Goal: Transaction & Acquisition: Obtain resource

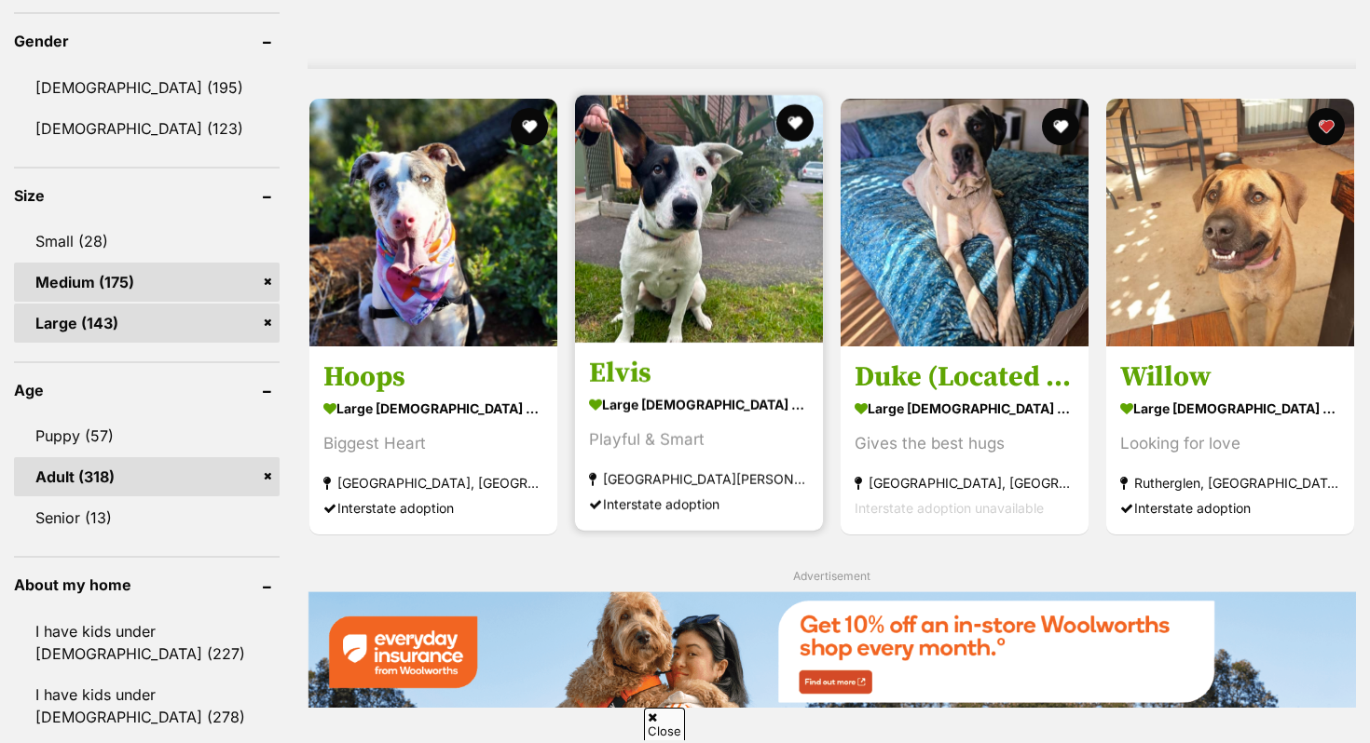
click at [669, 411] on strong "large [DEMOGRAPHIC_DATA] Dog" at bounding box center [699, 405] width 220 height 27
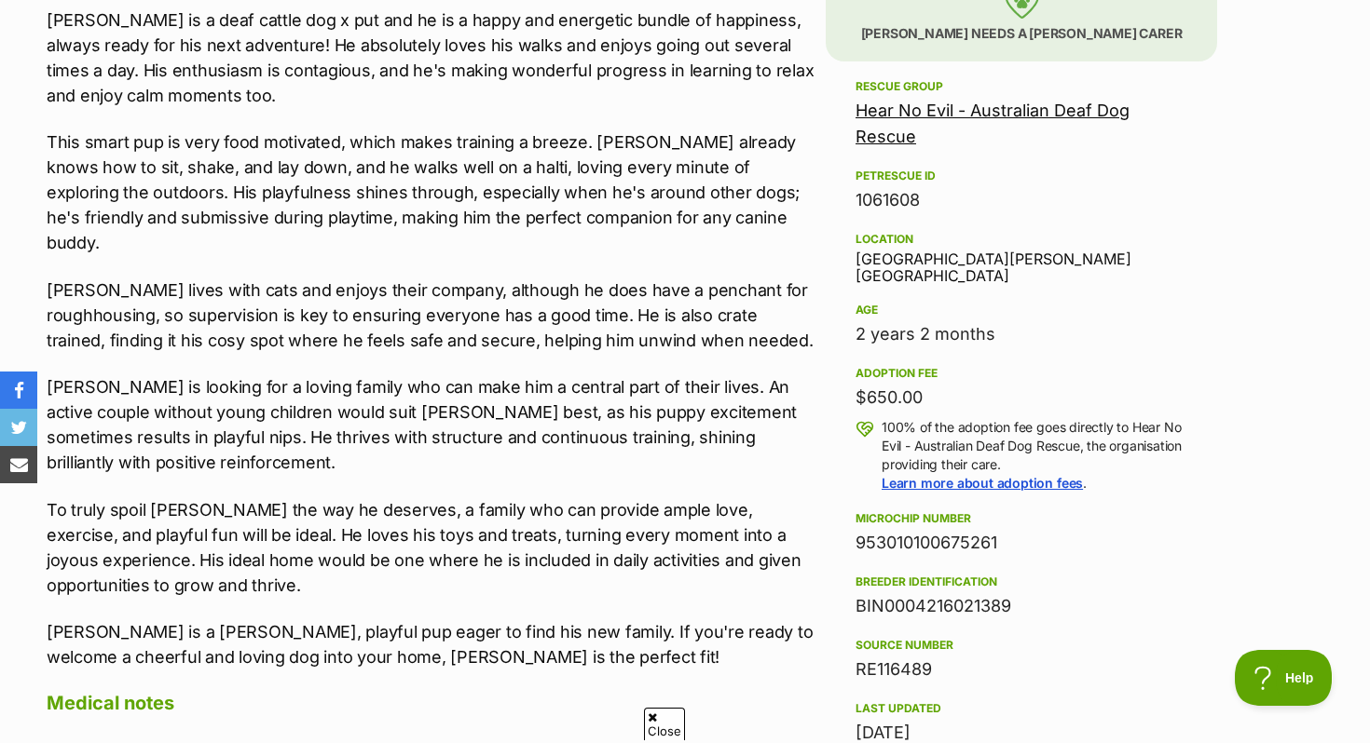
scroll to position [1152, 0]
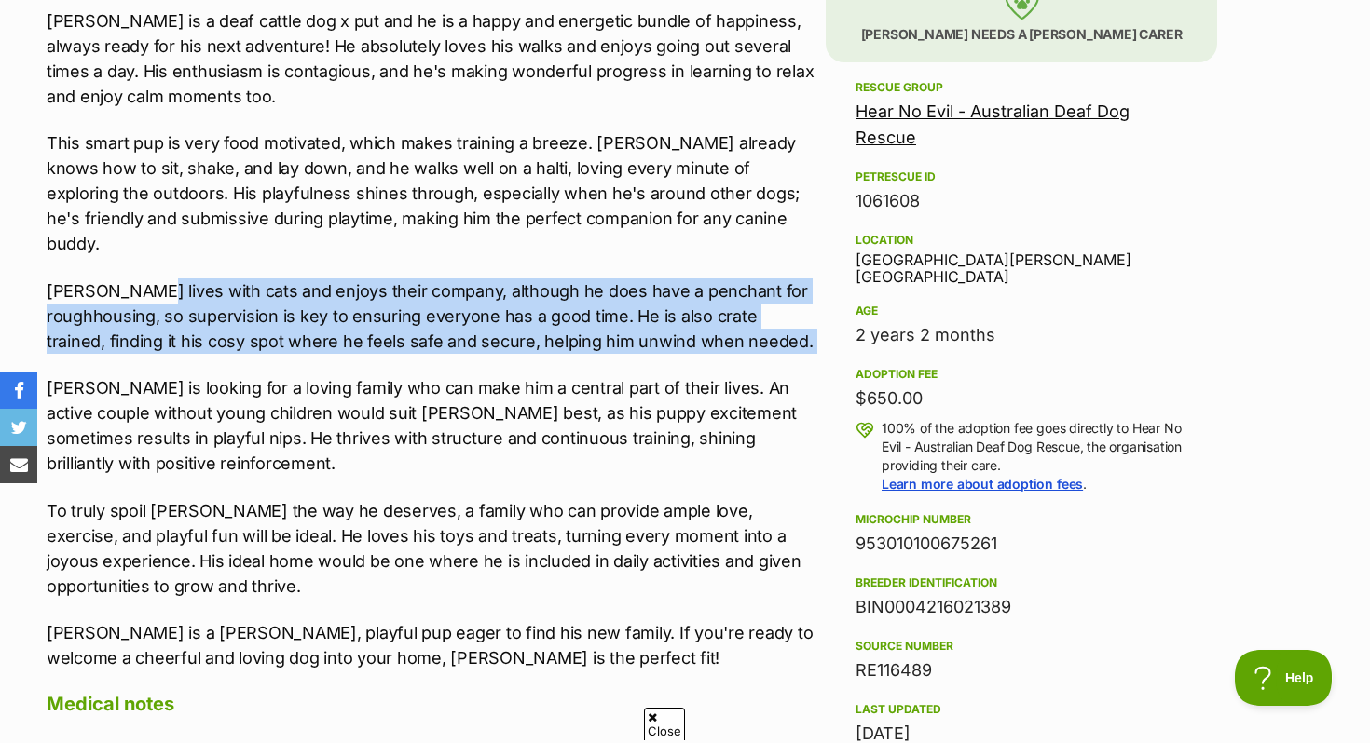
drag, startPoint x: 124, startPoint y: 268, endPoint x: 462, endPoint y: 330, distance: 343.7
click at [462, 330] on div "Meet Elvis! Elvis is a deaf cattle dog x put and he is a happy and energetic bu…" at bounding box center [432, 316] width 770 height 709
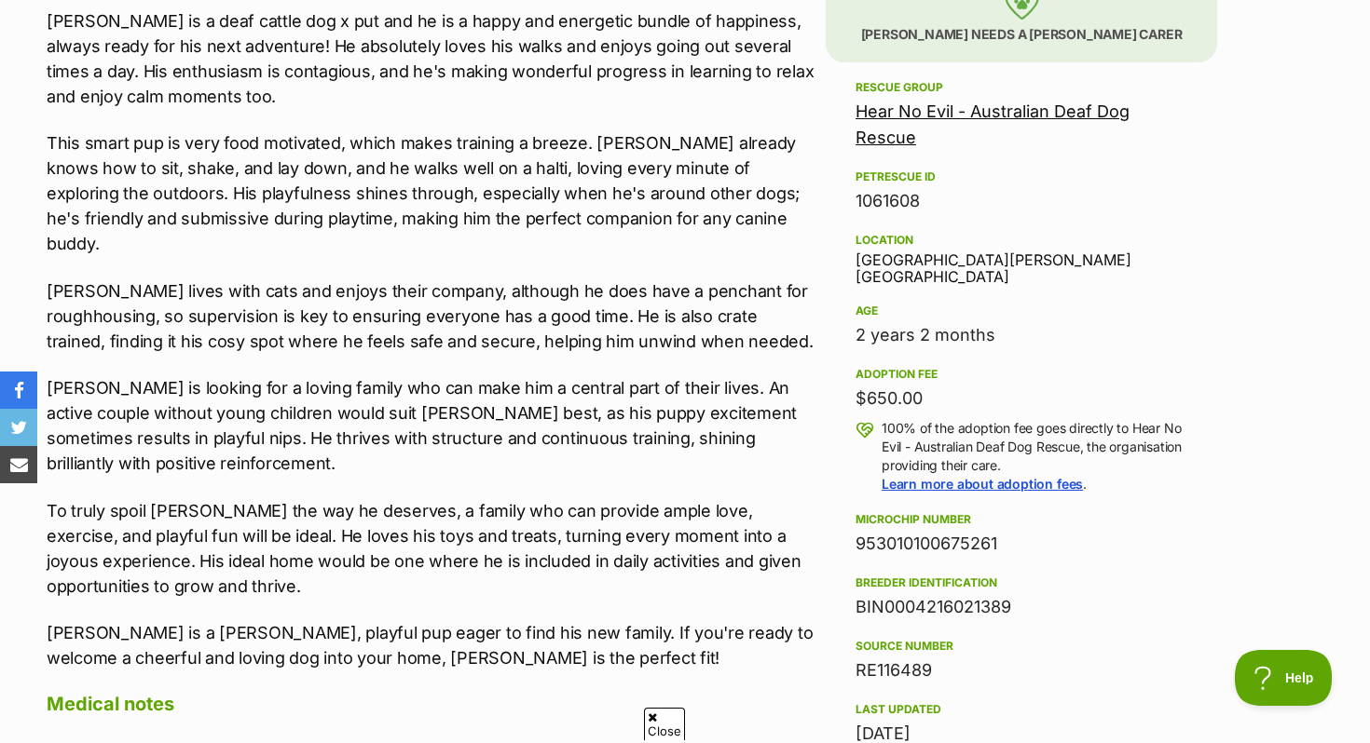
click at [442, 349] on div "Meet Elvis! Elvis is a deaf cattle dog x put and he is a happy and energetic bu…" at bounding box center [432, 316] width 770 height 709
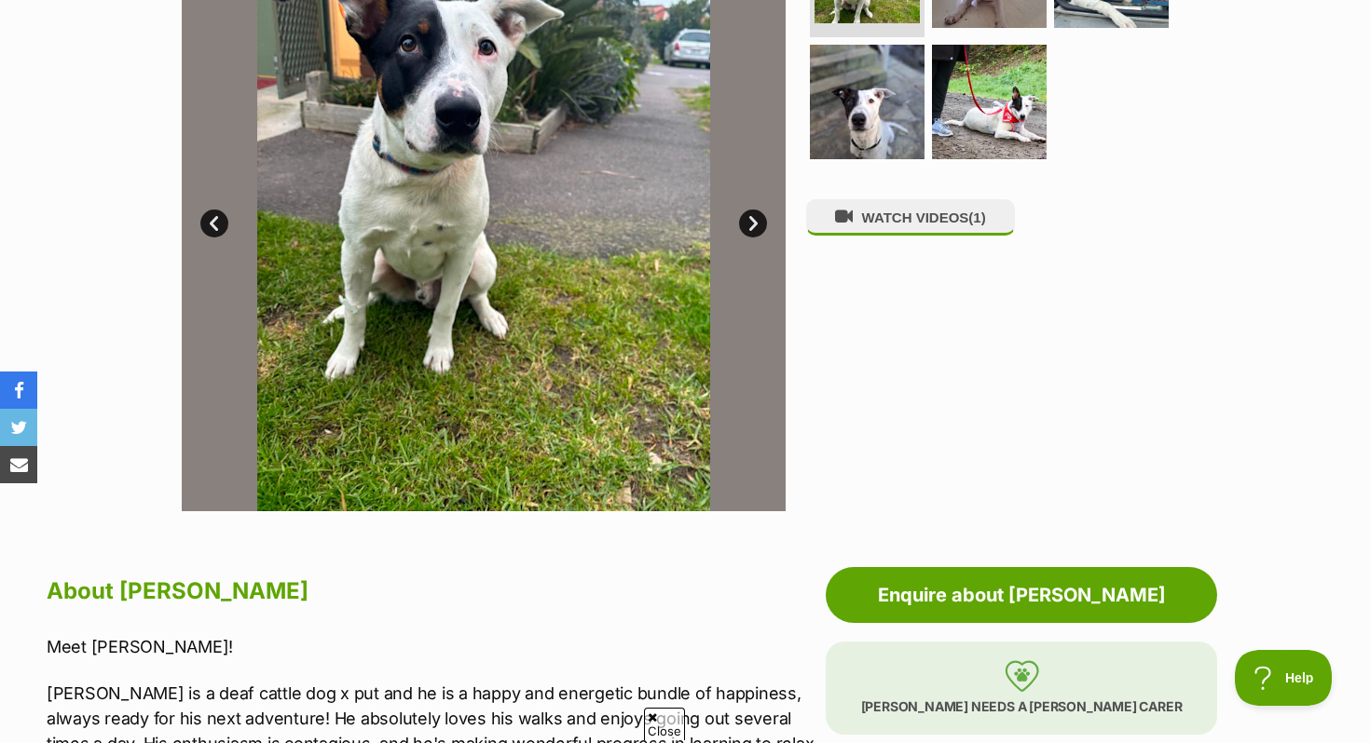
scroll to position [0, 0]
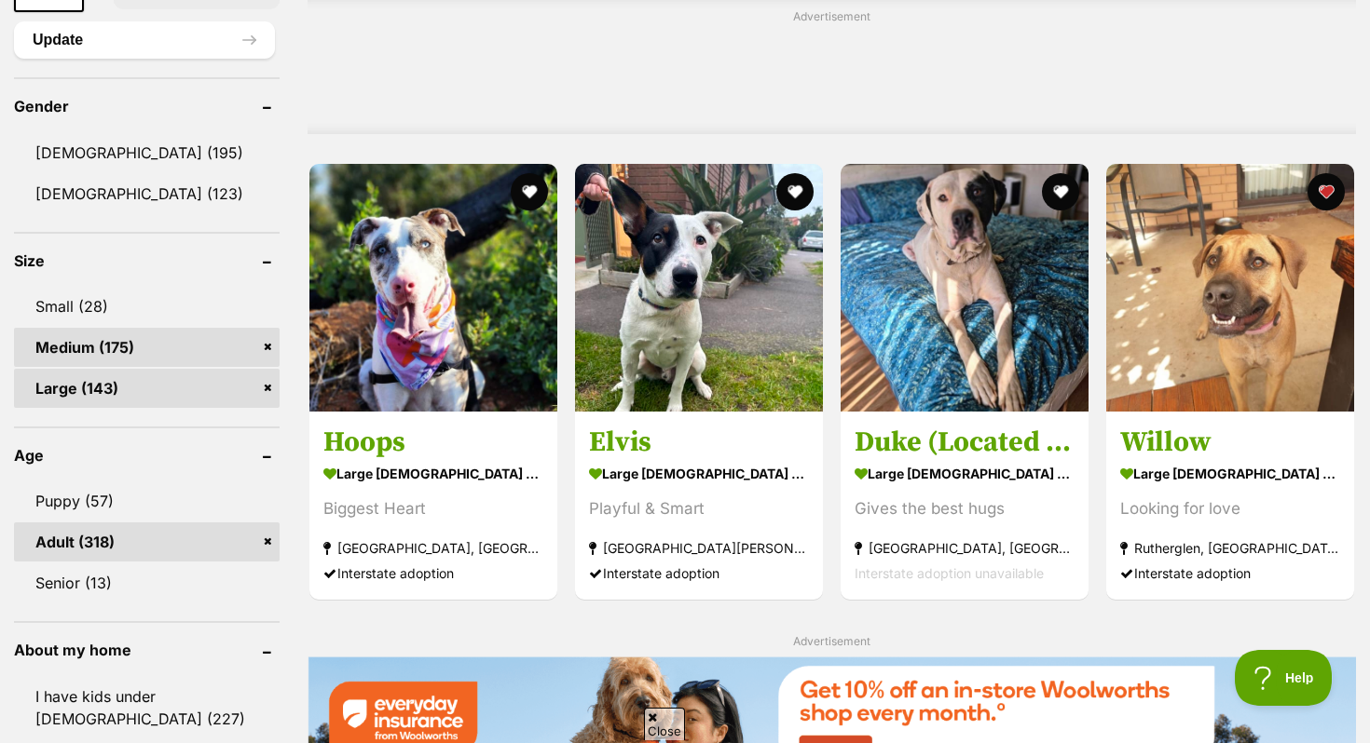
scroll to position [1596, 0]
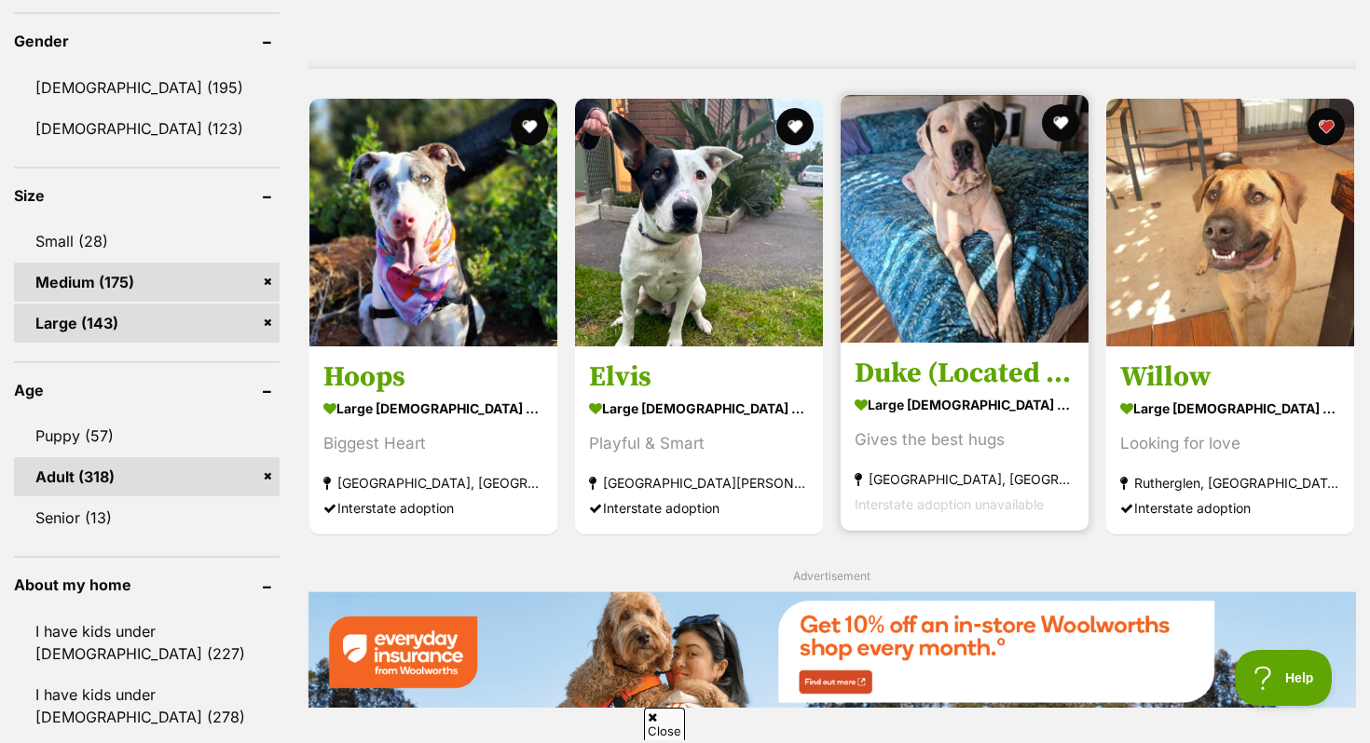
click at [968, 390] on h3 "Duke (Located in Wantirna South)" at bounding box center [964, 374] width 220 height 35
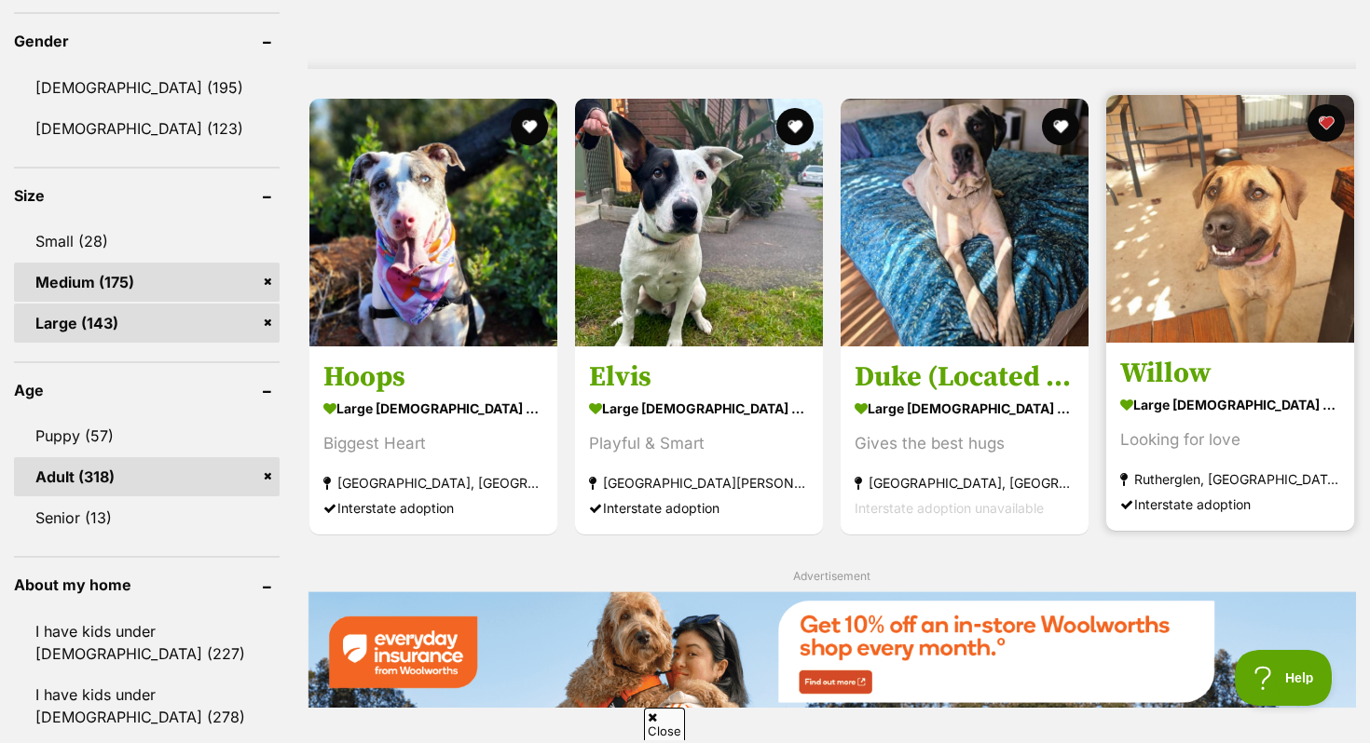
click at [1128, 333] on img at bounding box center [1230, 219] width 248 height 248
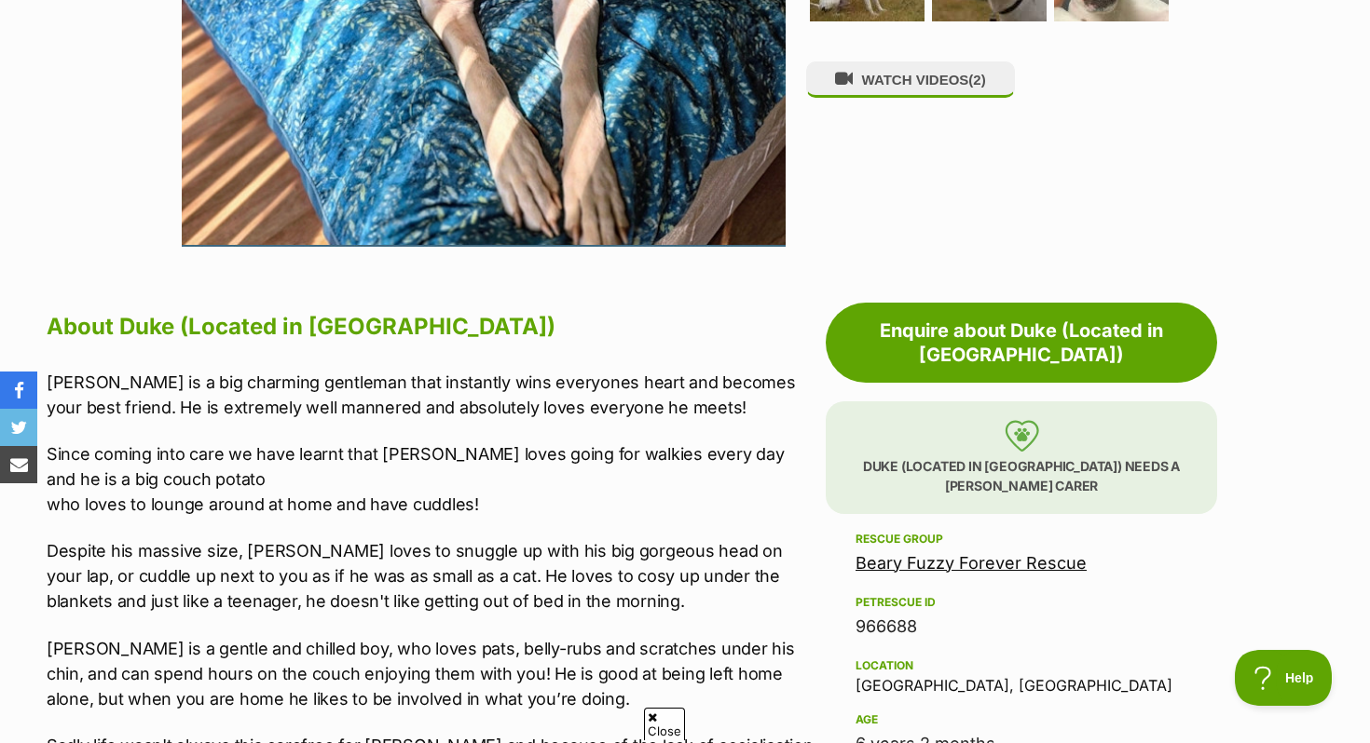
scroll to position [481, 0]
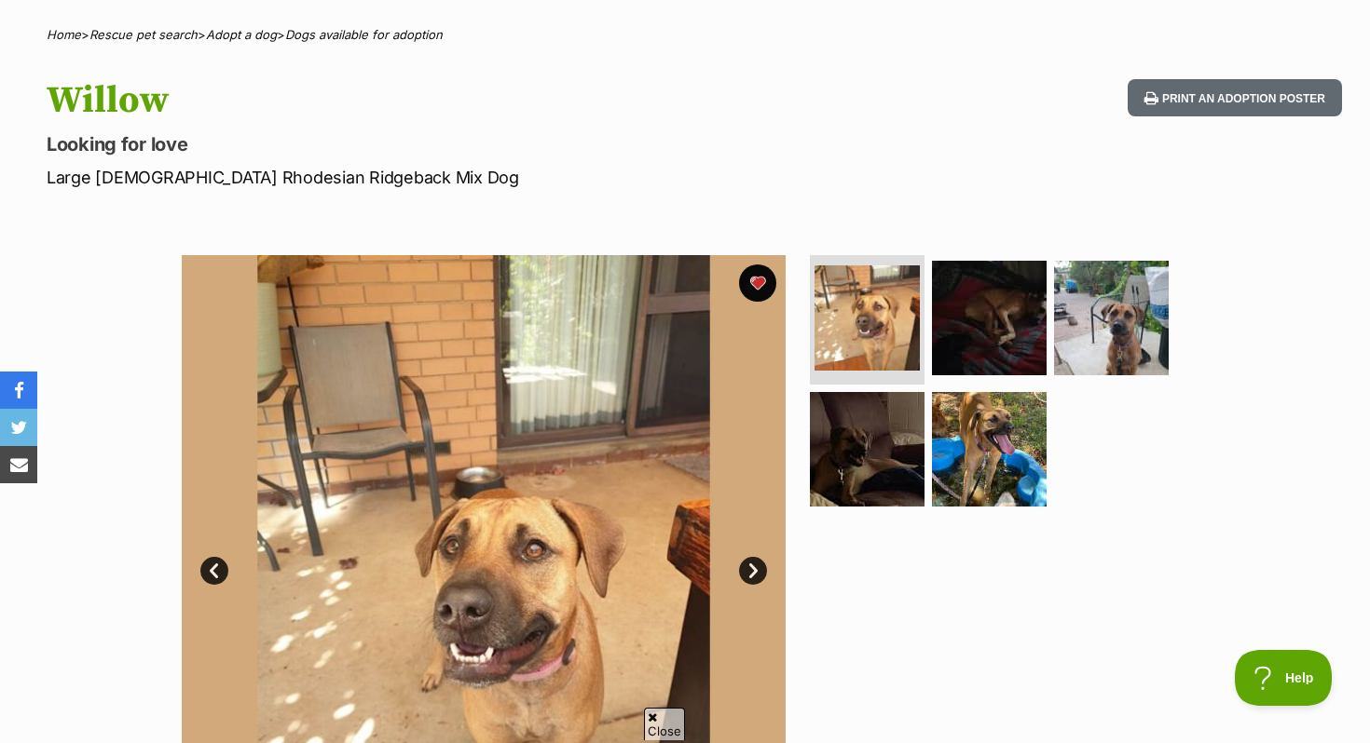
scroll to position [131, 0]
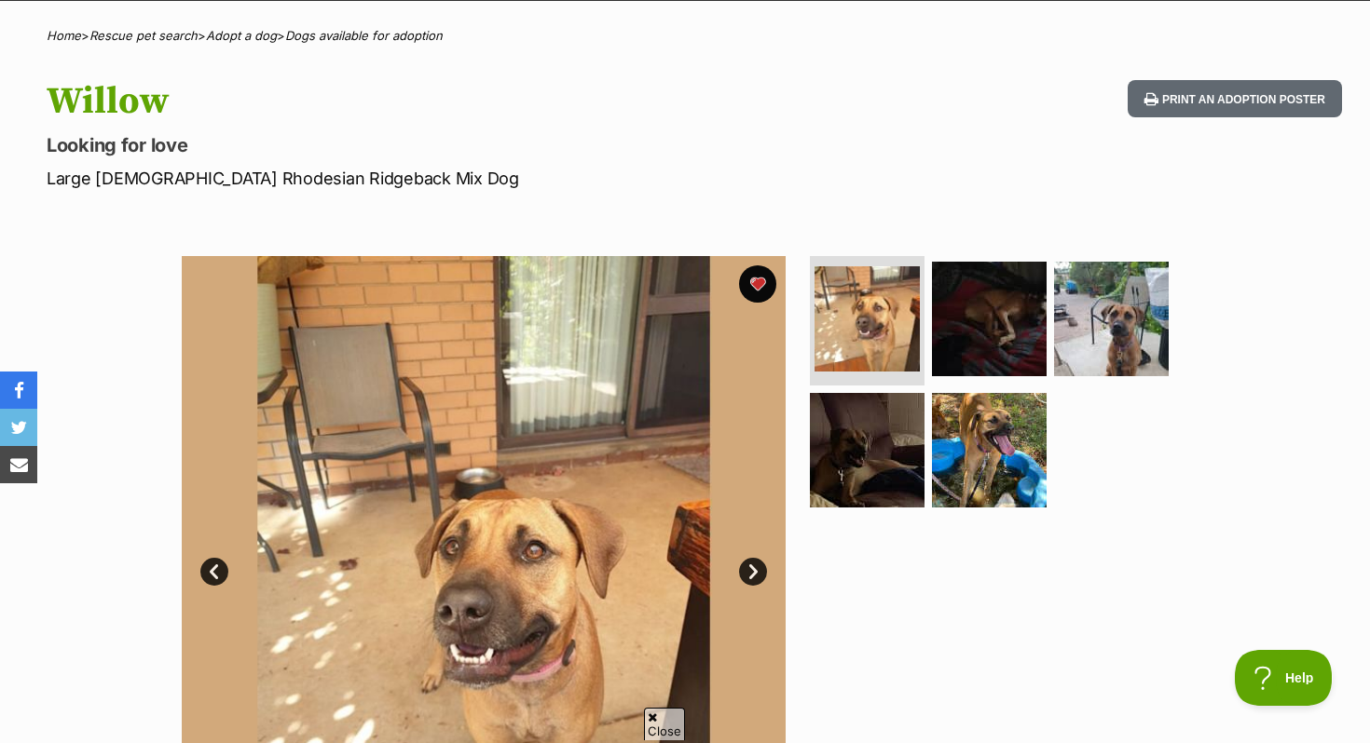
click at [404, 371] on img at bounding box center [484, 558] width 604 height 604
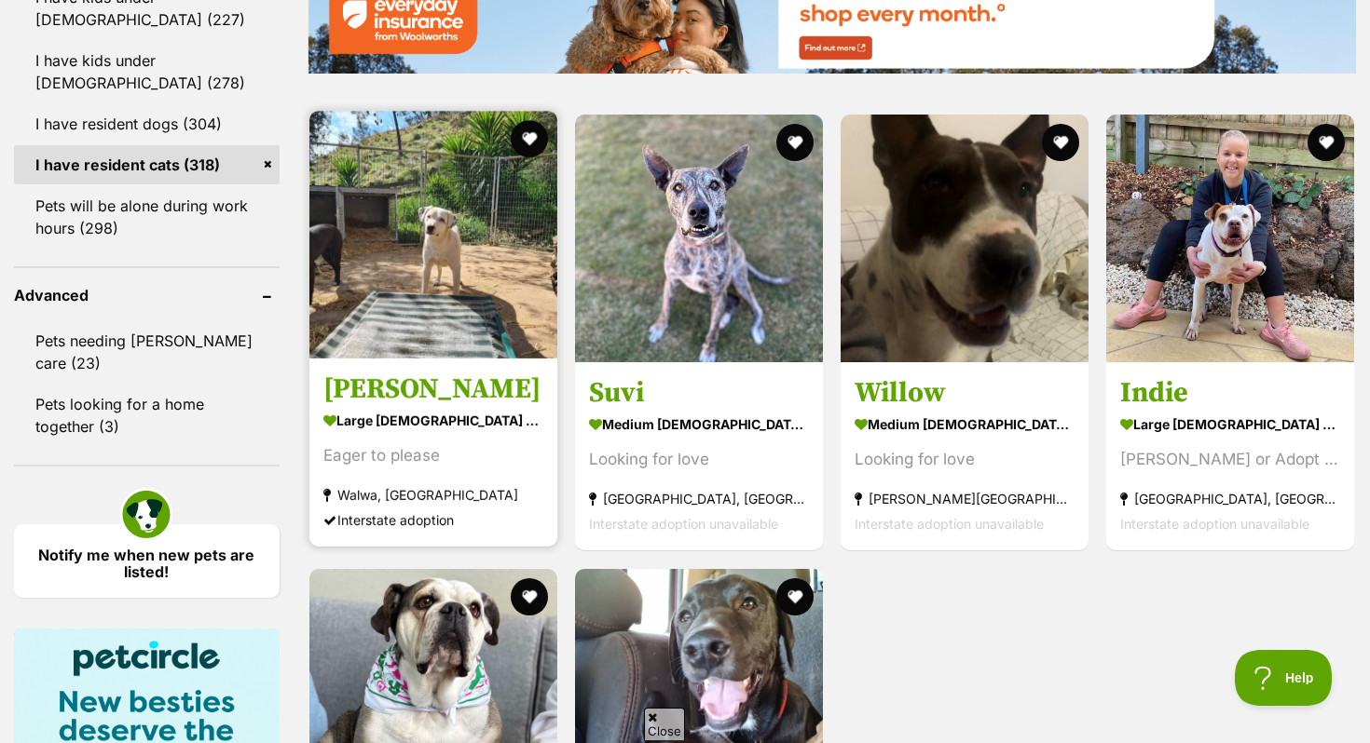
click at [484, 320] on img at bounding box center [433, 235] width 248 height 248
click at [532, 142] on button "favourite" at bounding box center [529, 138] width 41 height 41
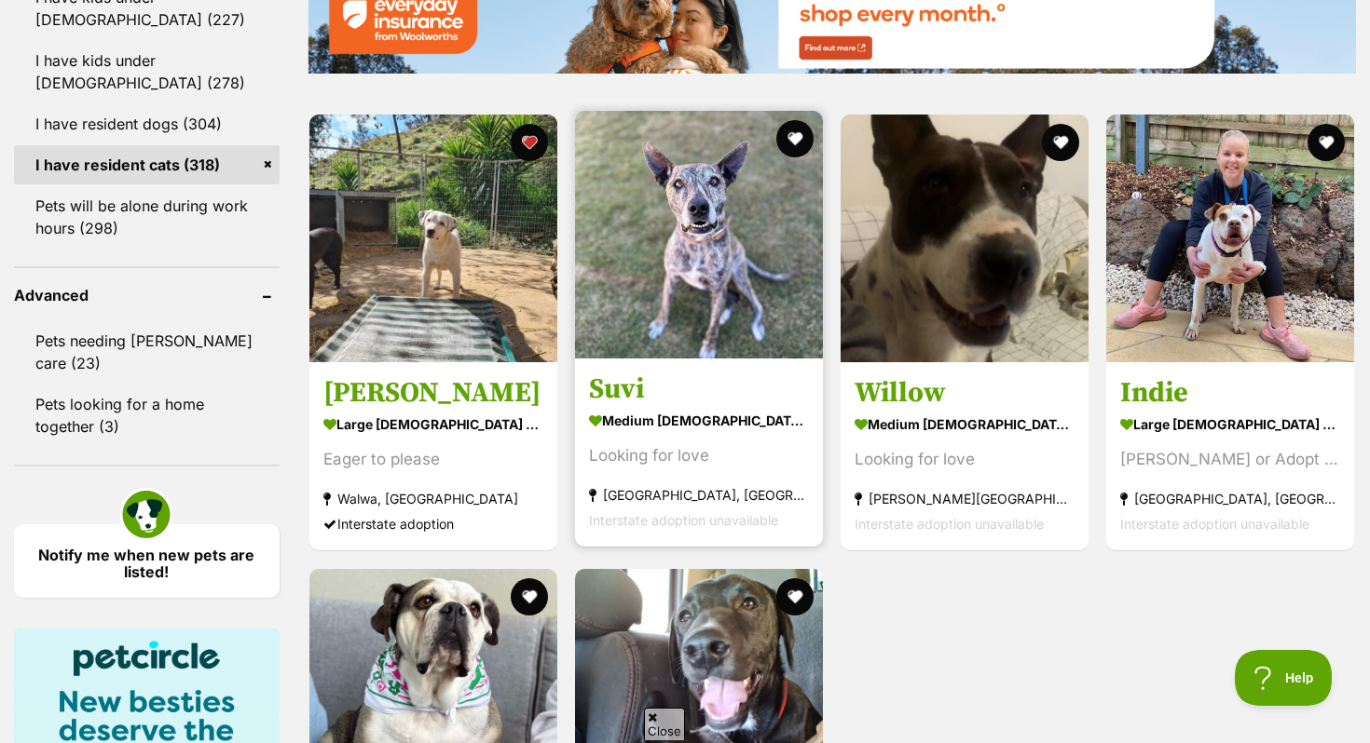
click at [647, 346] on img at bounding box center [699, 235] width 248 height 248
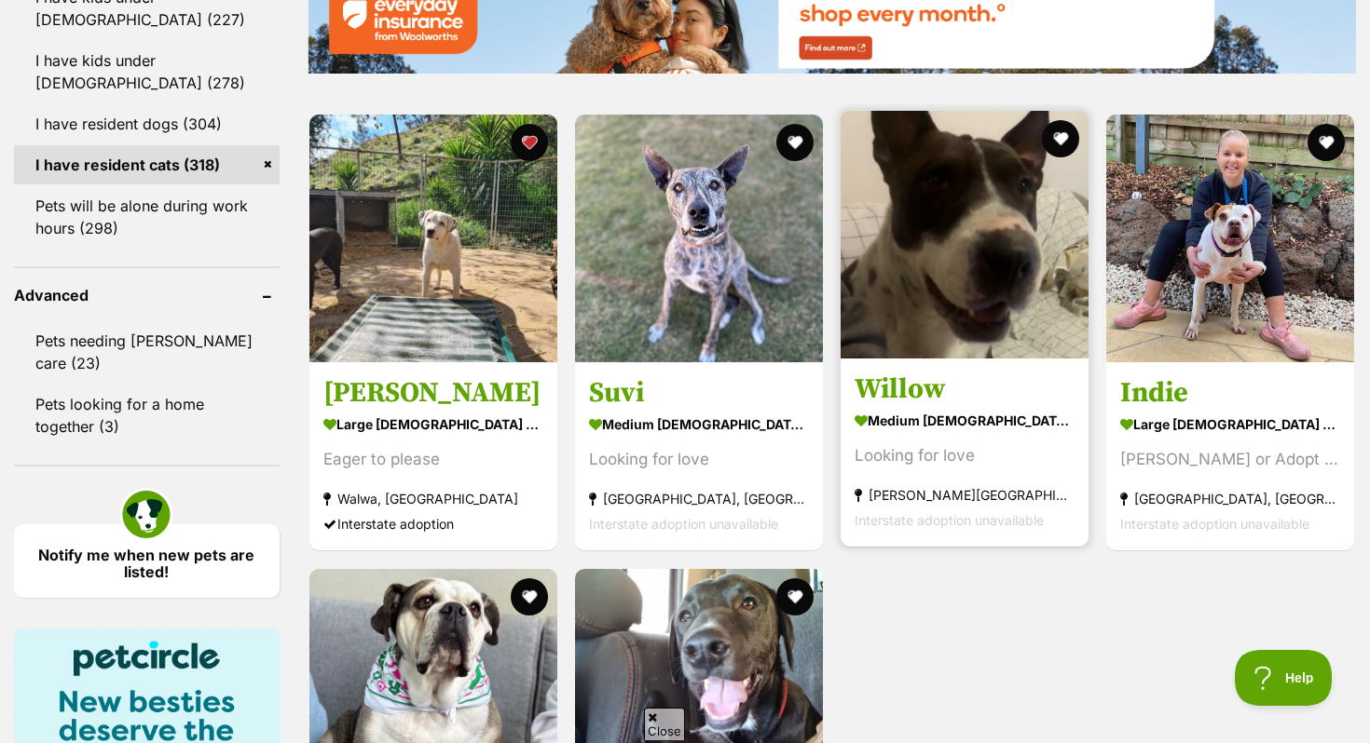
click at [1008, 339] on img at bounding box center [964, 235] width 248 height 248
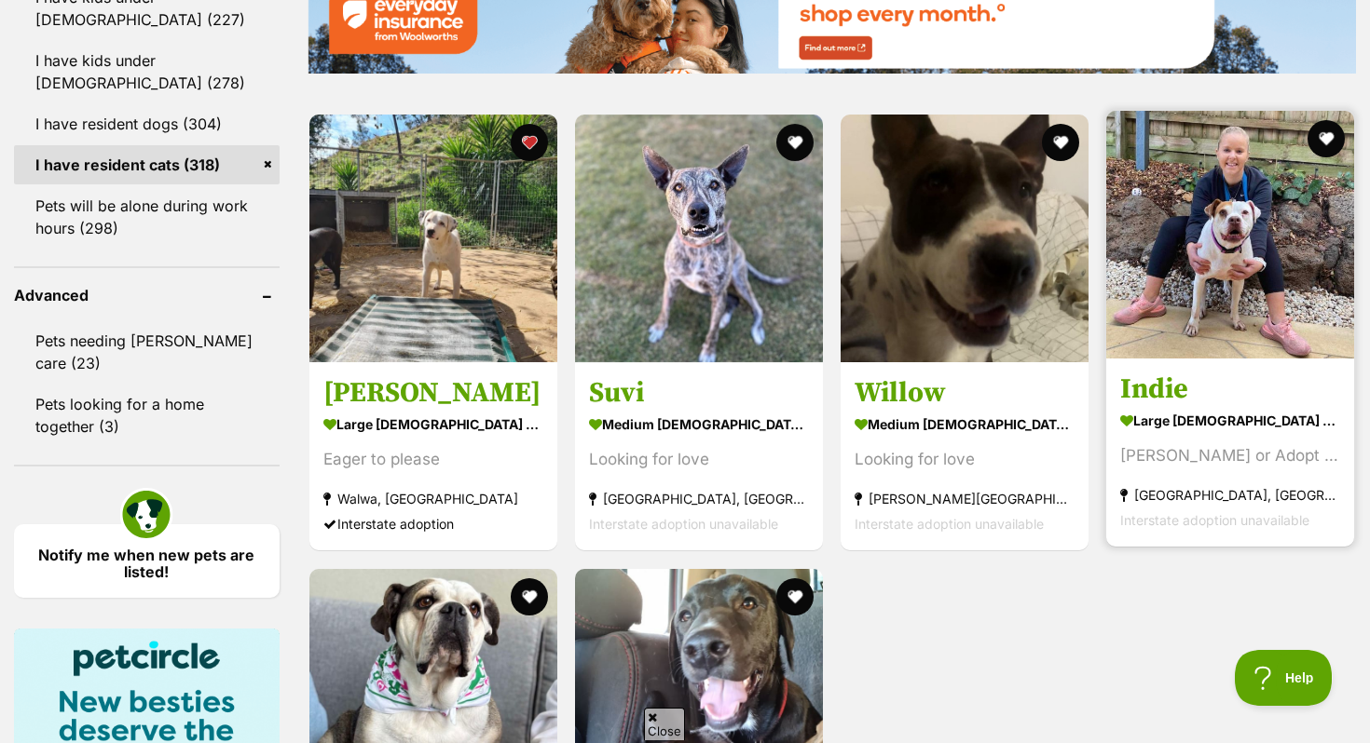
click at [1273, 343] on img at bounding box center [1230, 235] width 248 height 248
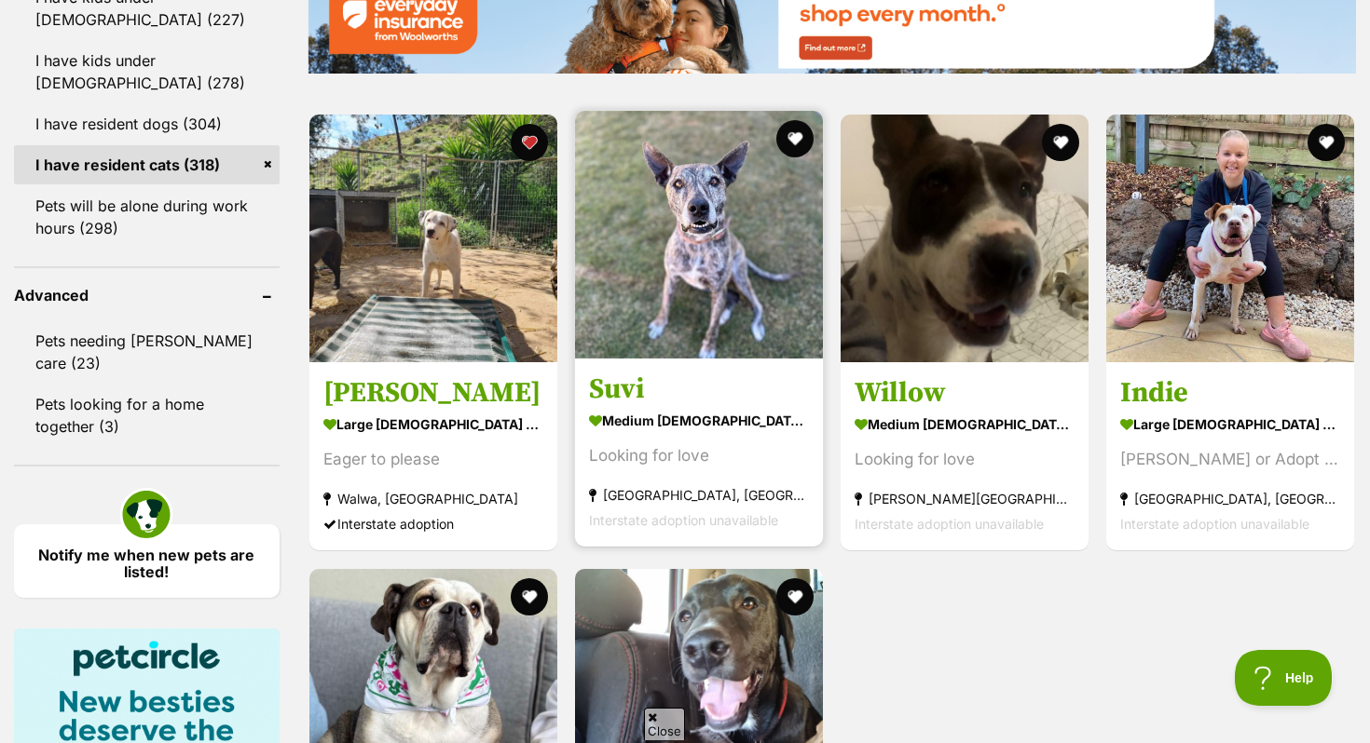
click at [685, 289] on img at bounding box center [699, 235] width 248 height 248
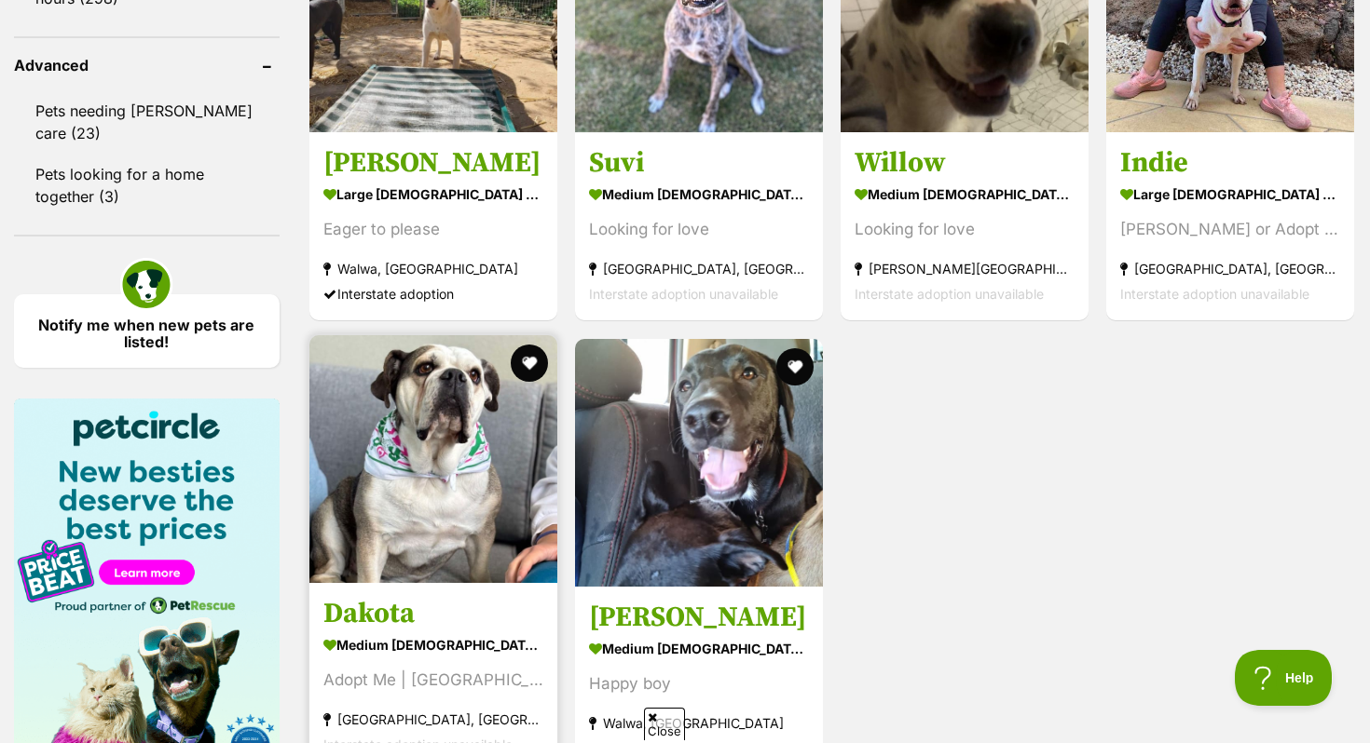
scroll to position [2466, 0]
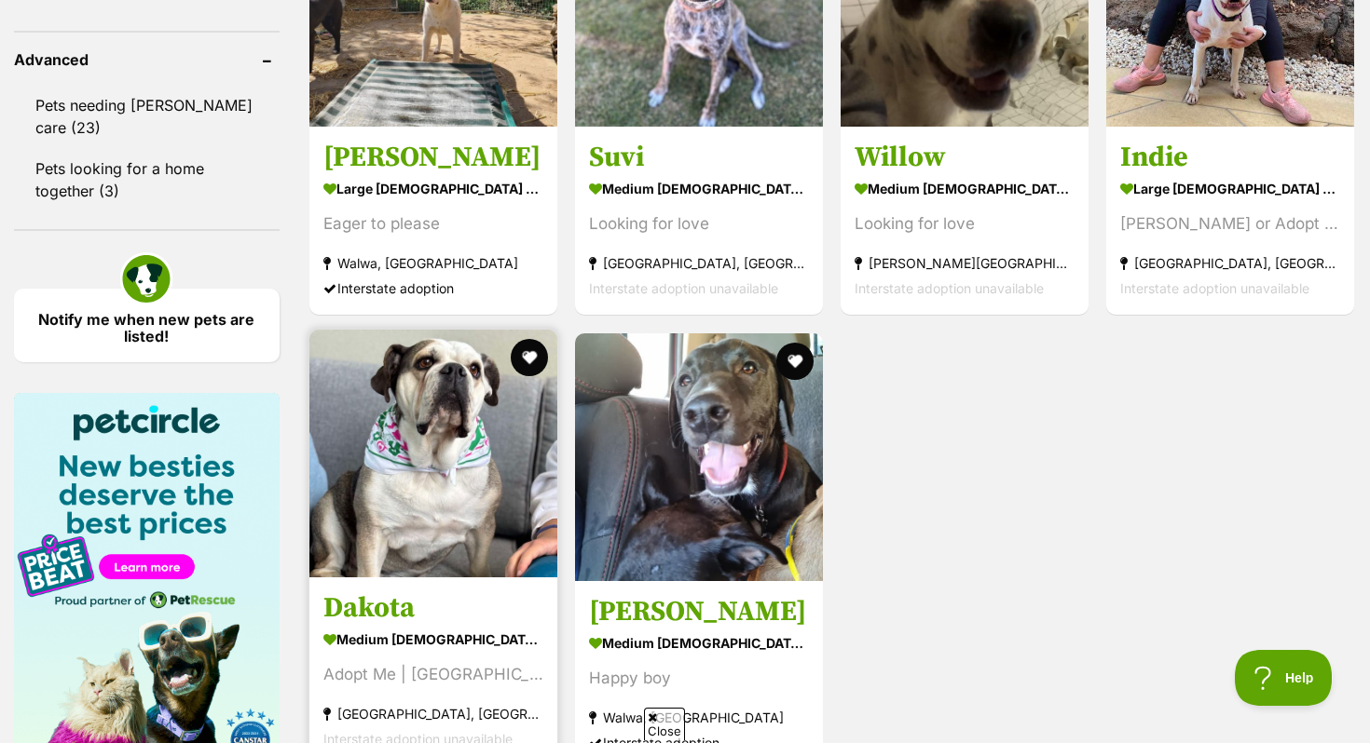
click at [416, 588] on article "Dakota medium female Dog Adopt Me | Melbourne Melbourne, VIC Interstate adoptio…" at bounding box center [433, 548] width 252 height 440
click at [460, 597] on link "Dakota medium female Dog Adopt Me | Melbourne Melbourne, VIC Interstate adoptio…" at bounding box center [433, 671] width 248 height 189
click at [536, 363] on button "favourite" at bounding box center [529, 357] width 41 height 41
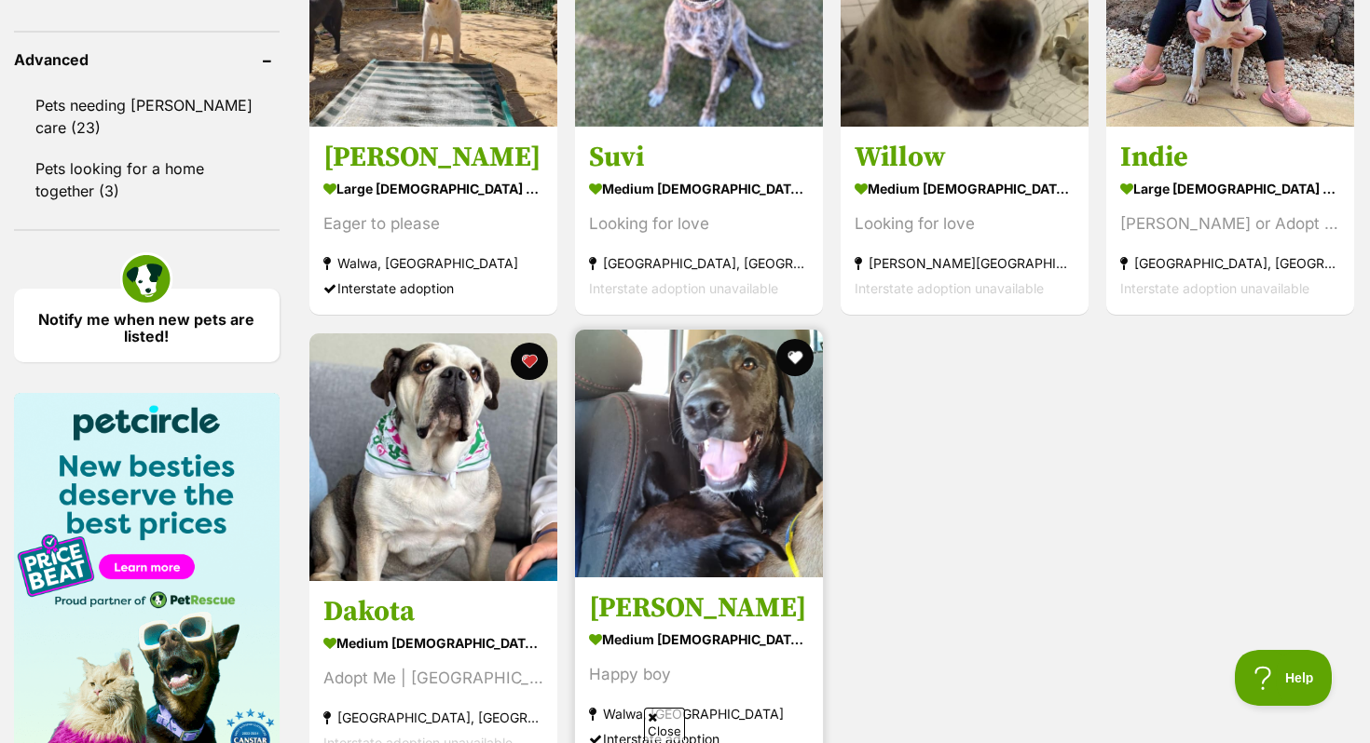
click at [699, 554] on img at bounding box center [699, 454] width 248 height 248
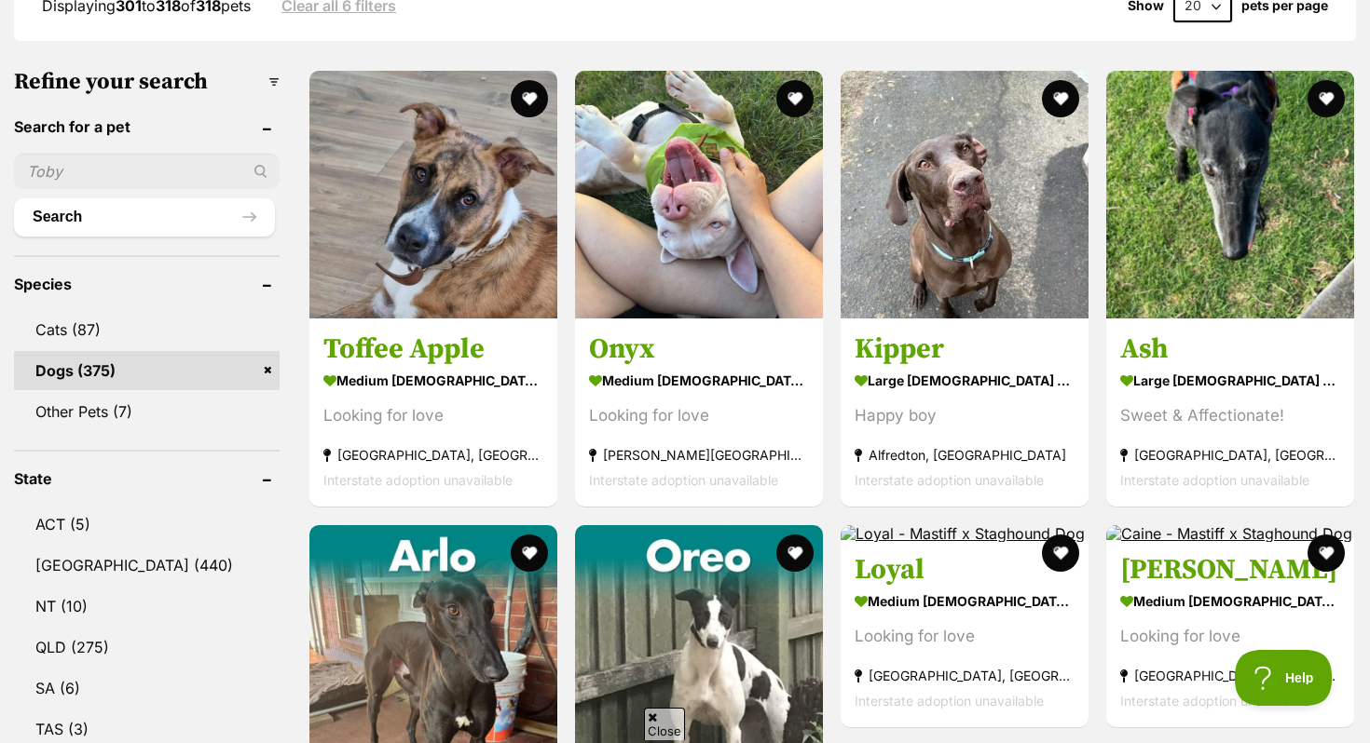
scroll to position [0, 0]
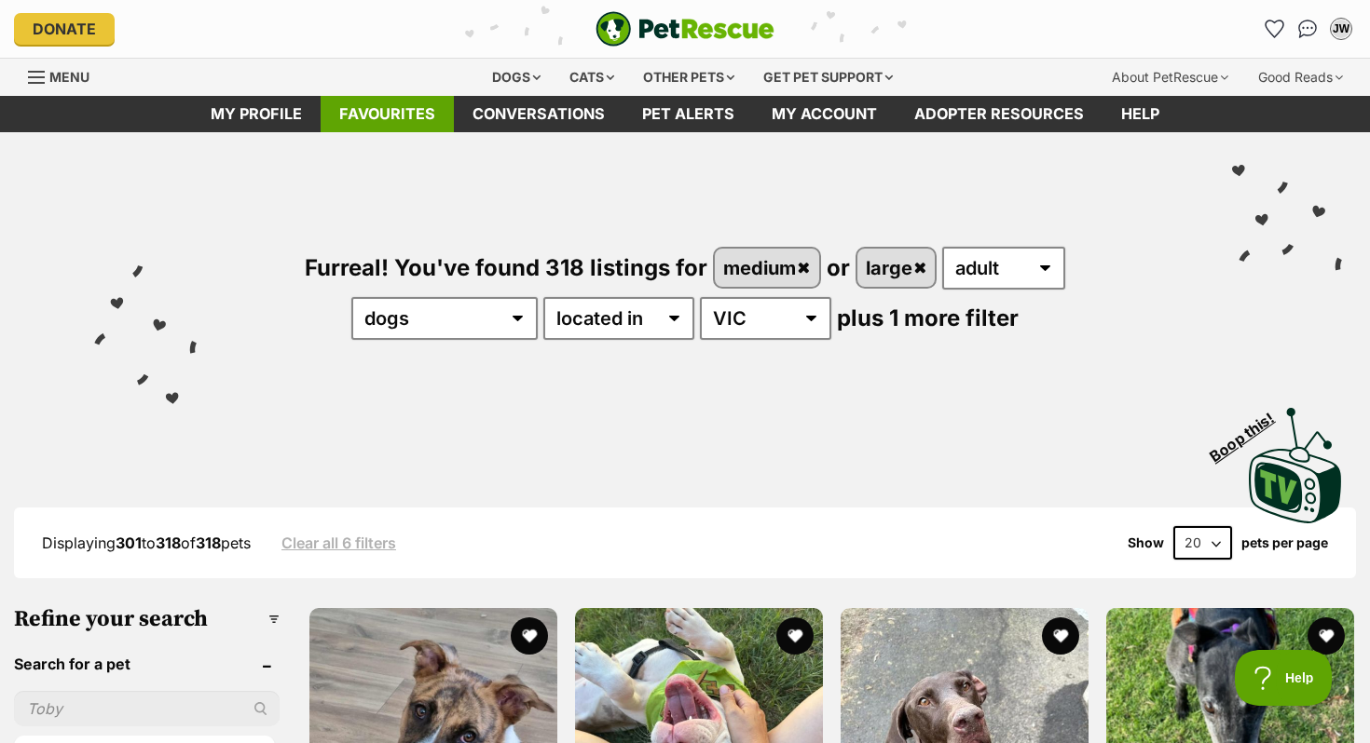
click at [402, 125] on link "Favourites" at bounding box center [386, 114] width 133 height 36
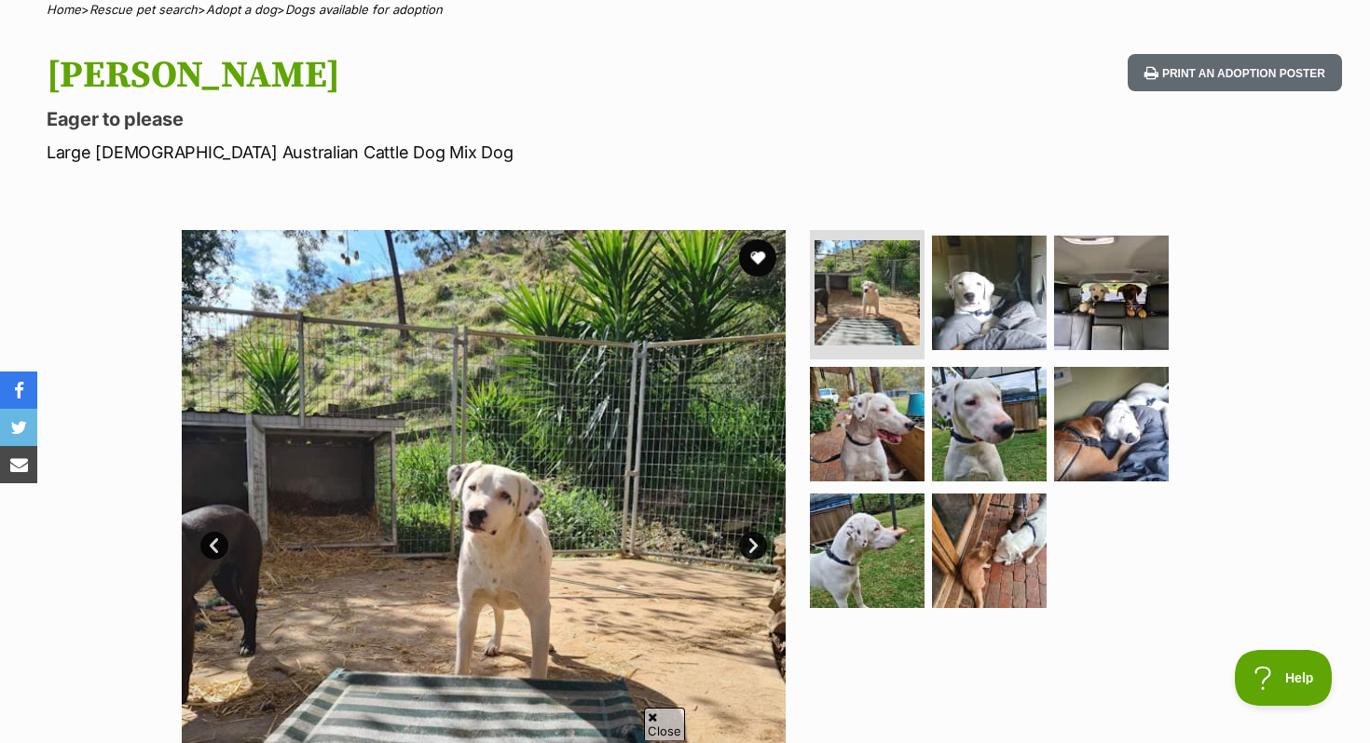
scroll to position [118, 0]
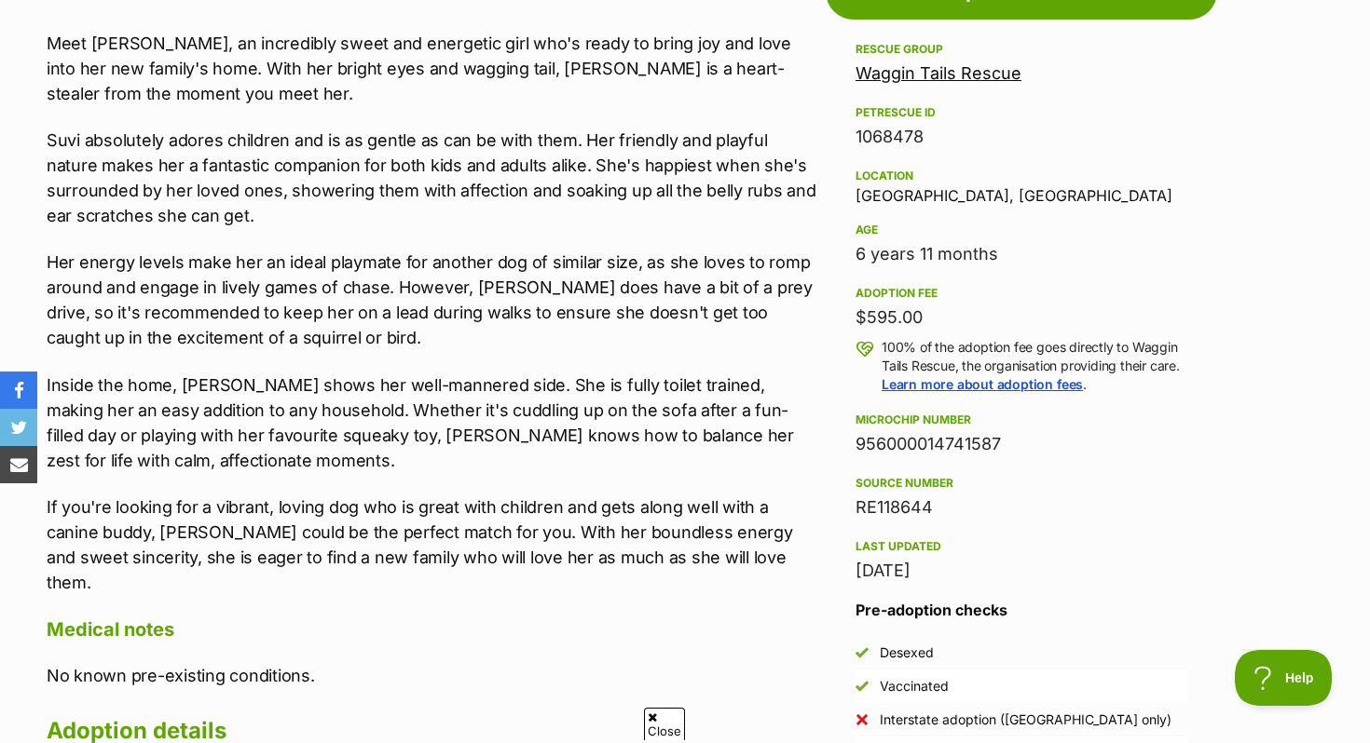
scroll to position [1084, 0]
click at [437, 259] on p "Her energy levels make her an ideal playmate for another dog of similar size, a…" at bounding box center [432, 299] width 770 height 101
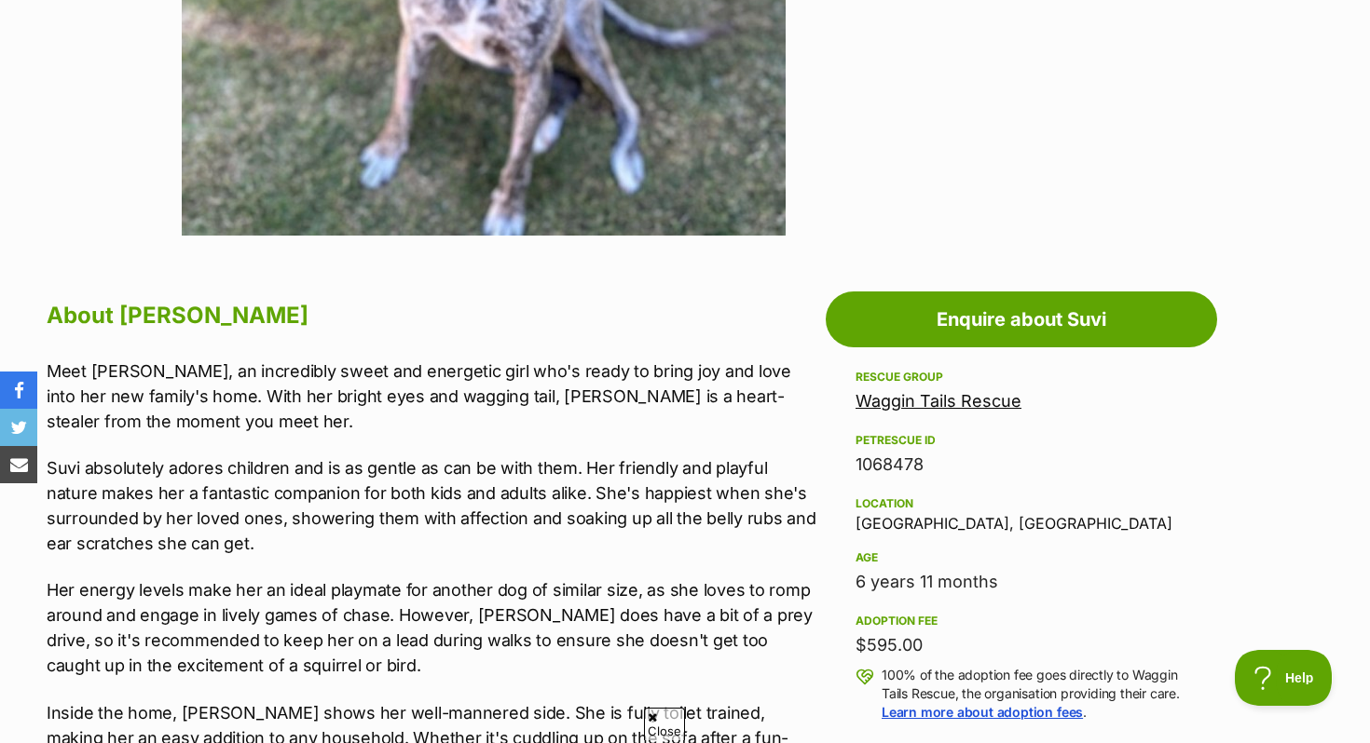
scroll to position [517, 0]
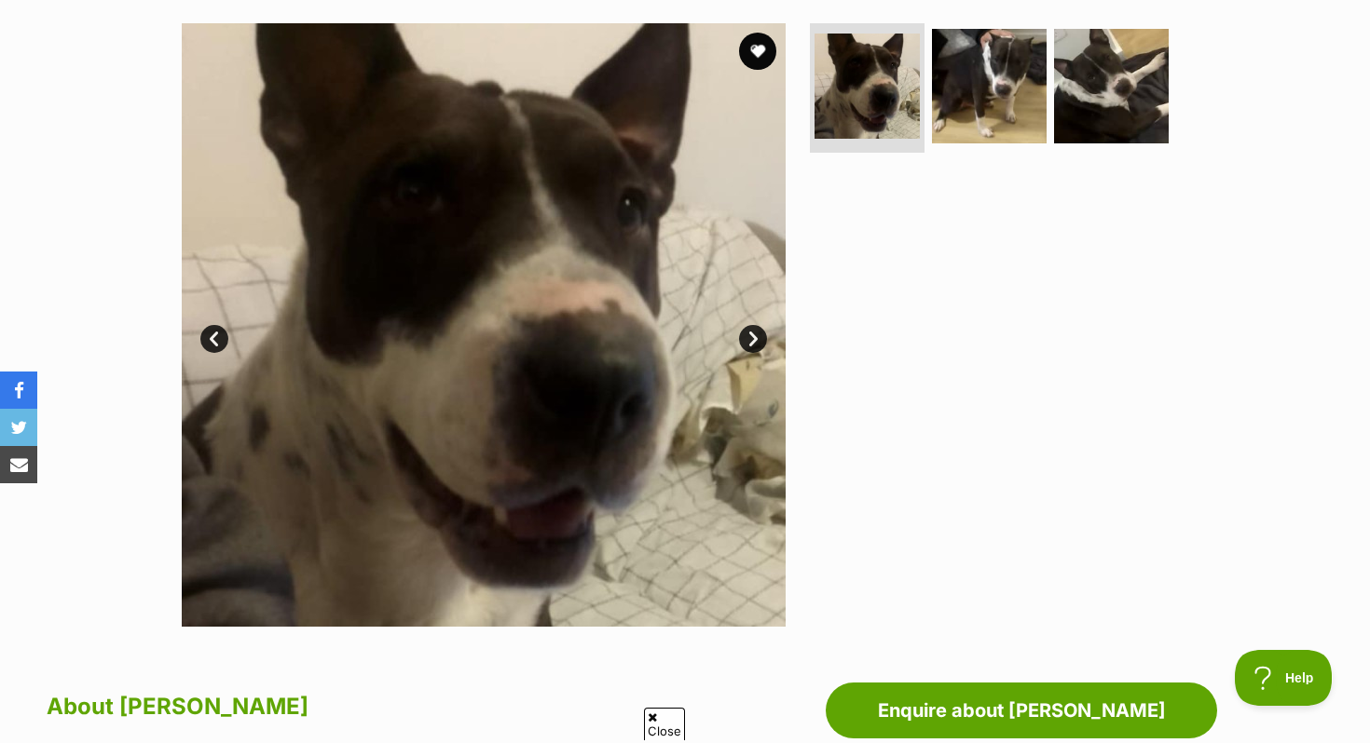
scroll to position [126, 0]
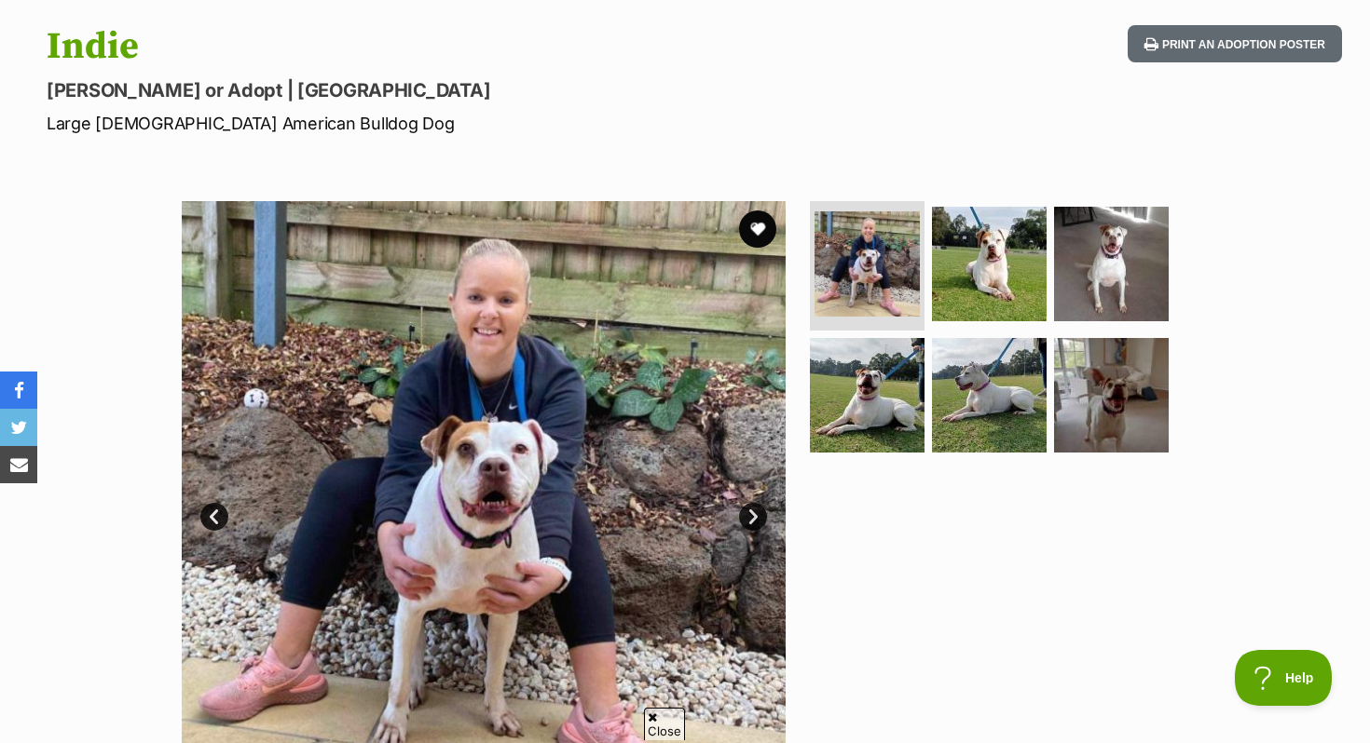
scroll to position [184, 0]
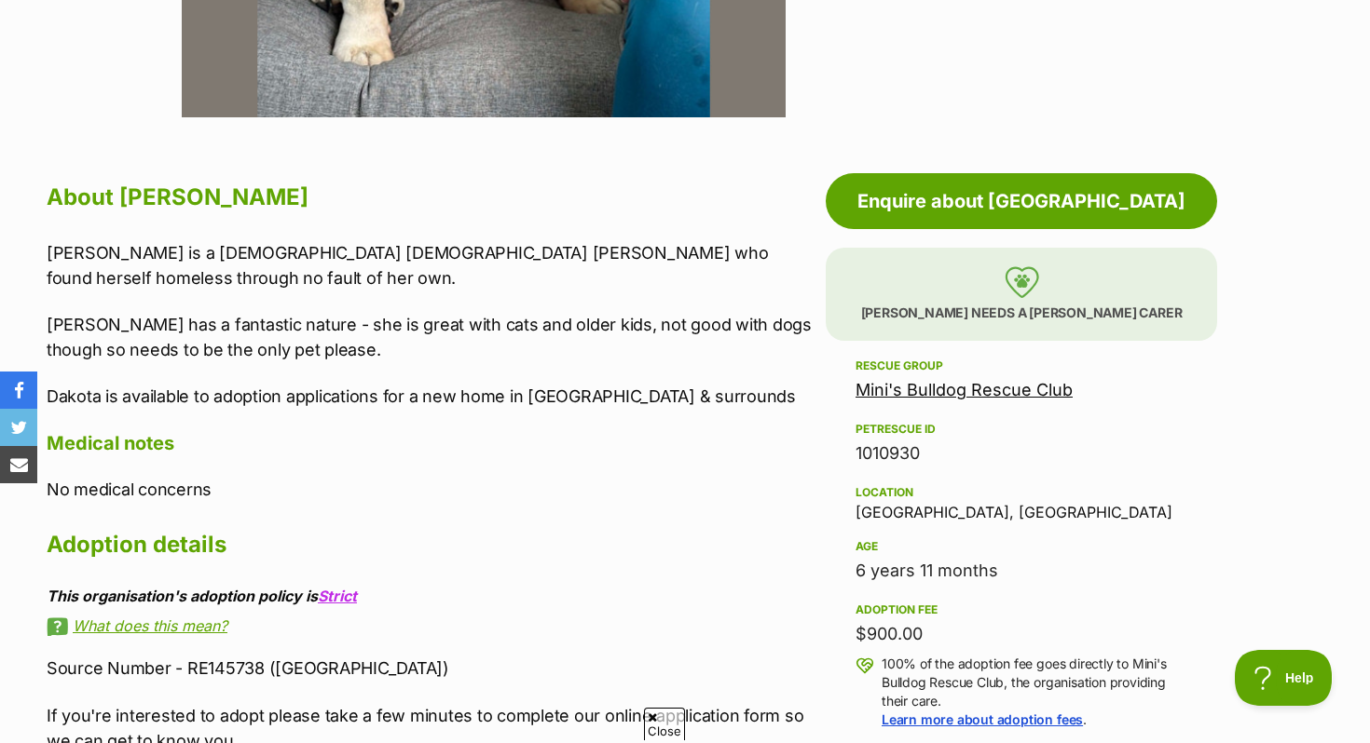
scroll to position [877, 0]
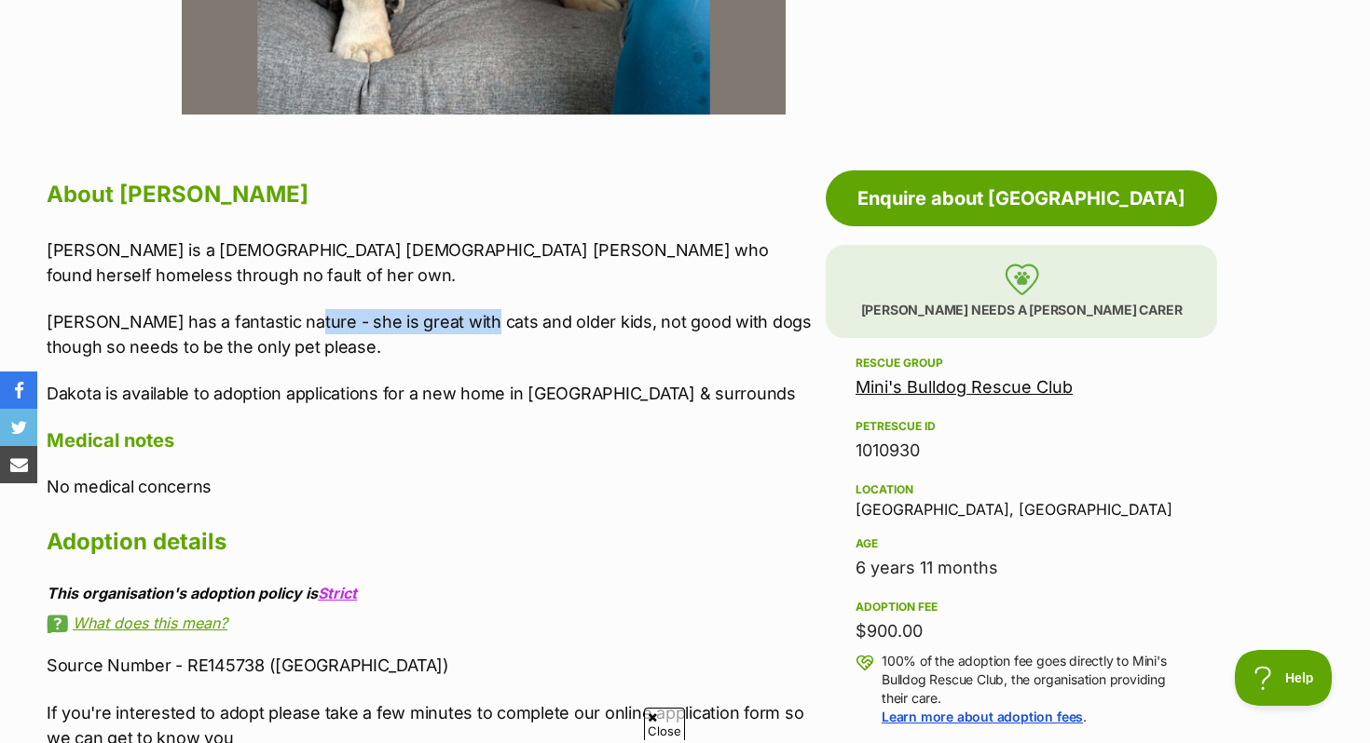
drag, startPoint x: 287, startPoint y: 318, endPoint x: 466, endPoint y: 318, distance: 178.9
click at [466, 318] on p "Dakota has a fantastic nature - she is great with cats and older kids, not good…" at bounding box center [432, 334] width 770 height 50
click at [426, 375] on div "Dakota is a 6 year old female Aussie Bulldog who found herself homeless through…" at bounding box center [432, 323] width 770 height 170
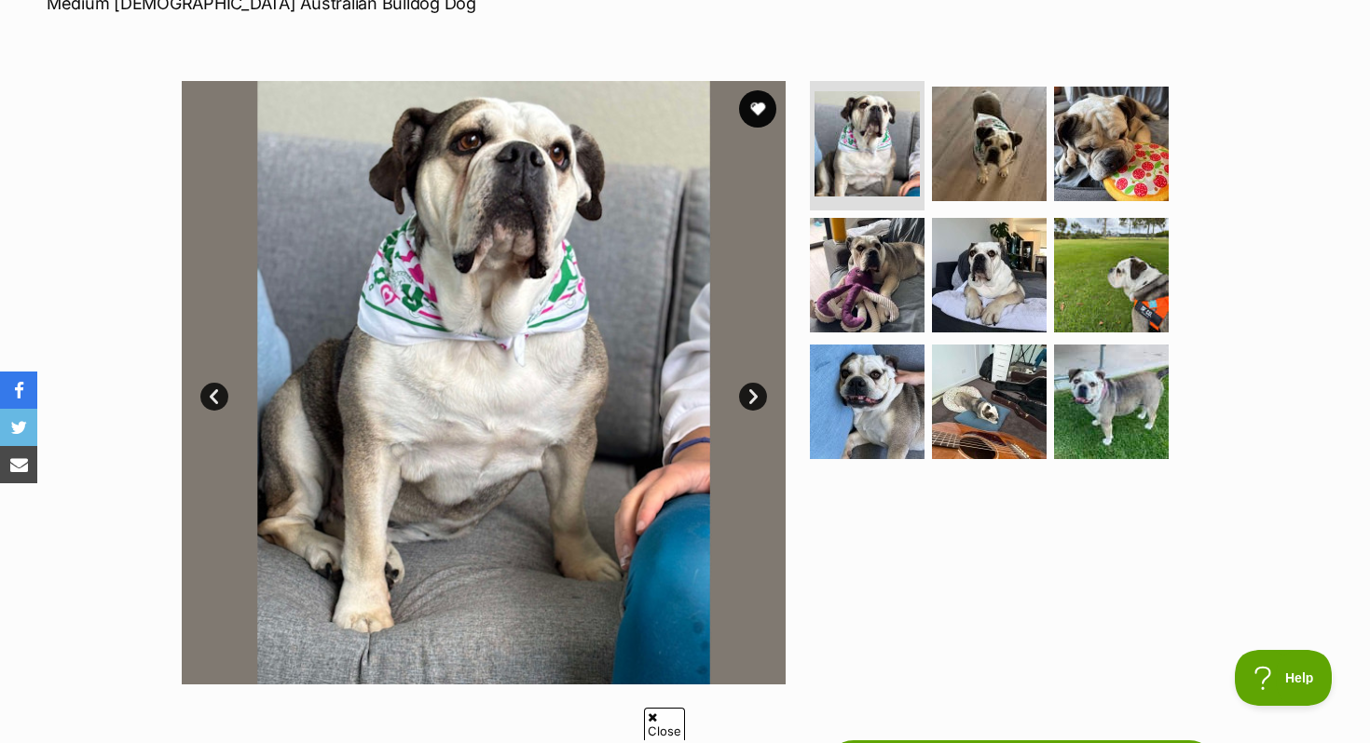
scroll to position [6, 0]
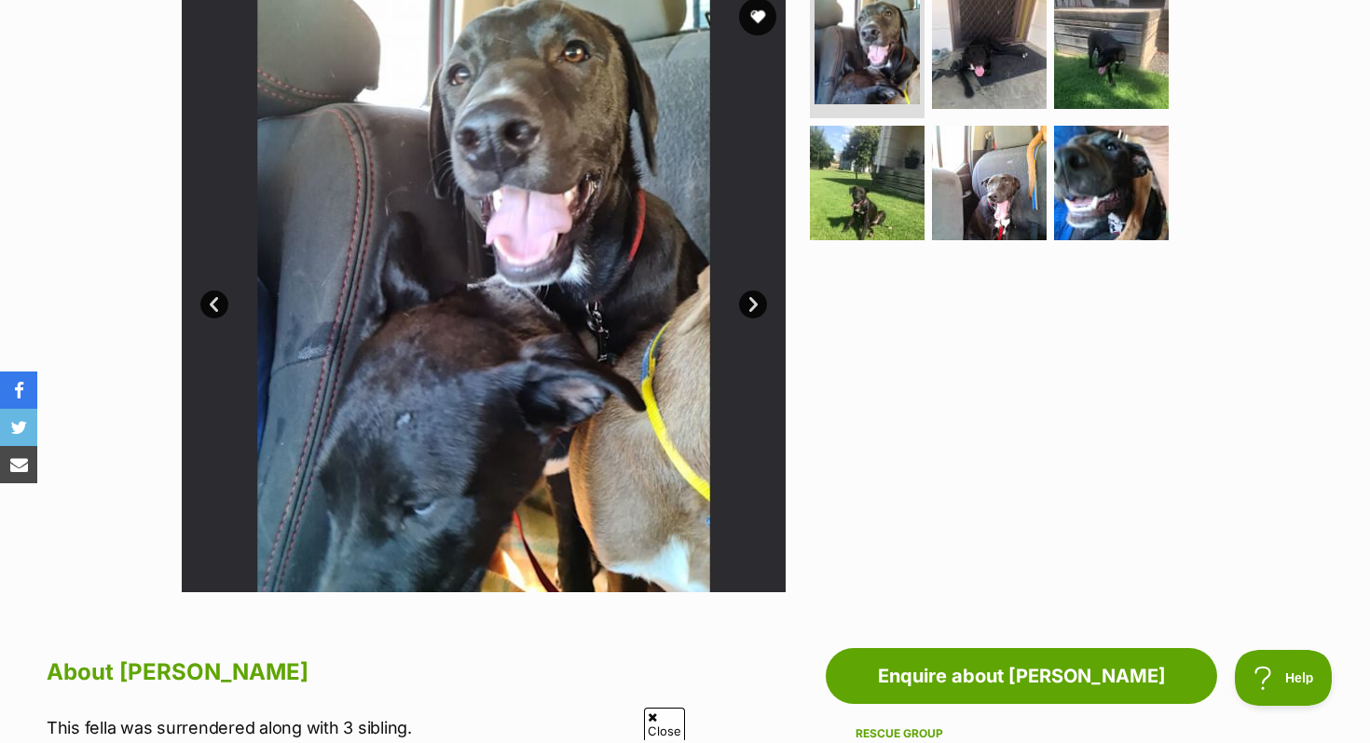
scroll to position [216, 0]
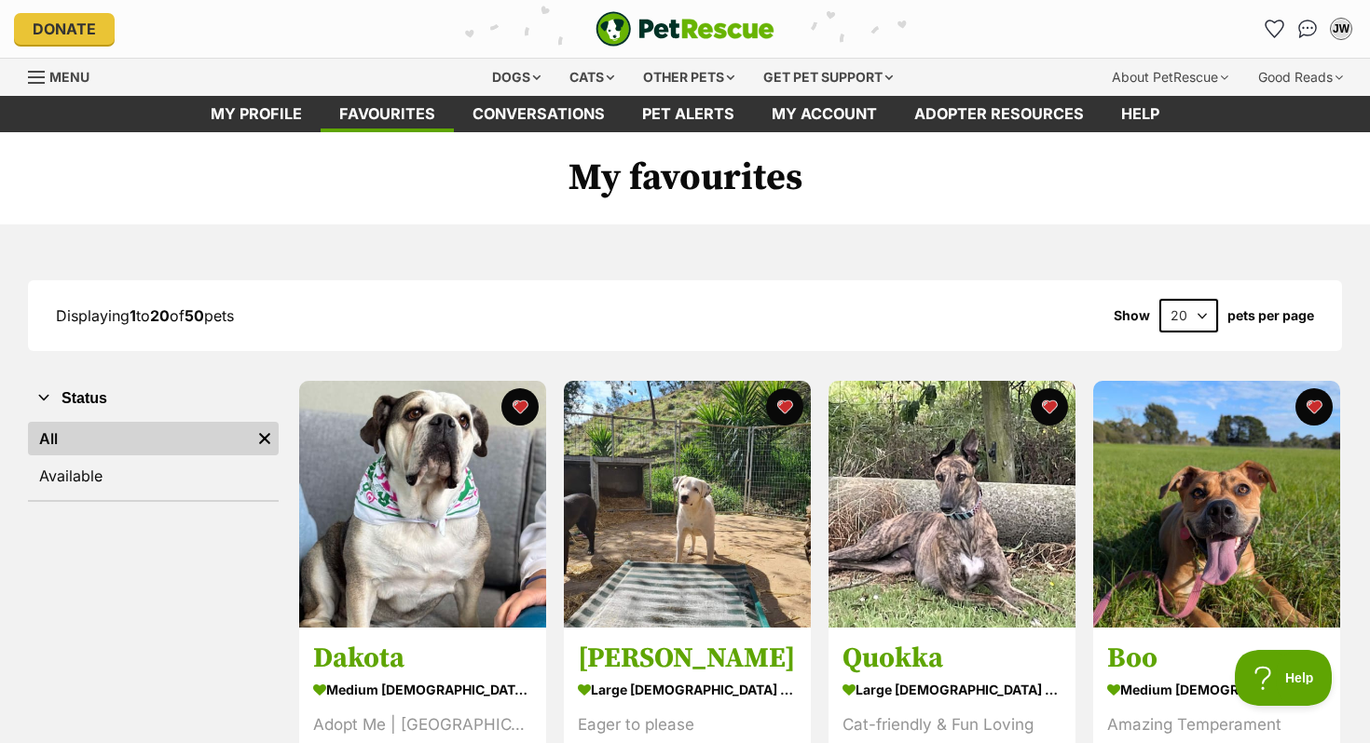
click at [1198, 320] on select "20 40 60" at bounding box center [1188, 316] width 59 height 34
select select "60"
click at [1159, 299] on select "20 40 60" at bounding box center [1188, 316] width 59 height 34
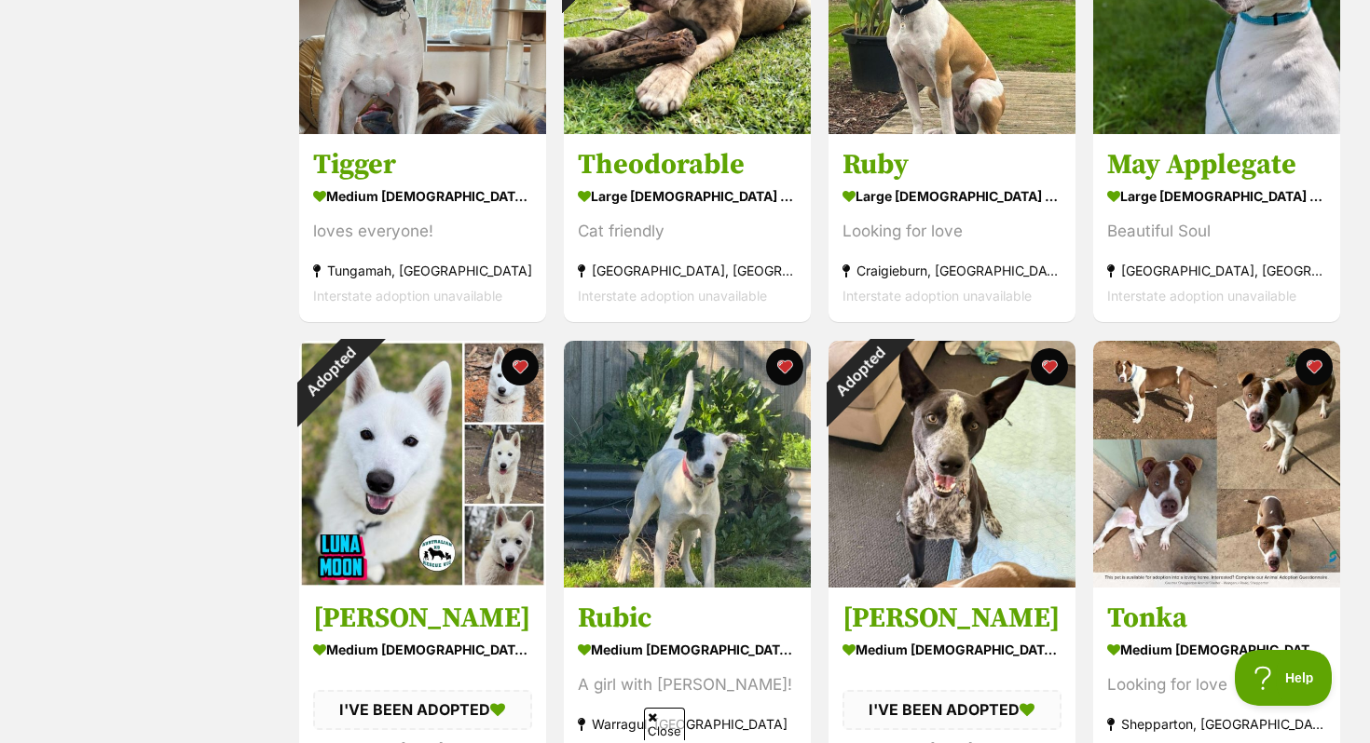
scroll to position [1889, 0]
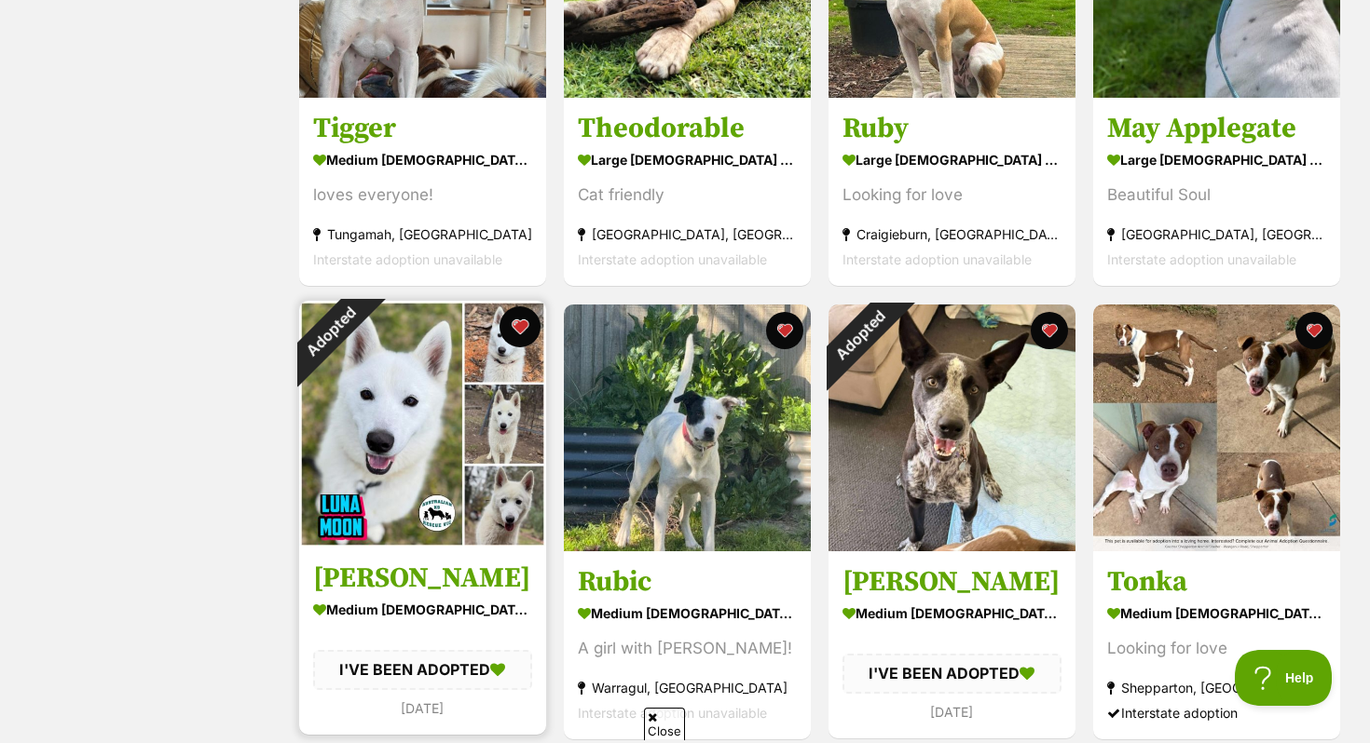
click at [523, 331] on button "favourite" at bounding box center [519, 327] width 41 height 41
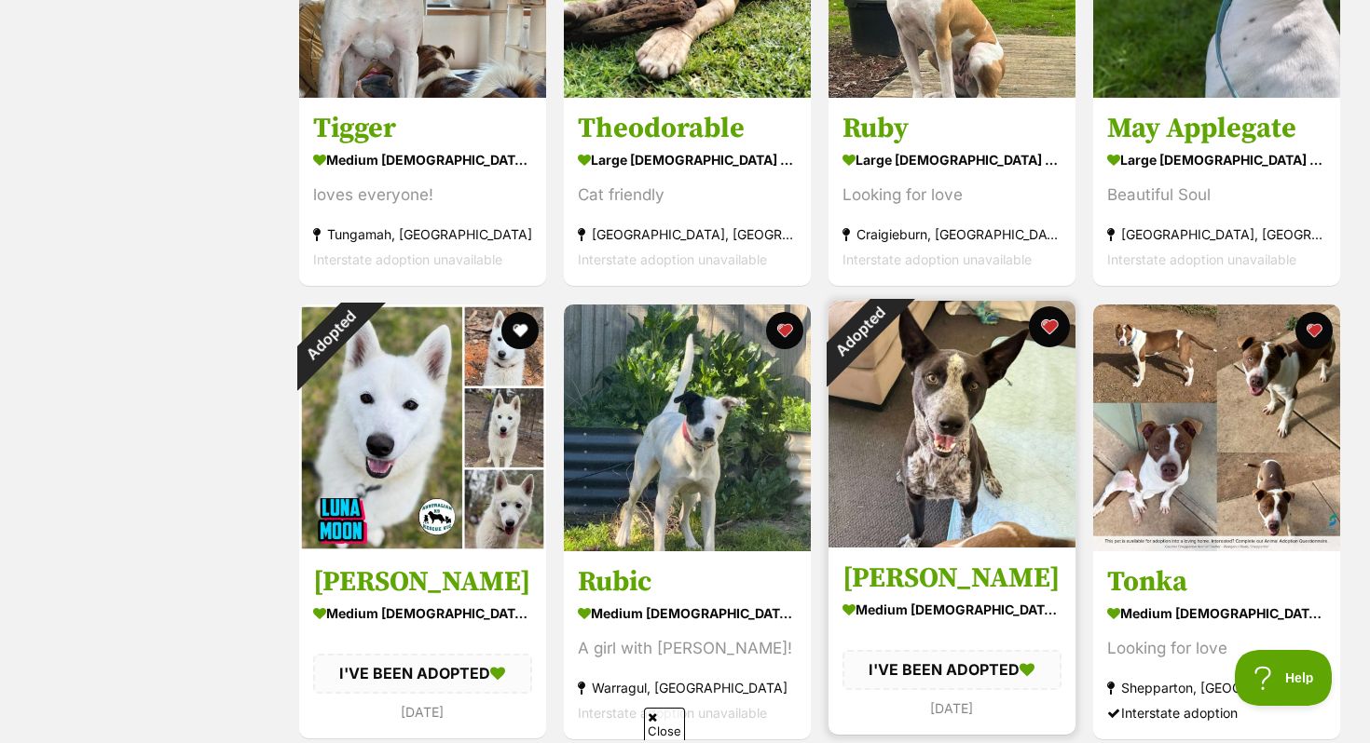
click at [1035, 321] on button "favourite" at bounding box center [1049, 327] width 41 height 41
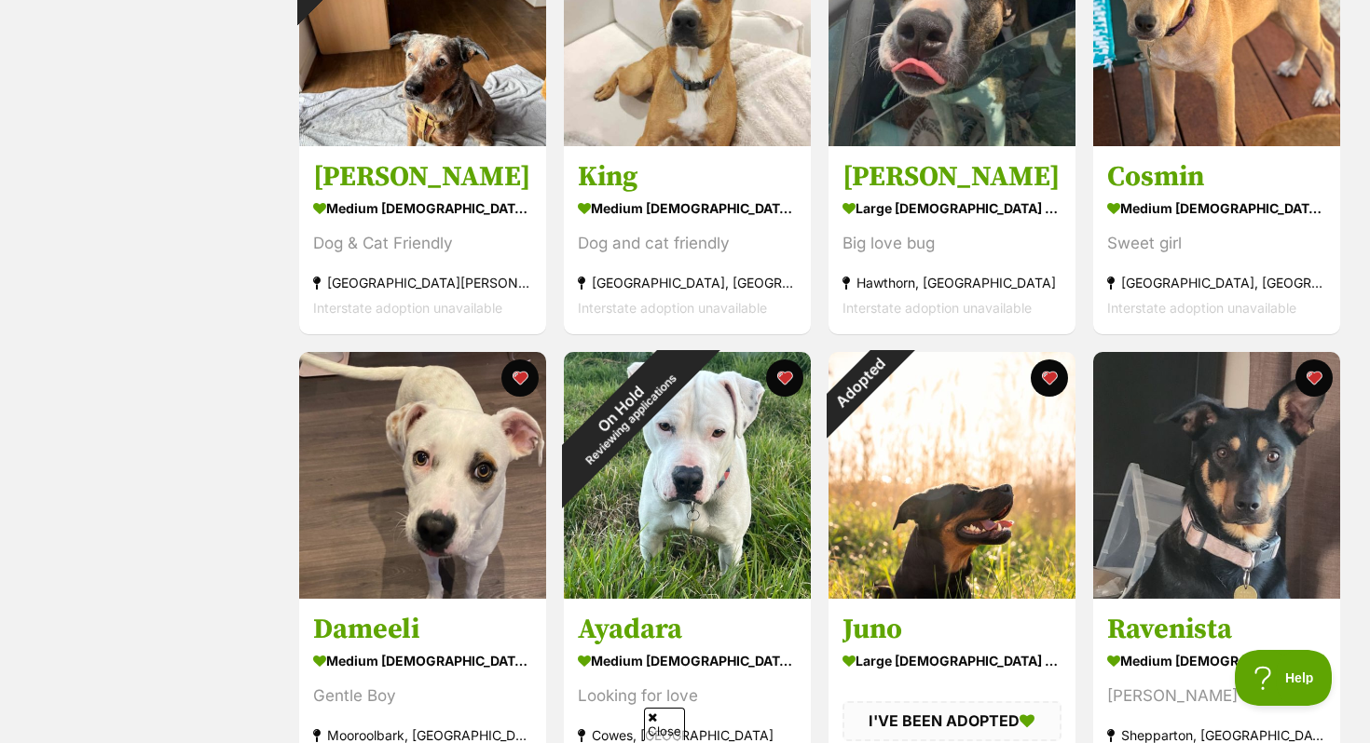
scroll to position [3205, 0]
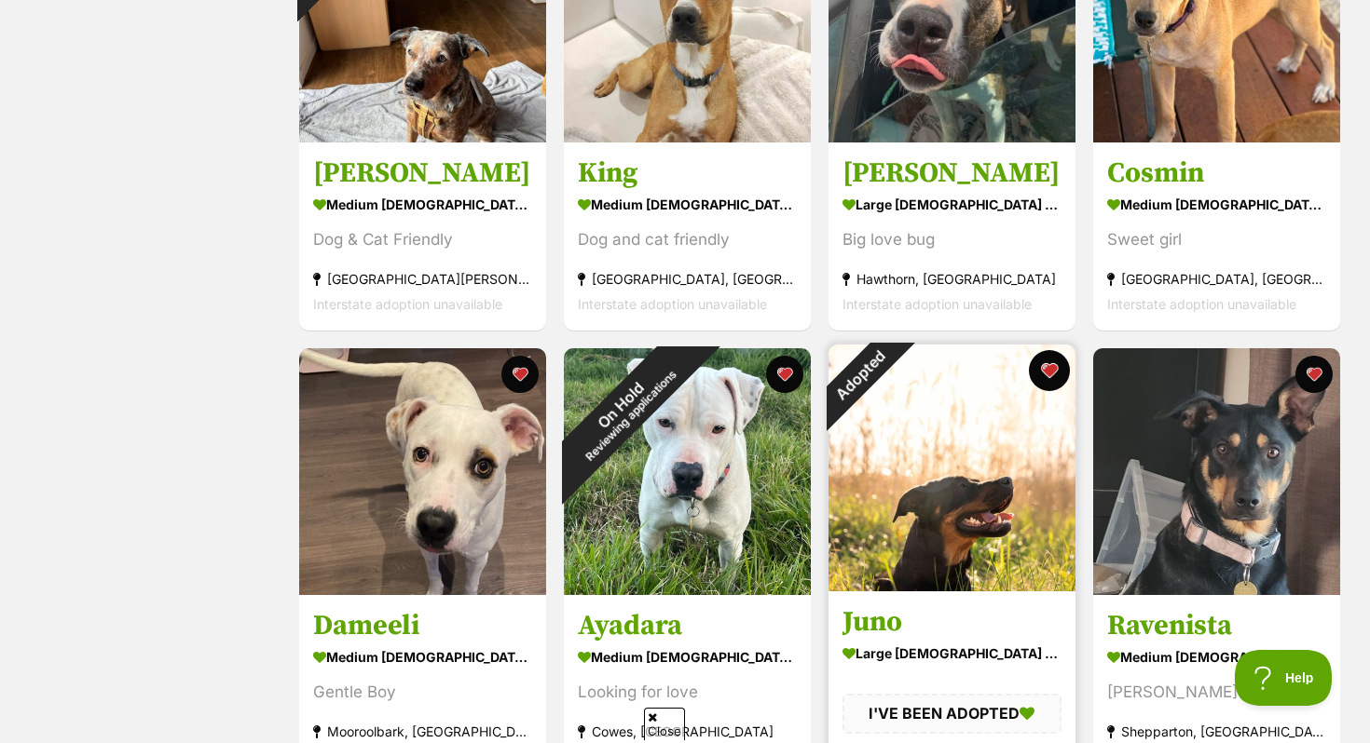
click at [1048, 370] on button "favourite" at bounding box center [1049, 370] width 41 height 41
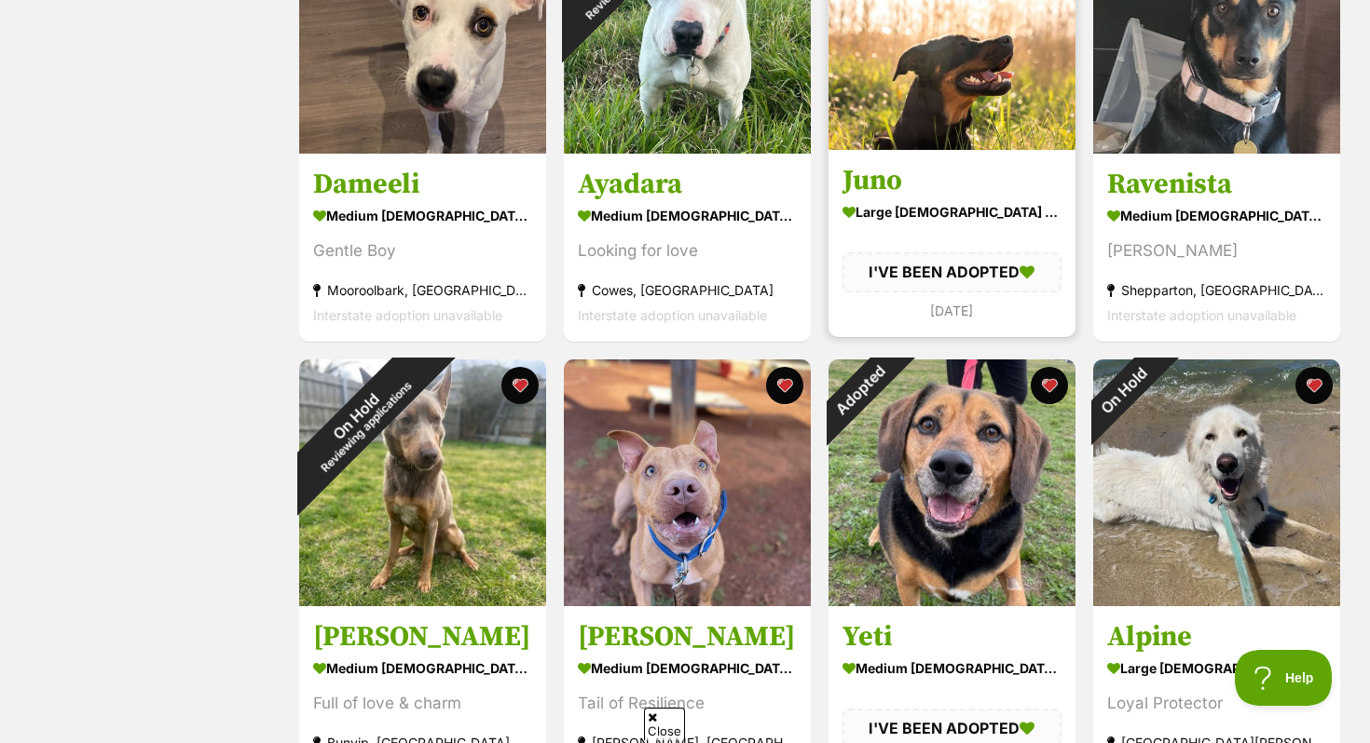
scroll to position [3647, 0]
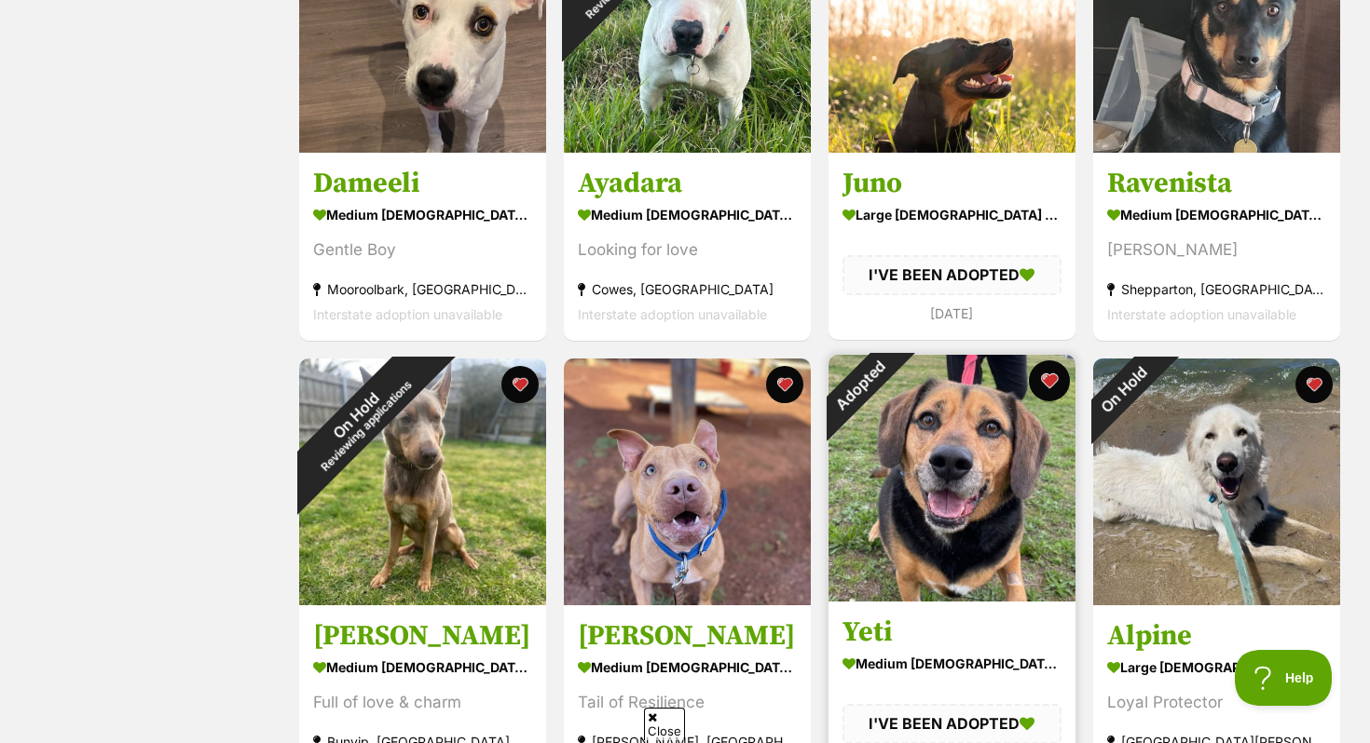
click at [1047, 377] on button "favourite" at bounding box center [1049, 381] width 41 height 41
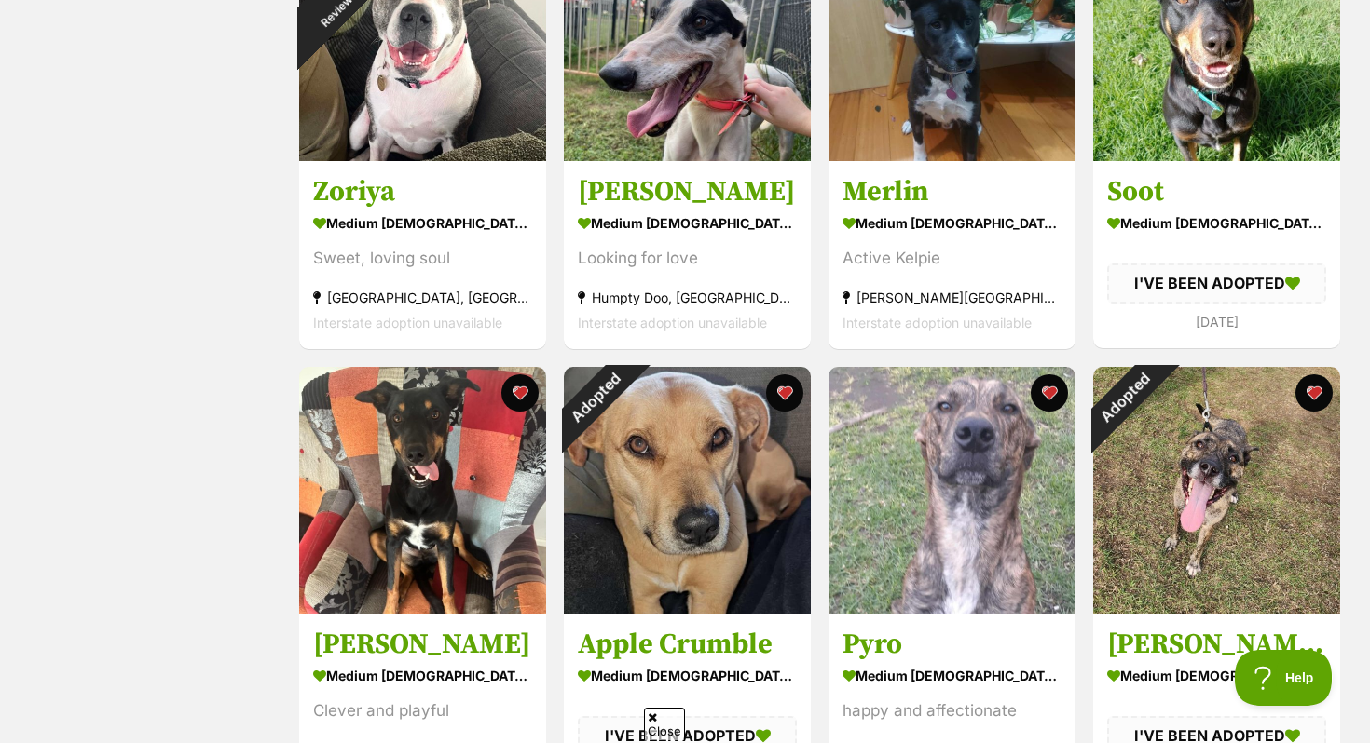
scroll to position [4560, 0]
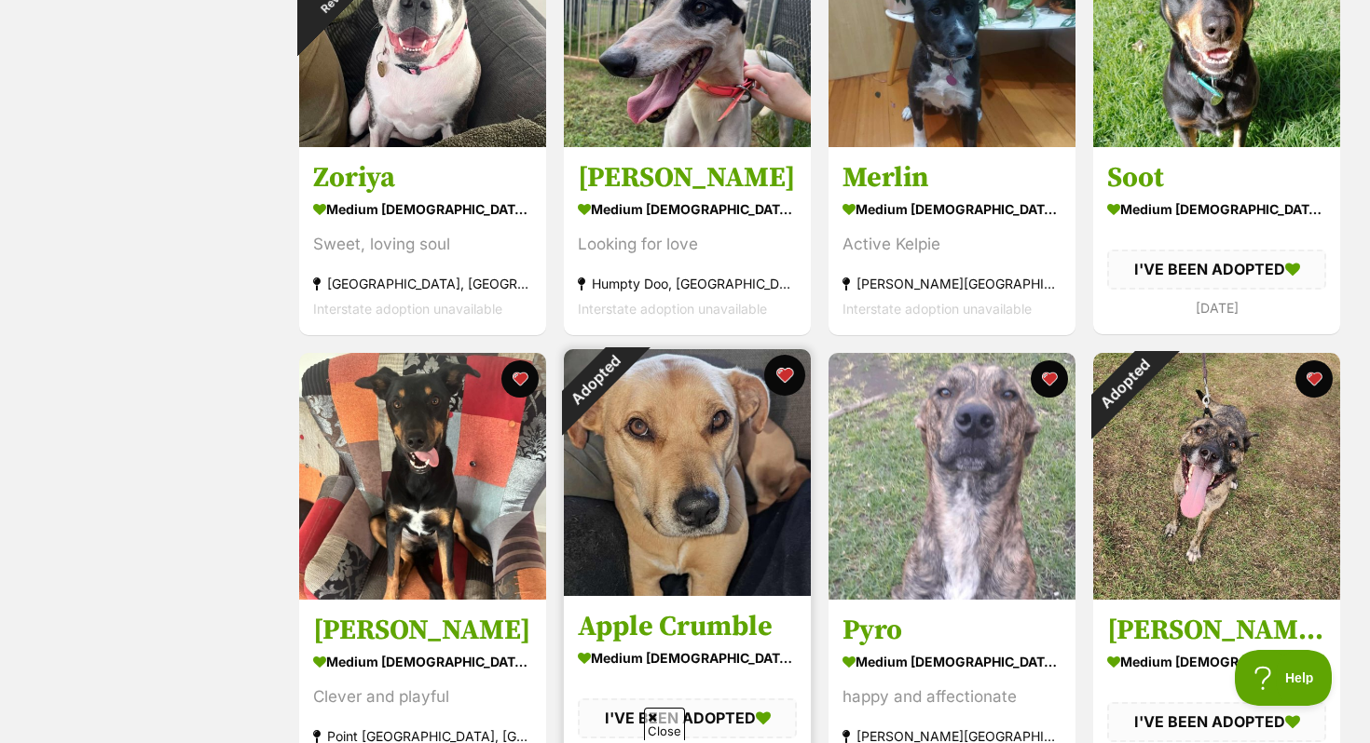
click at [792, 376] on button "favourite" at bounding box center [784, 375] width 41 height 41
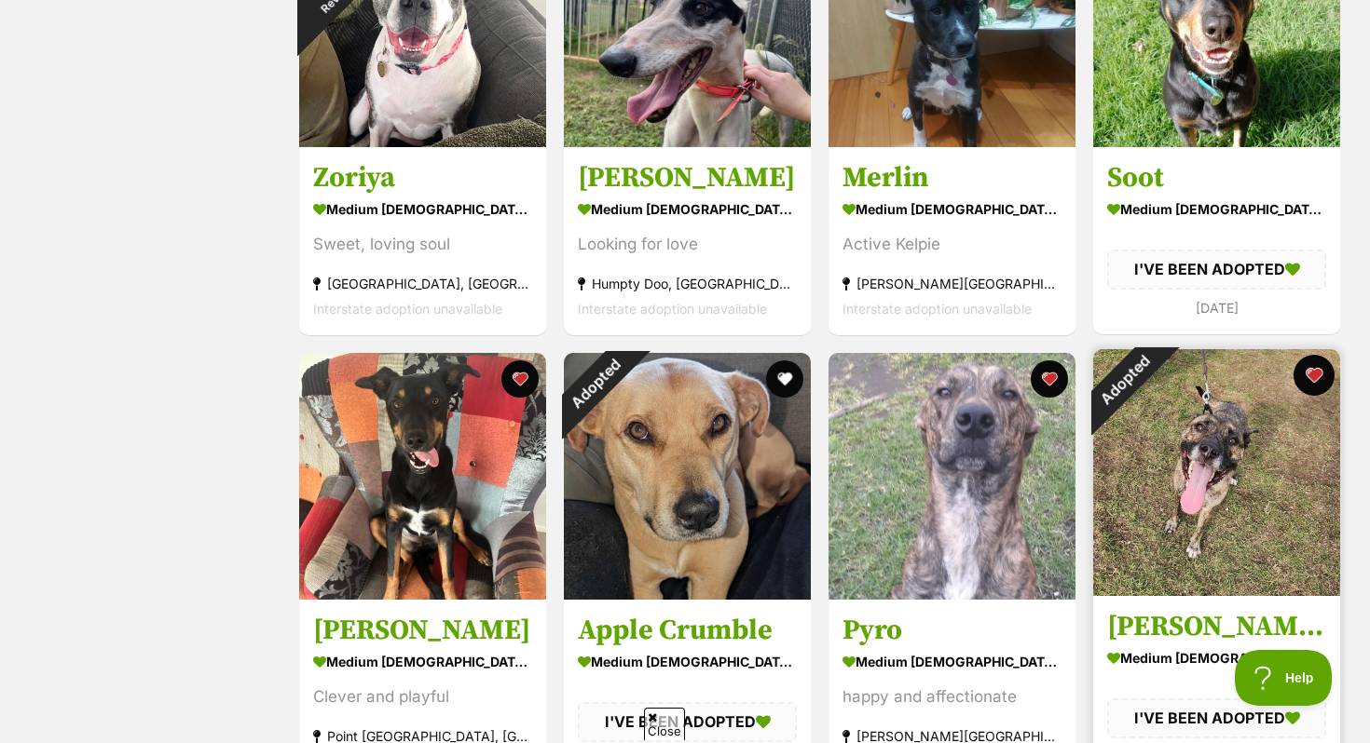
click at [1301, 376] on button "favourite" at bounding box center [1313, 375] width 41 height 41
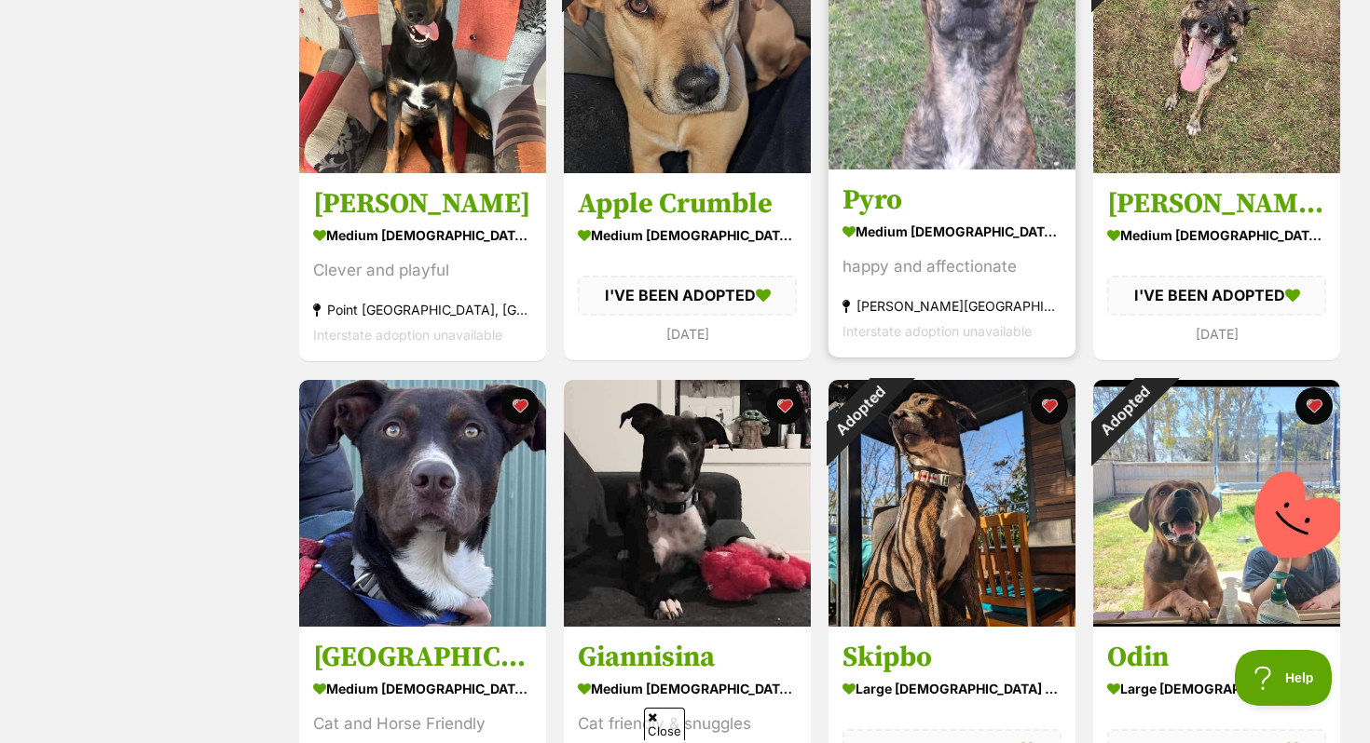
scroll to position [5011, 0]
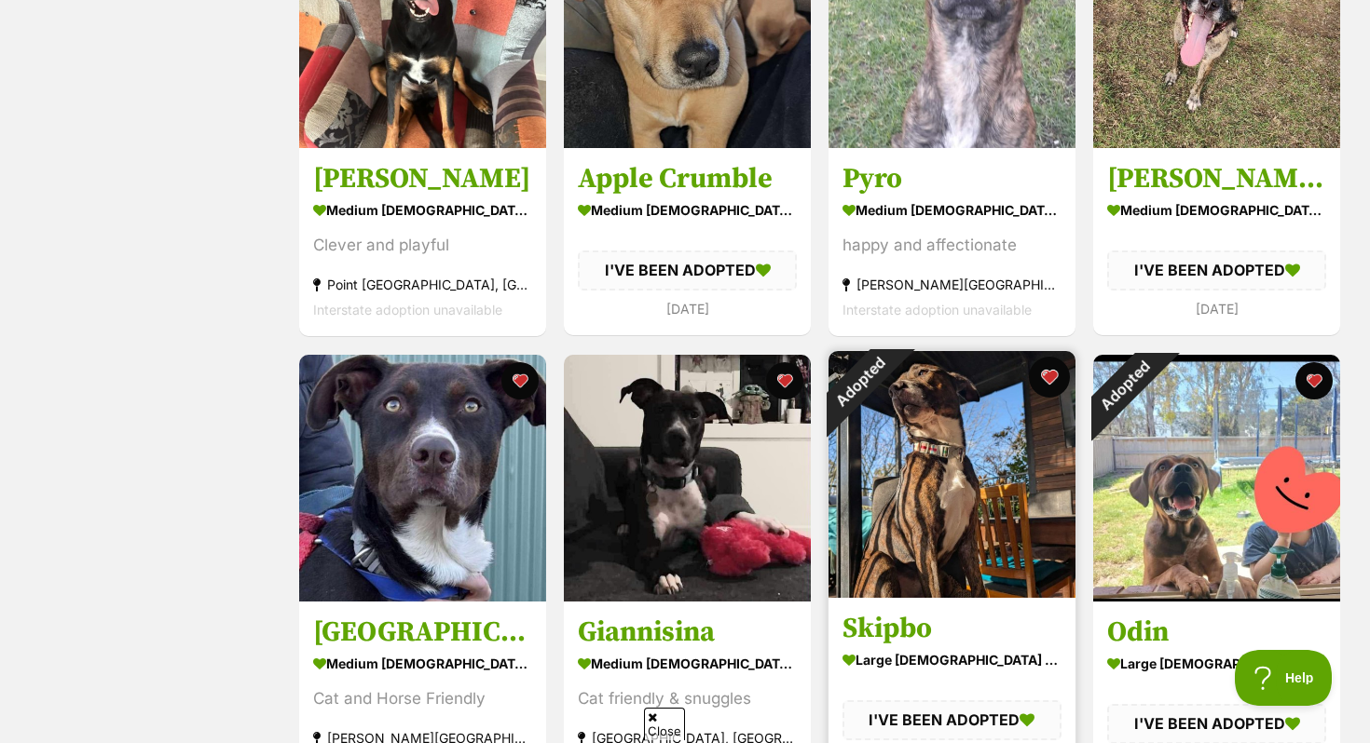
click at [1053, 378] on button "favourite" at bounding box center [1049, 377] width 41 height 41
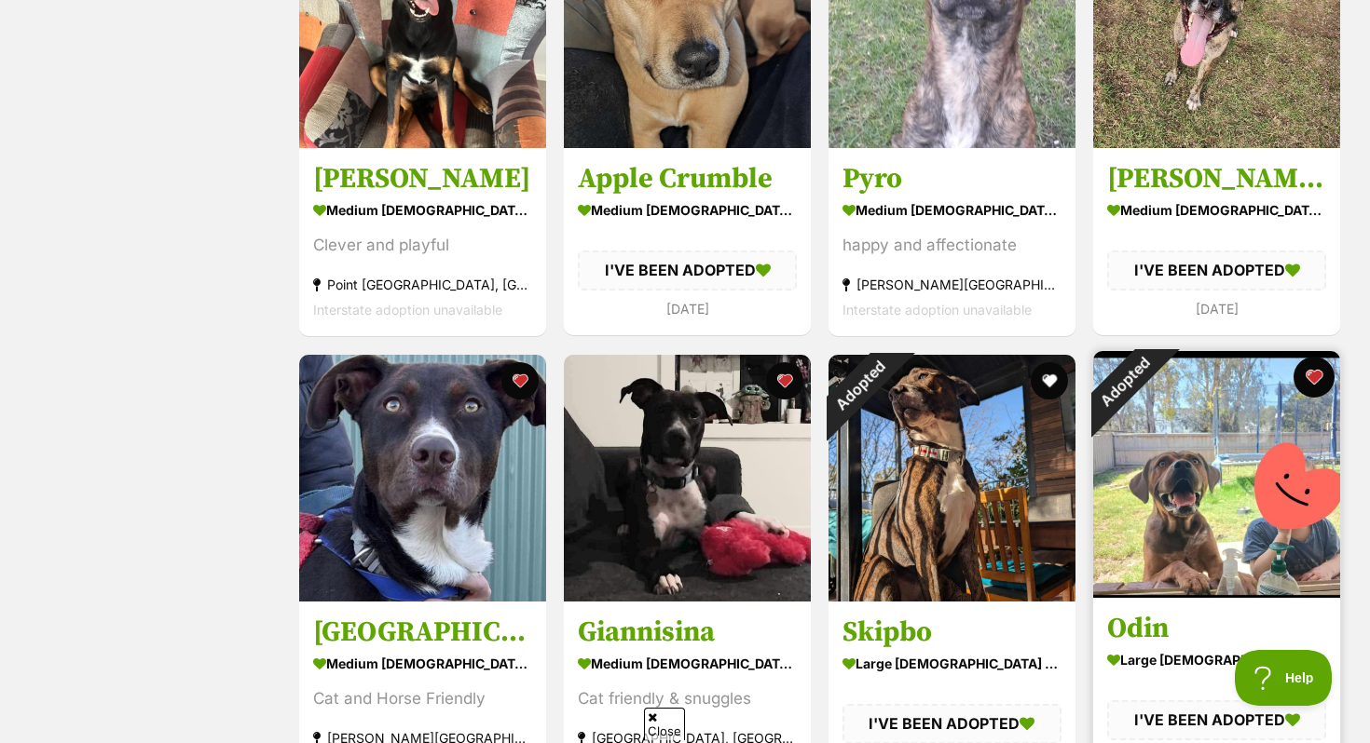
click at [1315, 368] on button "favourite" at bounding box center [1313, 377] width 41 height 41
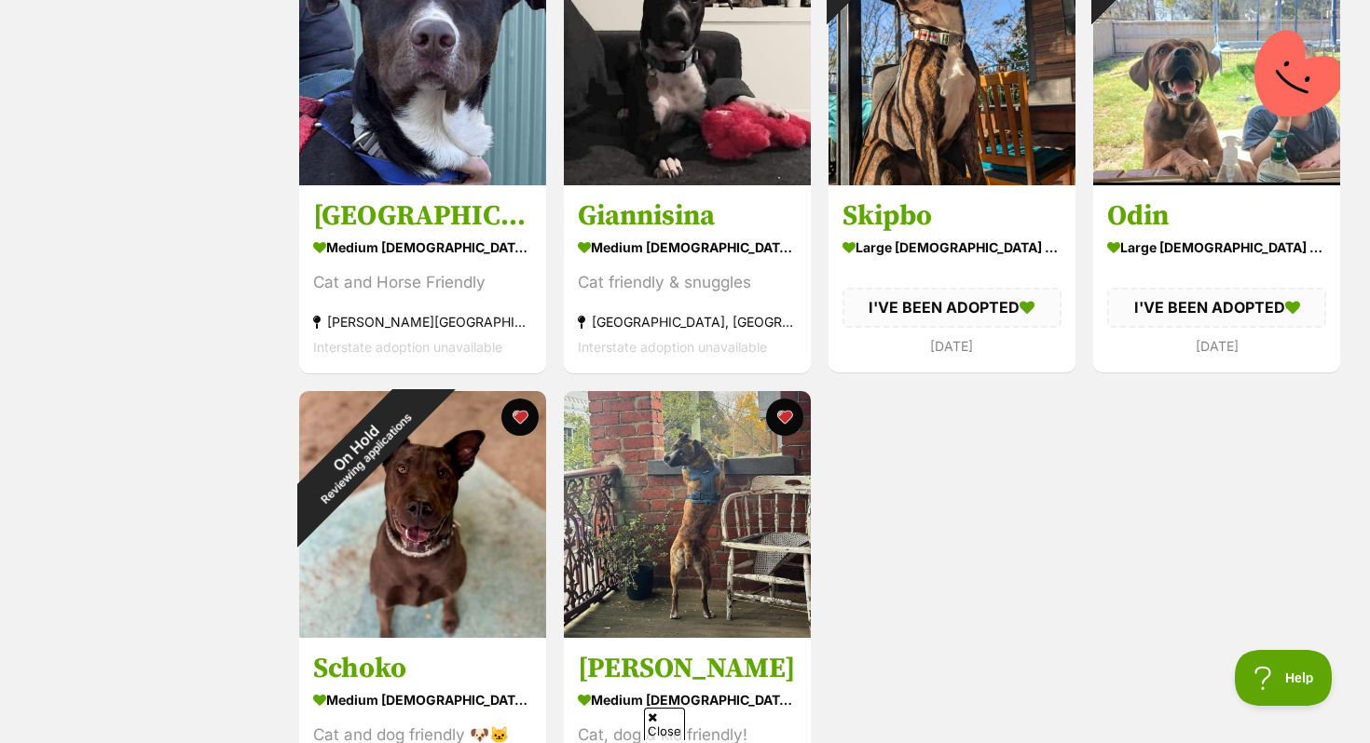
scroll to position [5424, 0]
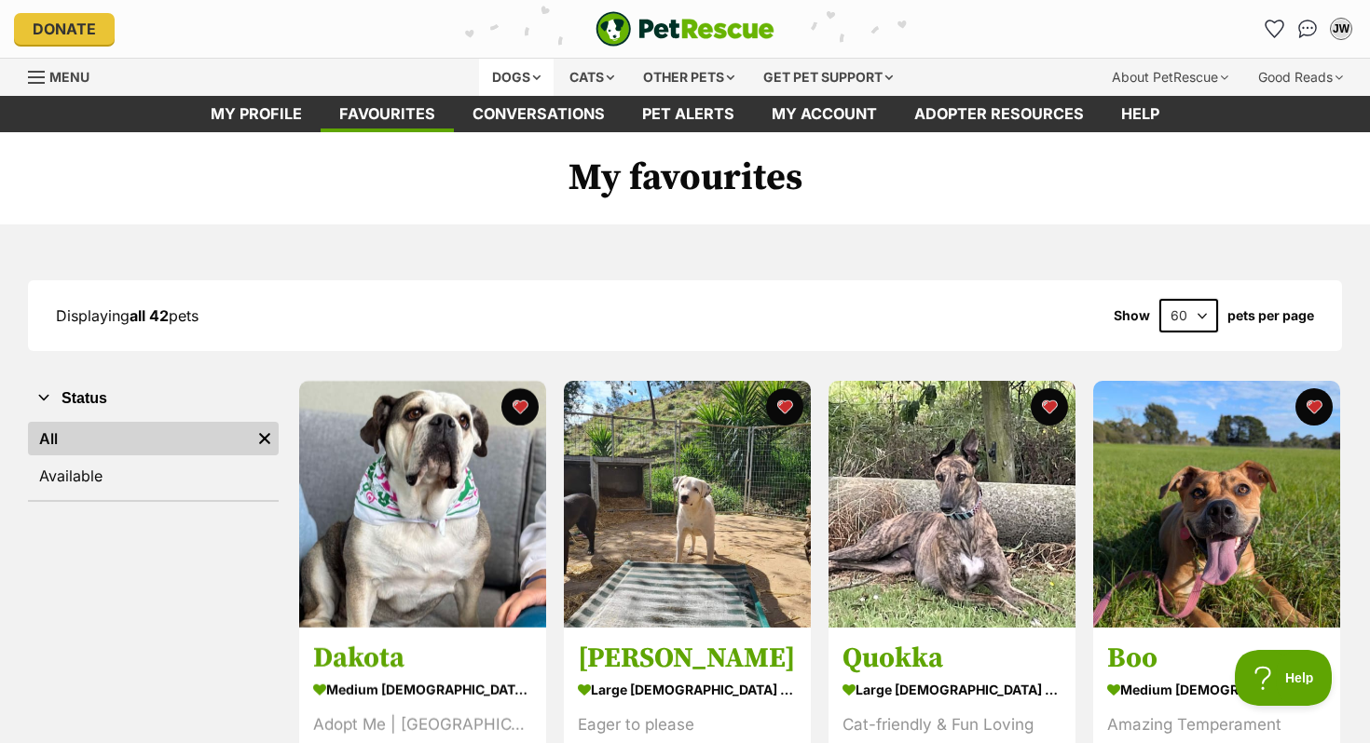
click at [500, 68] on div "Dogs" at bounding box center [516, 77] width 75 height 37
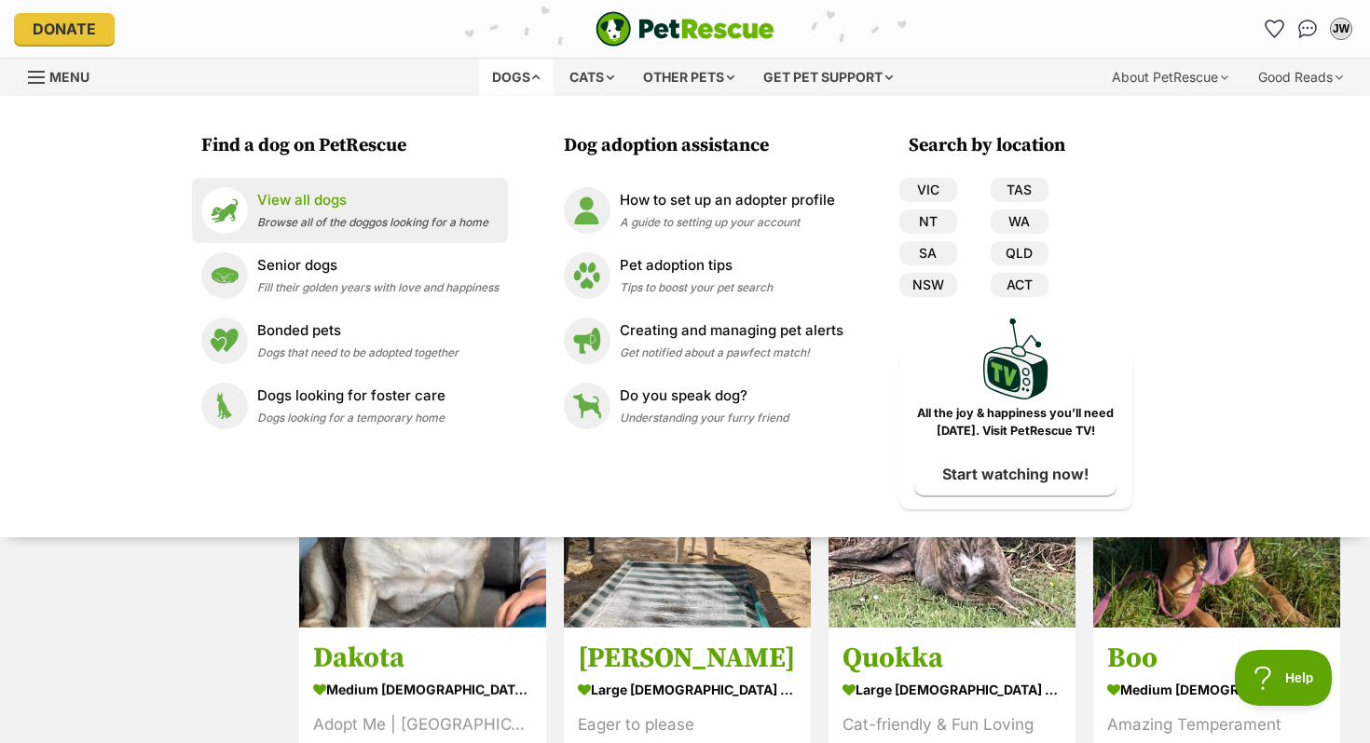
click at [307, 214] on div "View all dogs Browse all of the doggos looking for a home" at bounding box center [372, 210] width 231 height 40
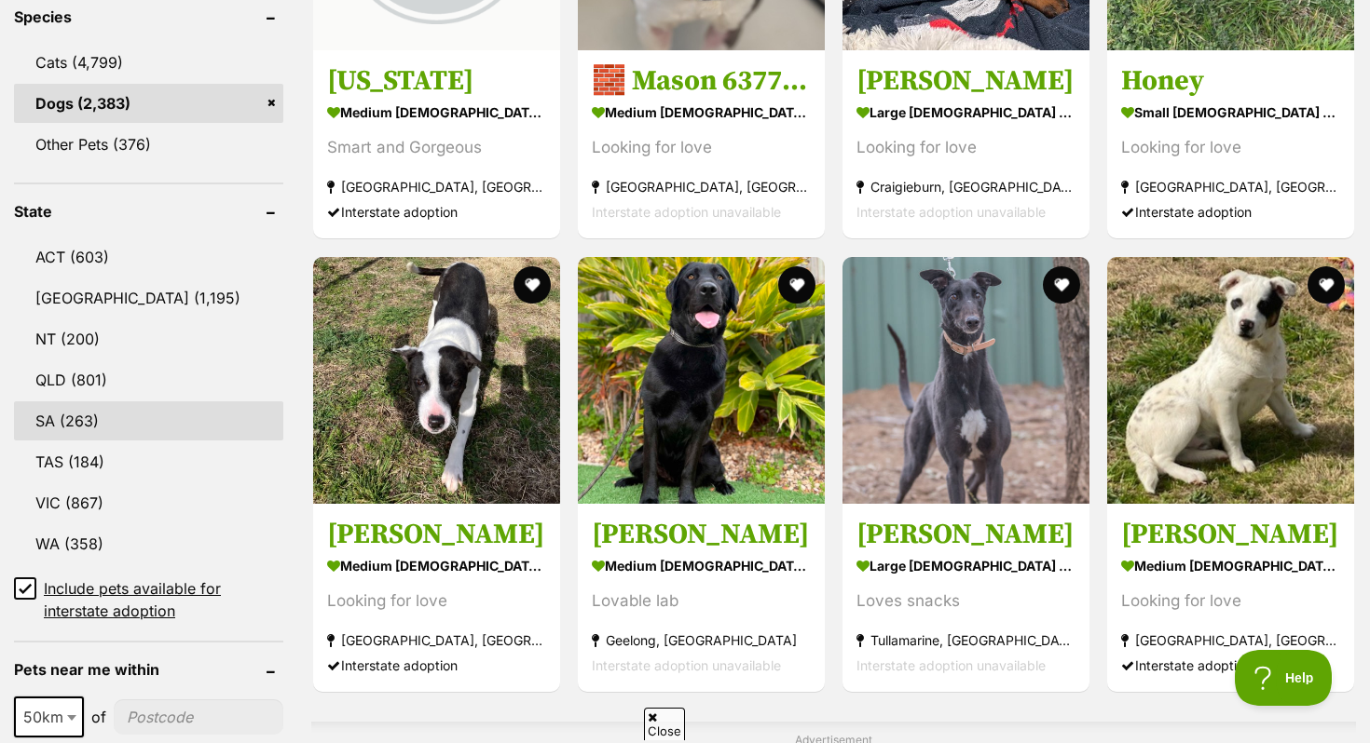
scroll to position [802, 0]
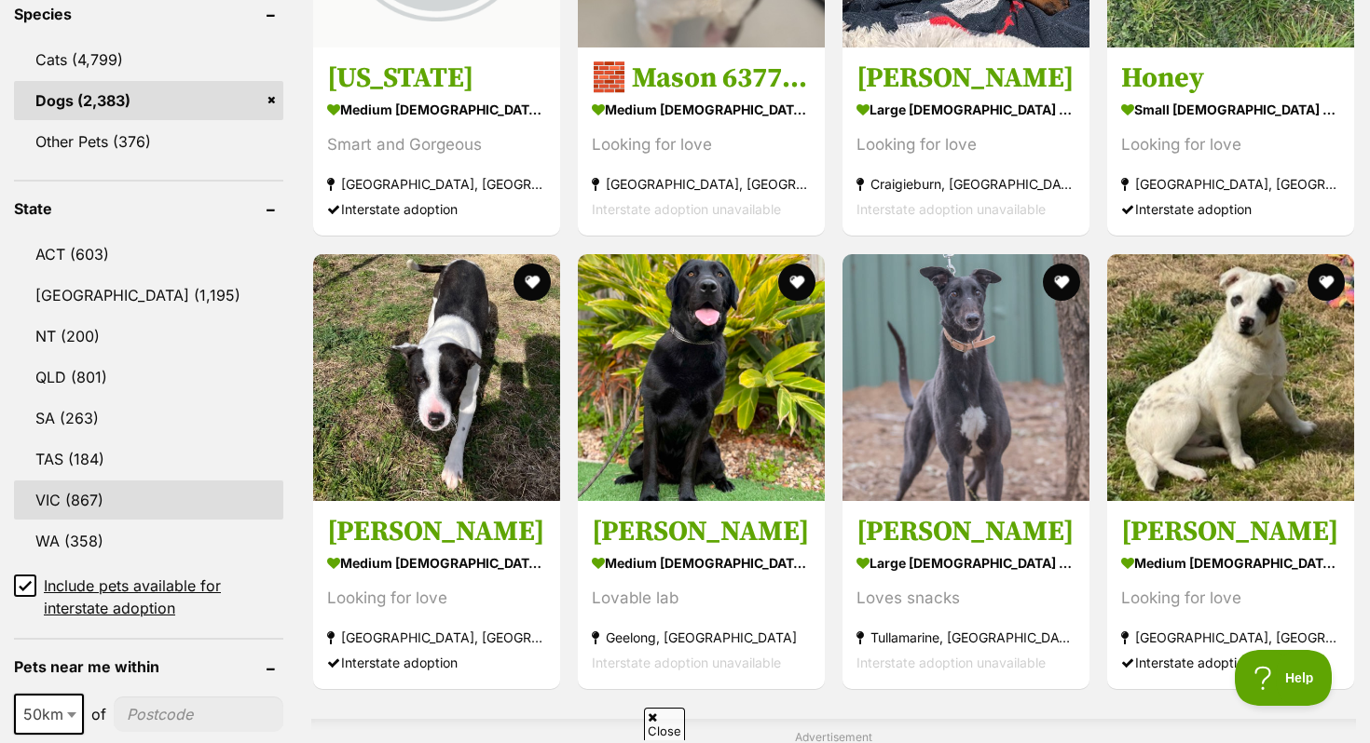
click at [101, 491] on link "VIC (867)" at bounding box center [148, 500] width 269 height 39
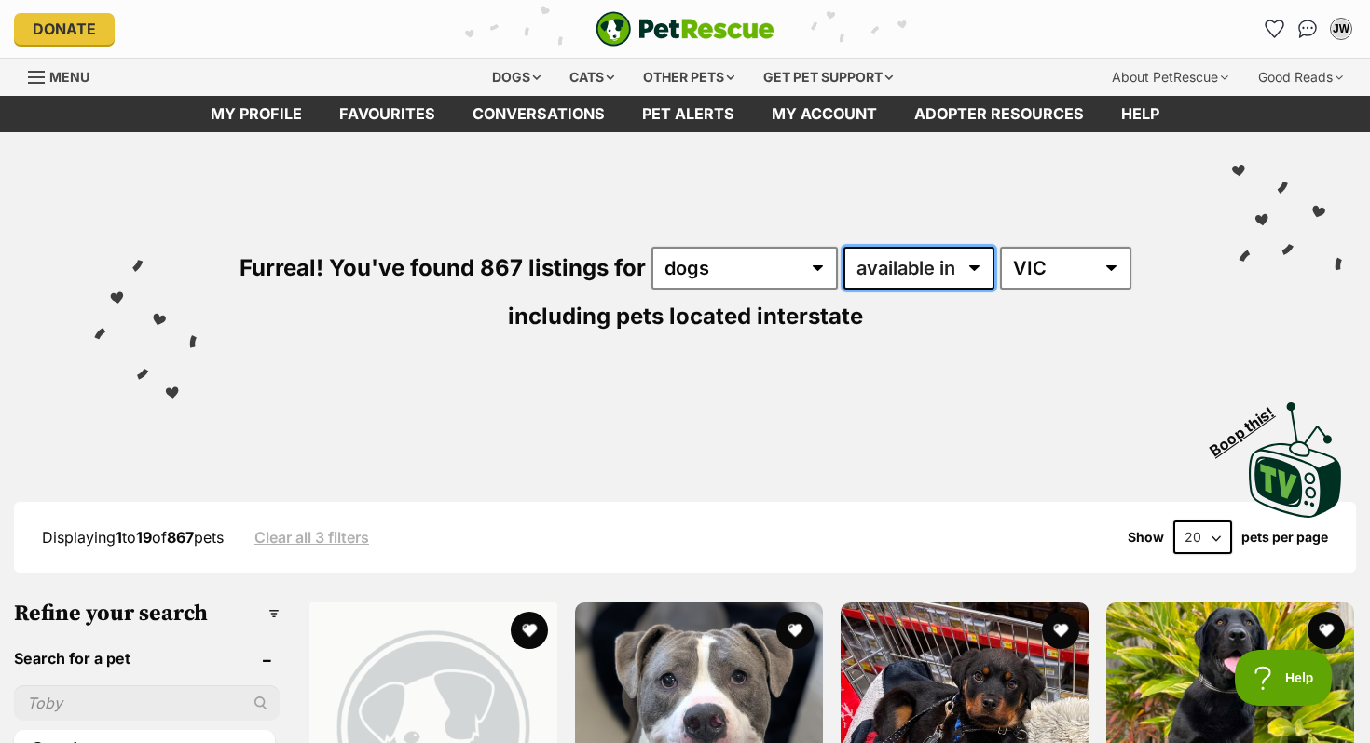
click at [953, 252] on select "available in located in" at bounding box center [918, 268] width 151 height 43
select select "disabled"
click at [843, 247] on select "available in located in" at bounding box center [918, 268] width 151 height 43
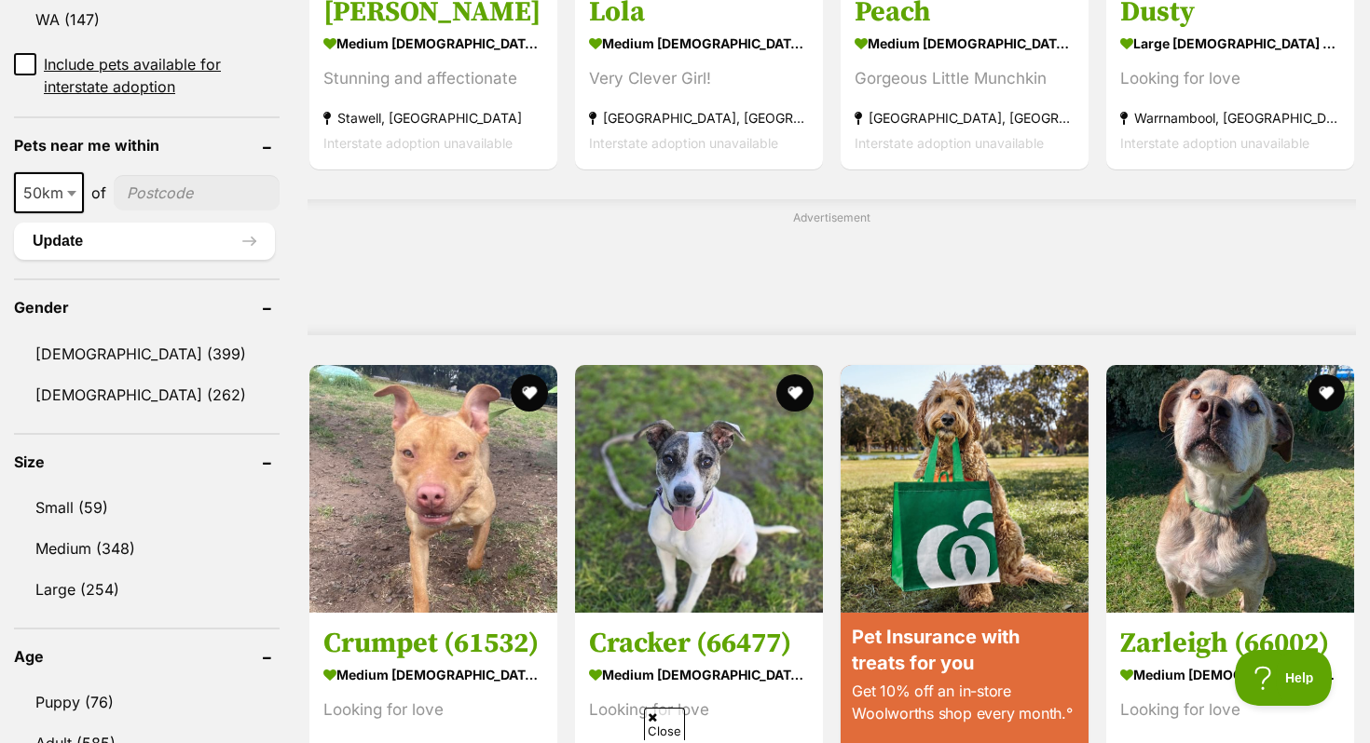
scroll to position [1283, 0]
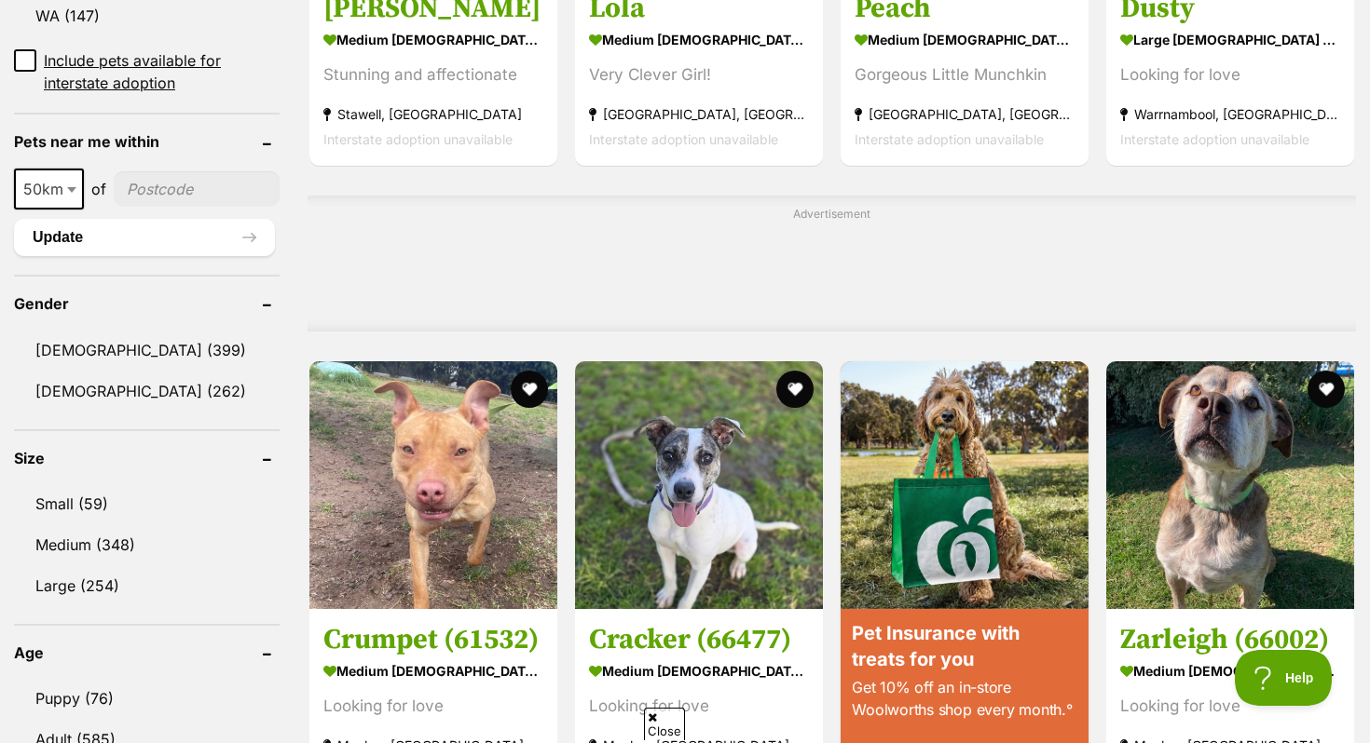
click at [89, 542] on link "Medium (348)" at bounding box center [147, 544] width 266 height 39
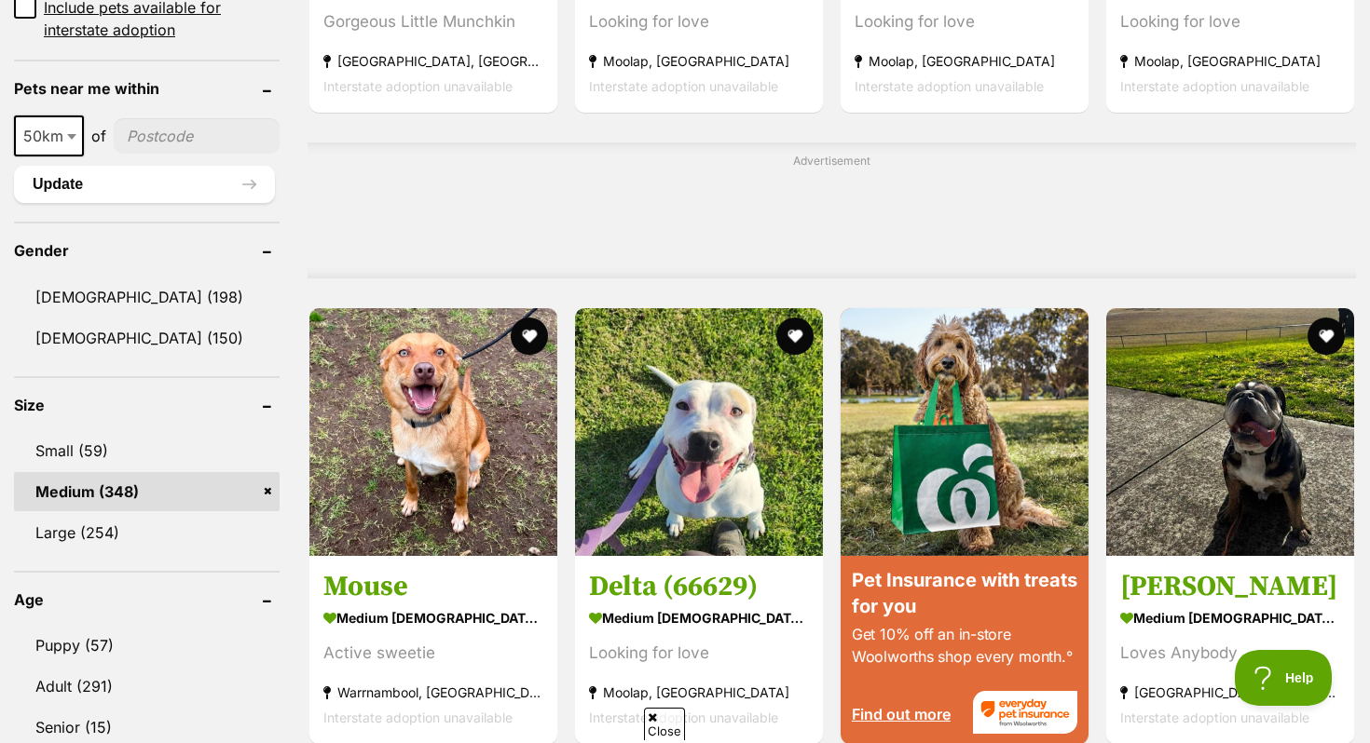
scroll to position [1401, 0]
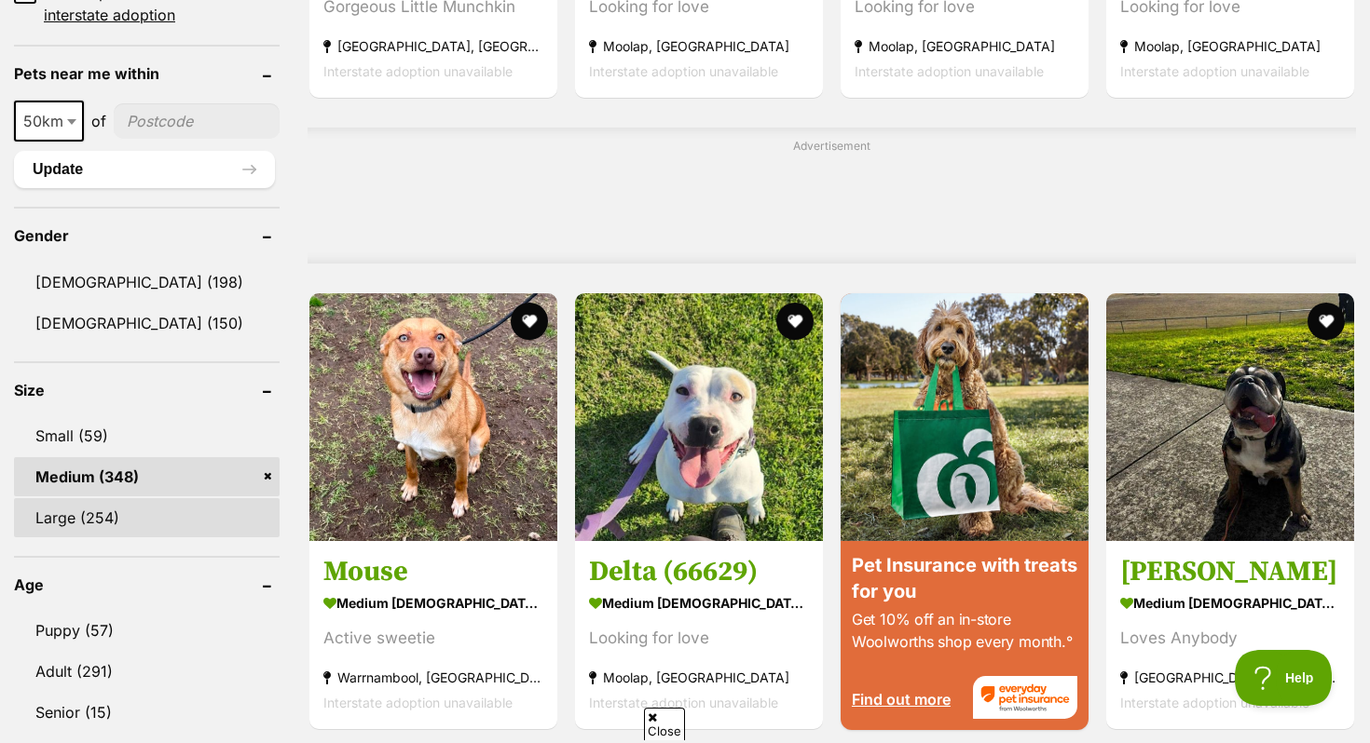
click at [79, 513] on link "Large (254)" at bounding box center [147, 517] width 266 height 39
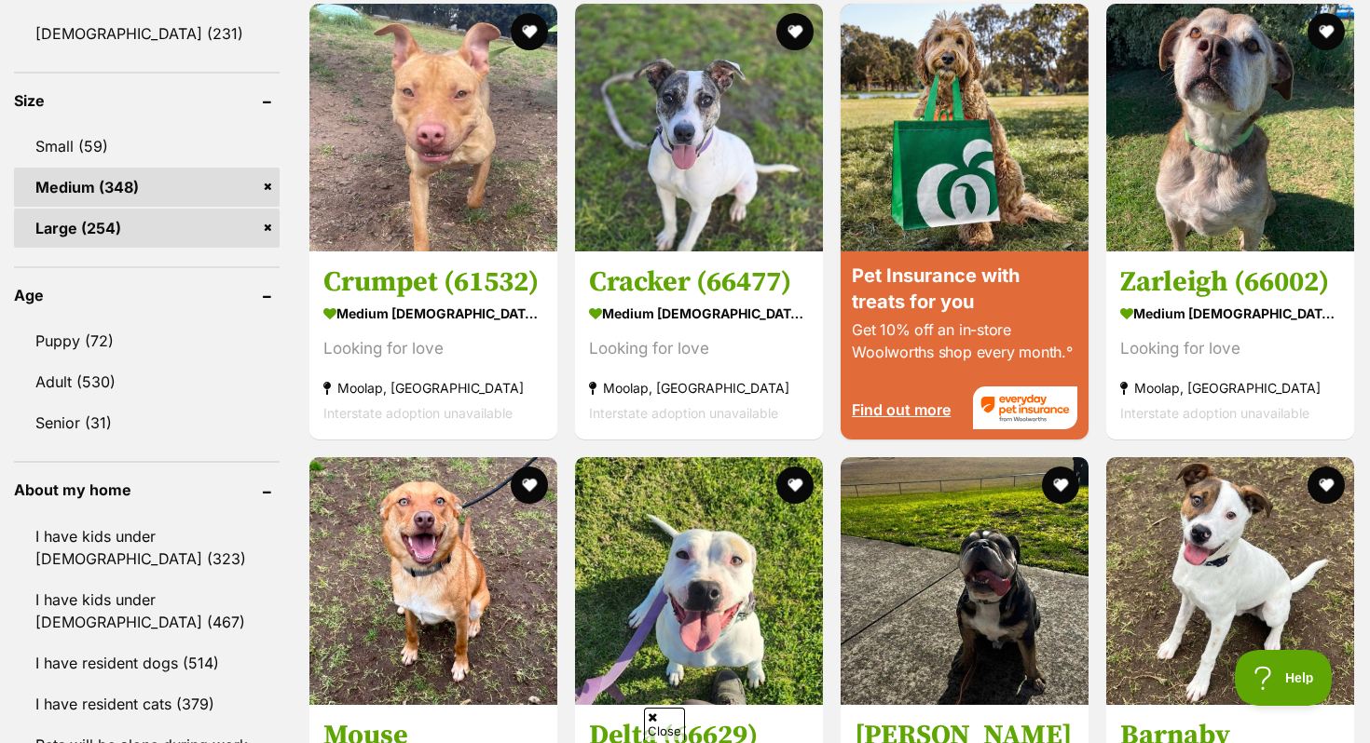
scroll to position [1696, 0]
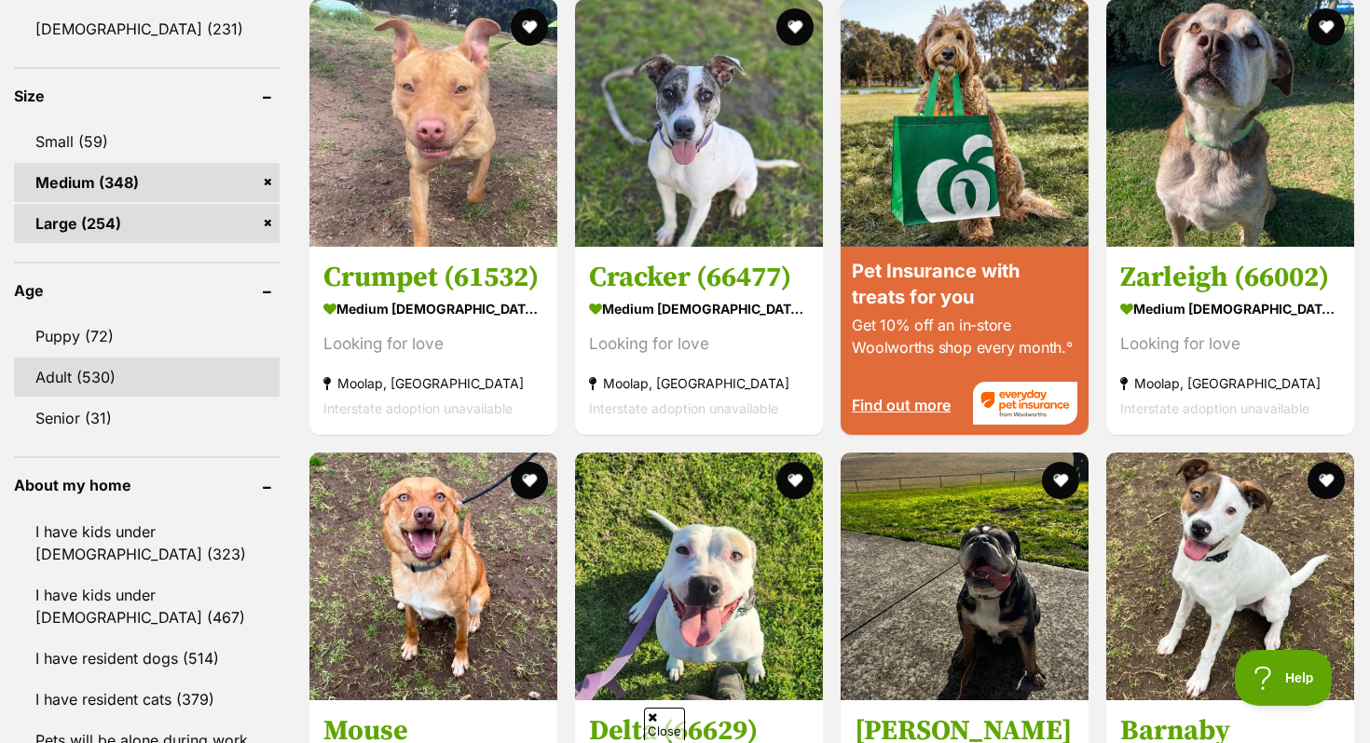
click at [76, 383] on link "Adult (530)" at bounding box center [147, 377] width 266 height 39
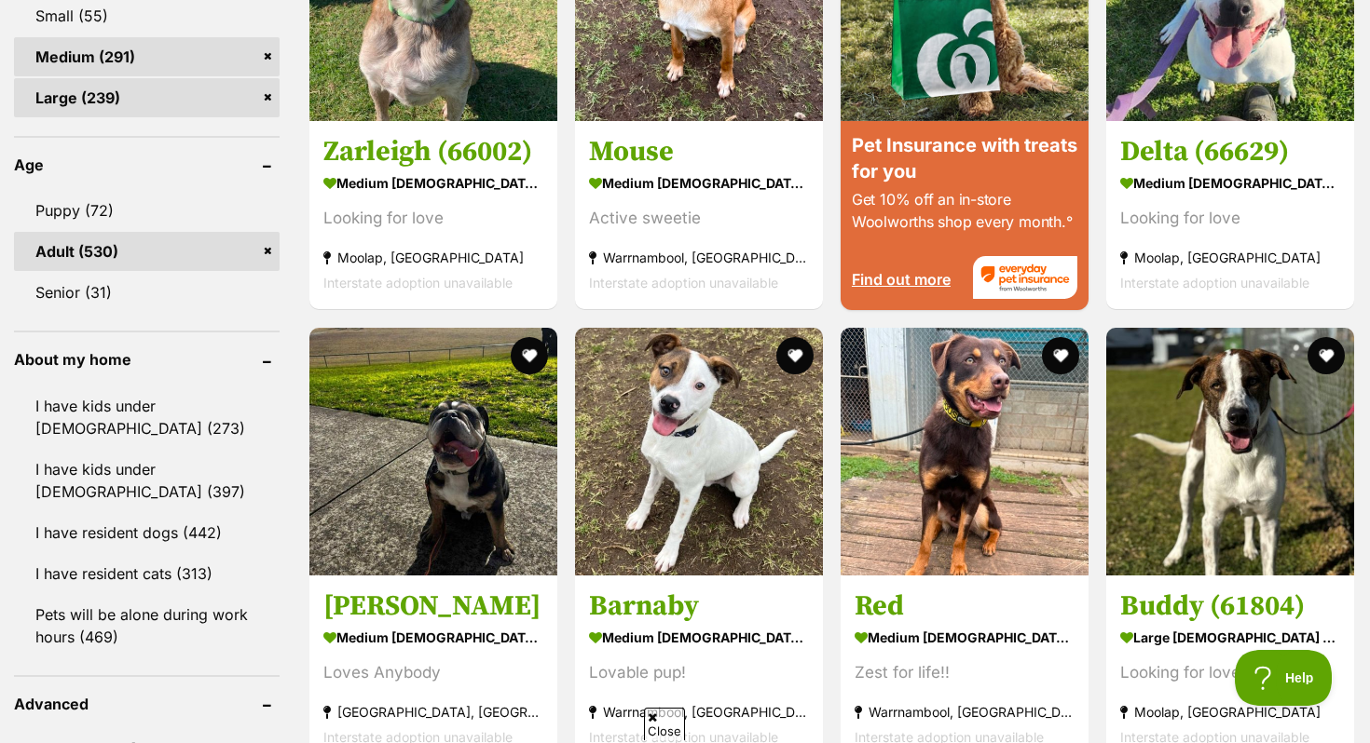
scroll to position [1859, 0]
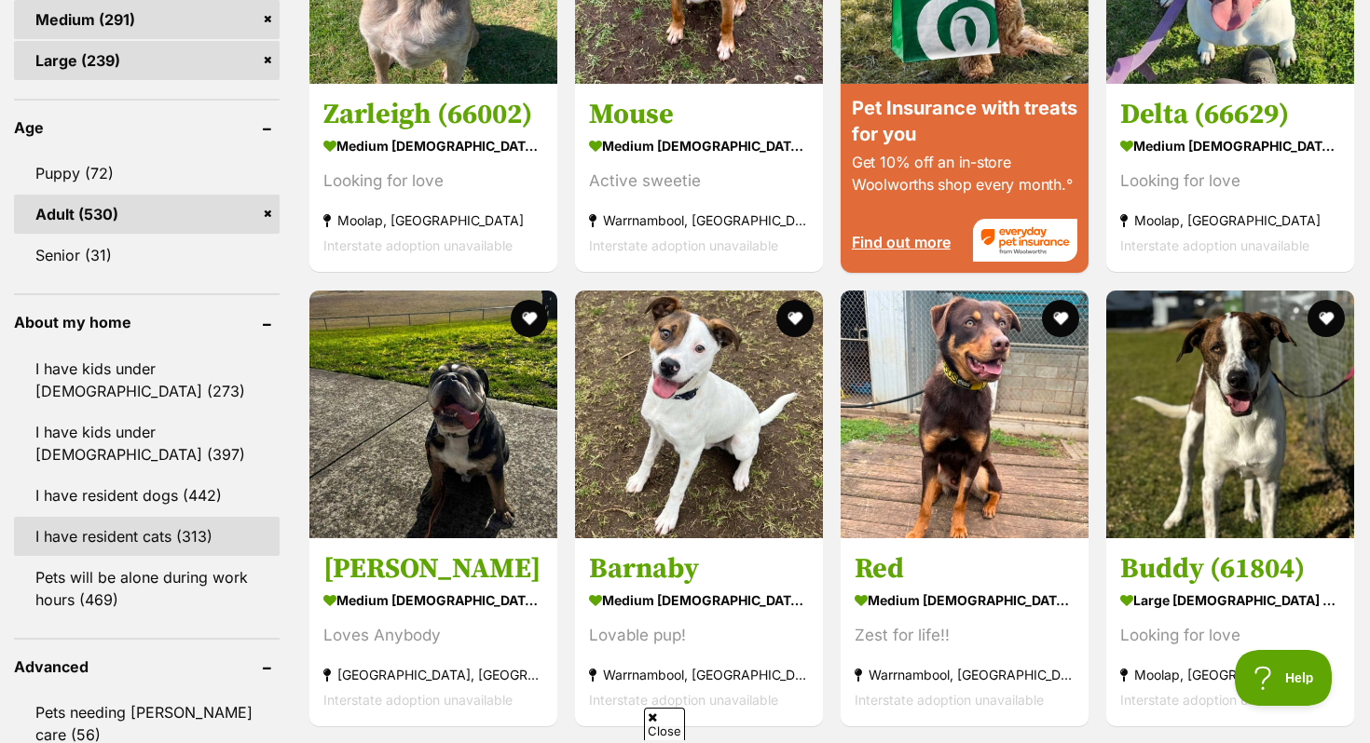
click at [79, 534] on link "I have resident cats (313)" at bounding box center [147, 536] width 266 height 39
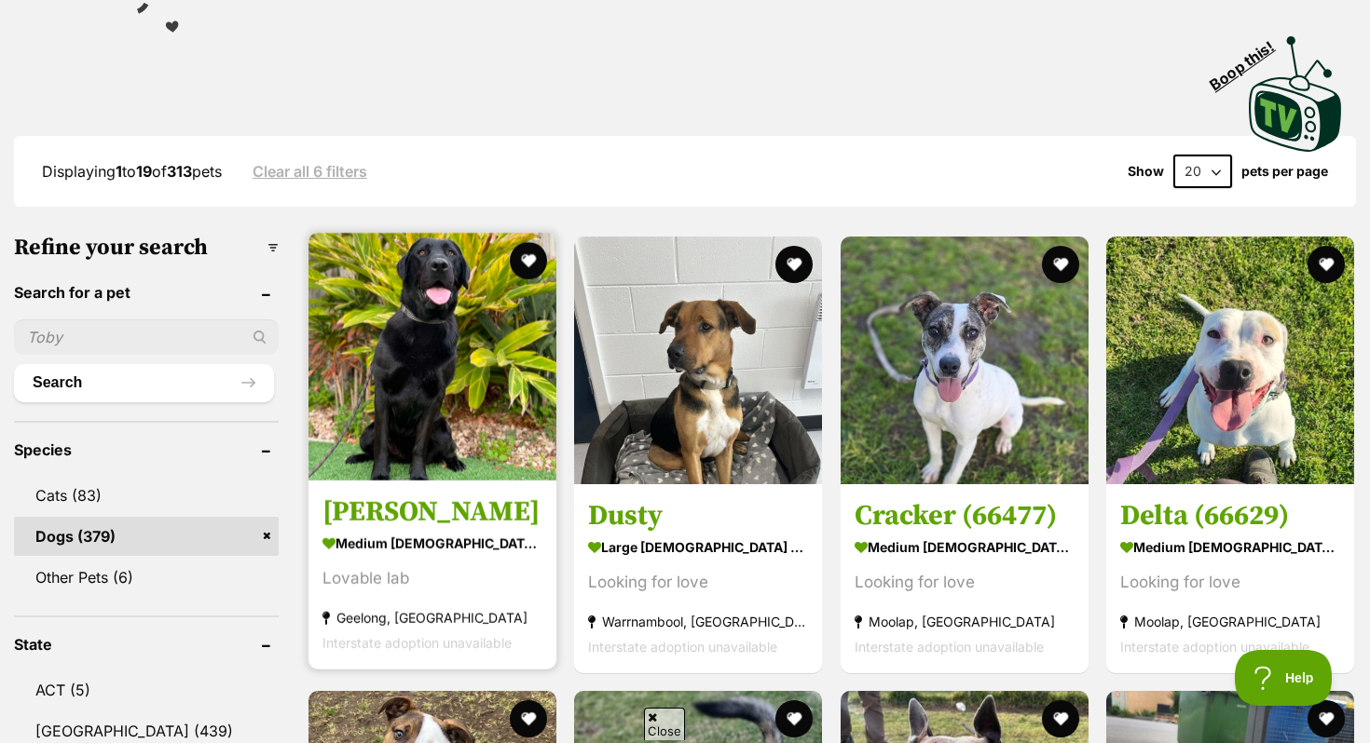
click at [419, 528] on h3 "[PERSON_NAME]" at bounding box center [432, 512] width 220 height 35
click at [526, 264] on button "favourite" at bounding box center [528, 260] width 41 height 41
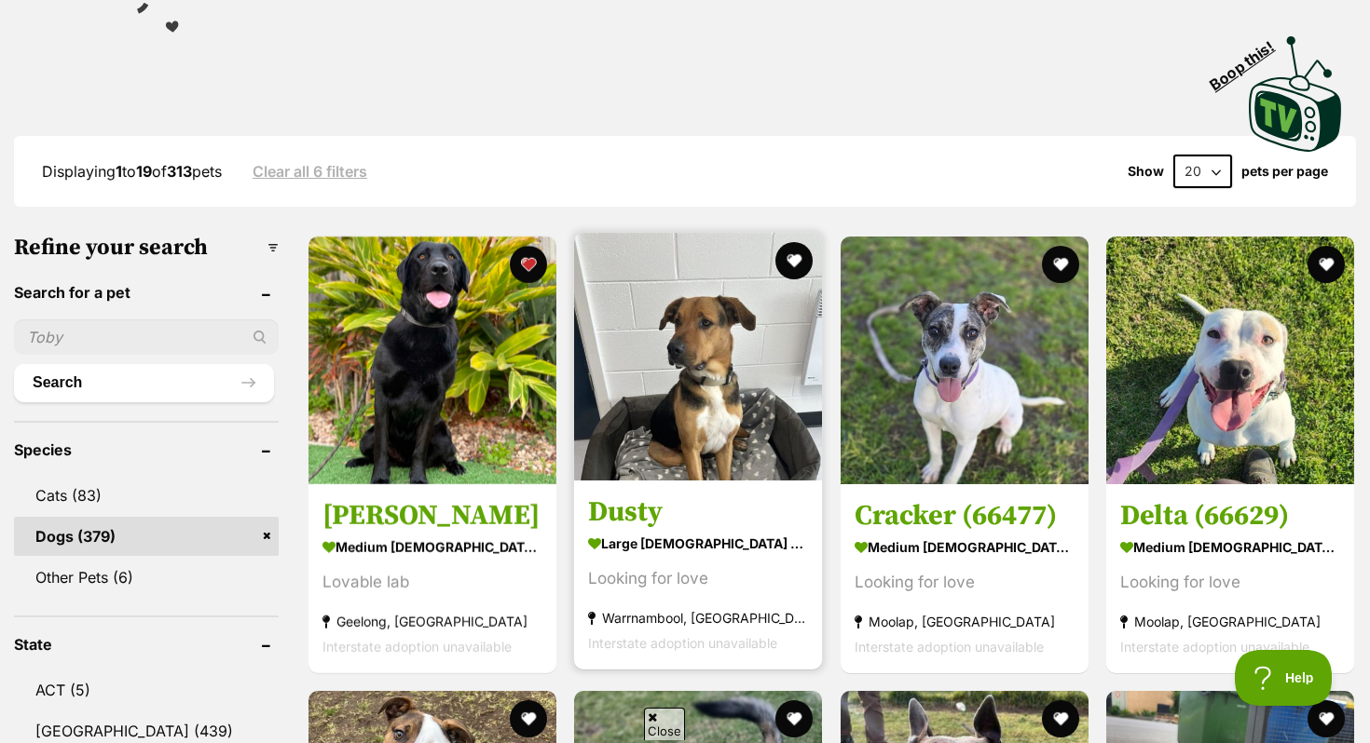
click at [681, 539] on strong "large [DEMOGRAPHIC_DATA] Dog" at bounding box center [698, 543] width 220 height 27
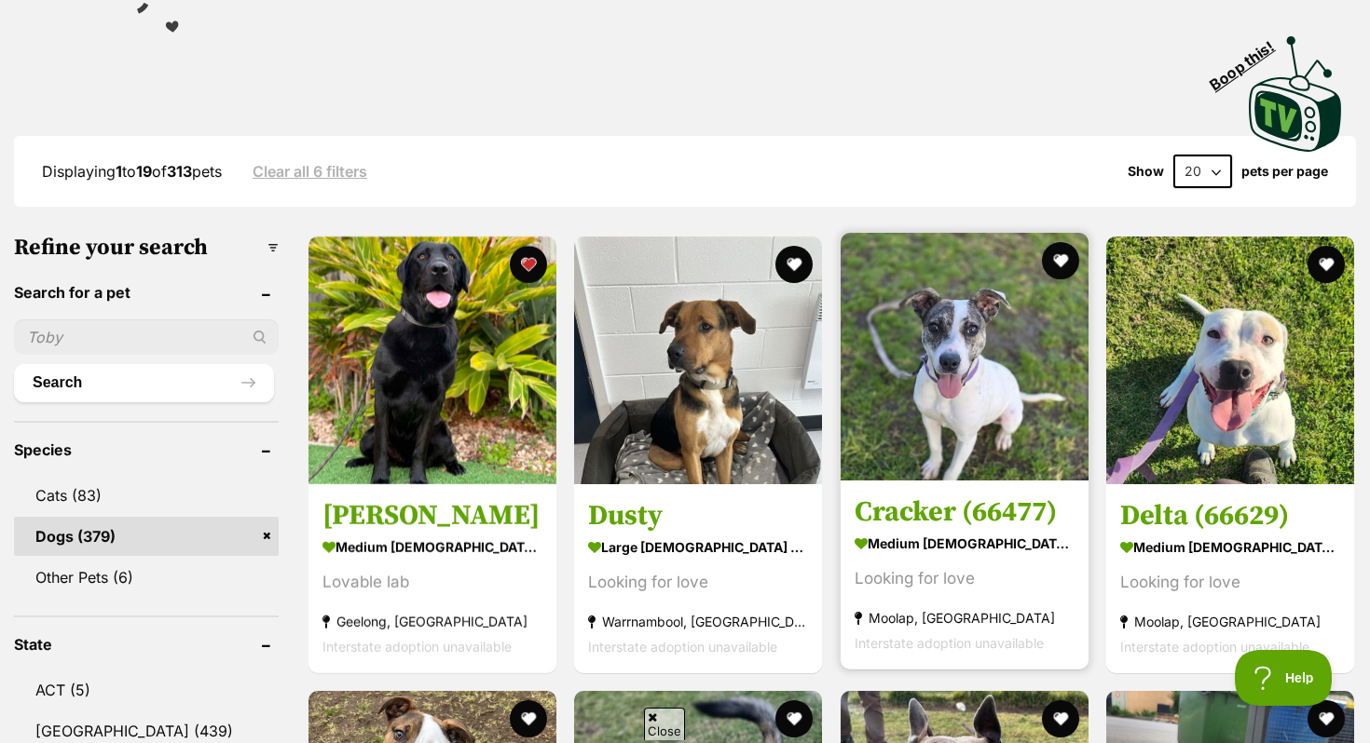
click at [985, 452] on img at bounding box center [964, 357] width 248 height 248
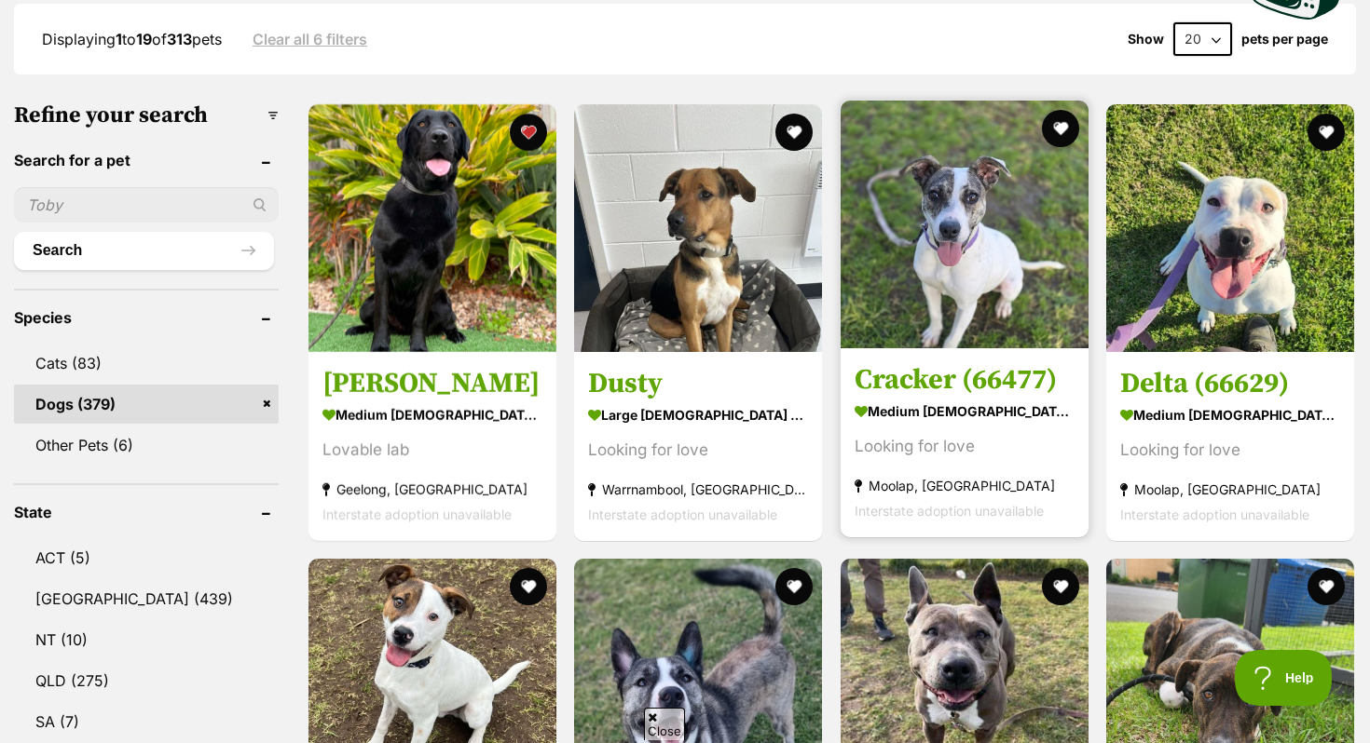
scroll to position [522, 0]
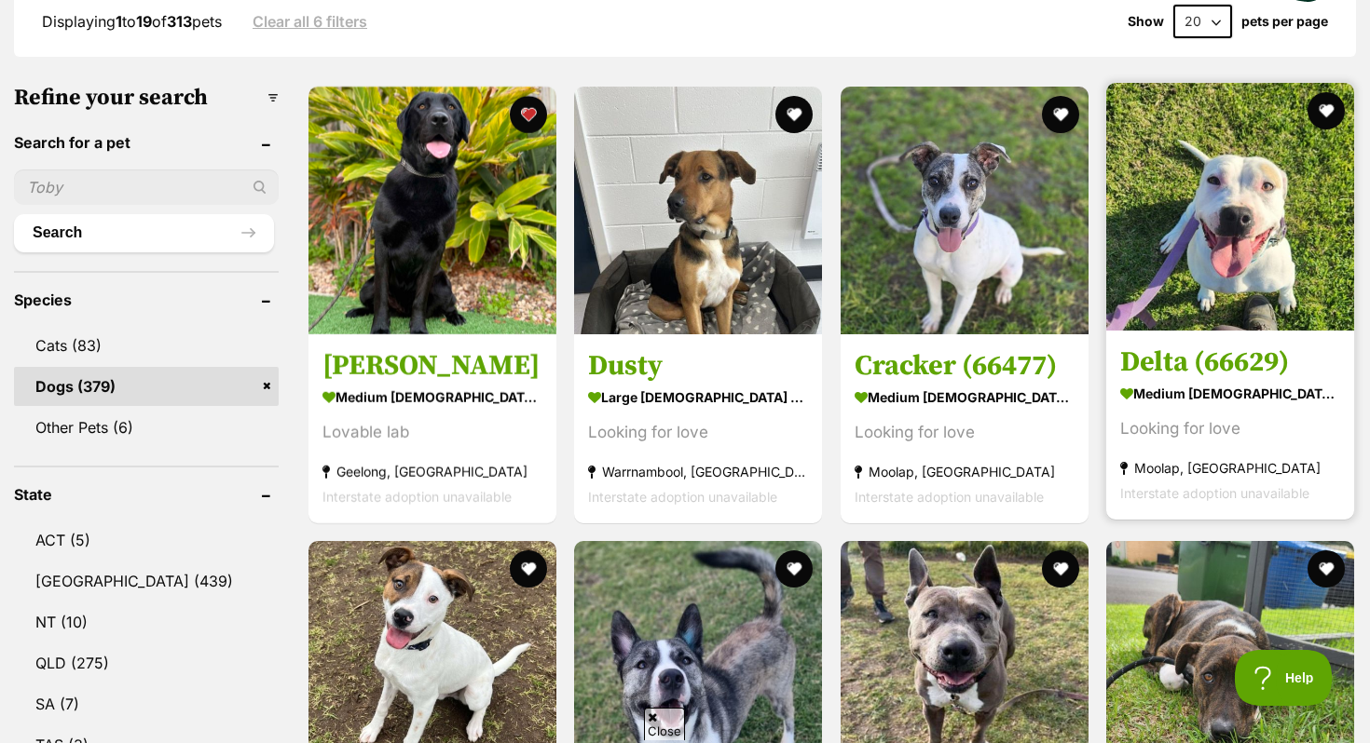
click at [1236, 334] on link at bounding box center [1230, 326] width 248 height 19
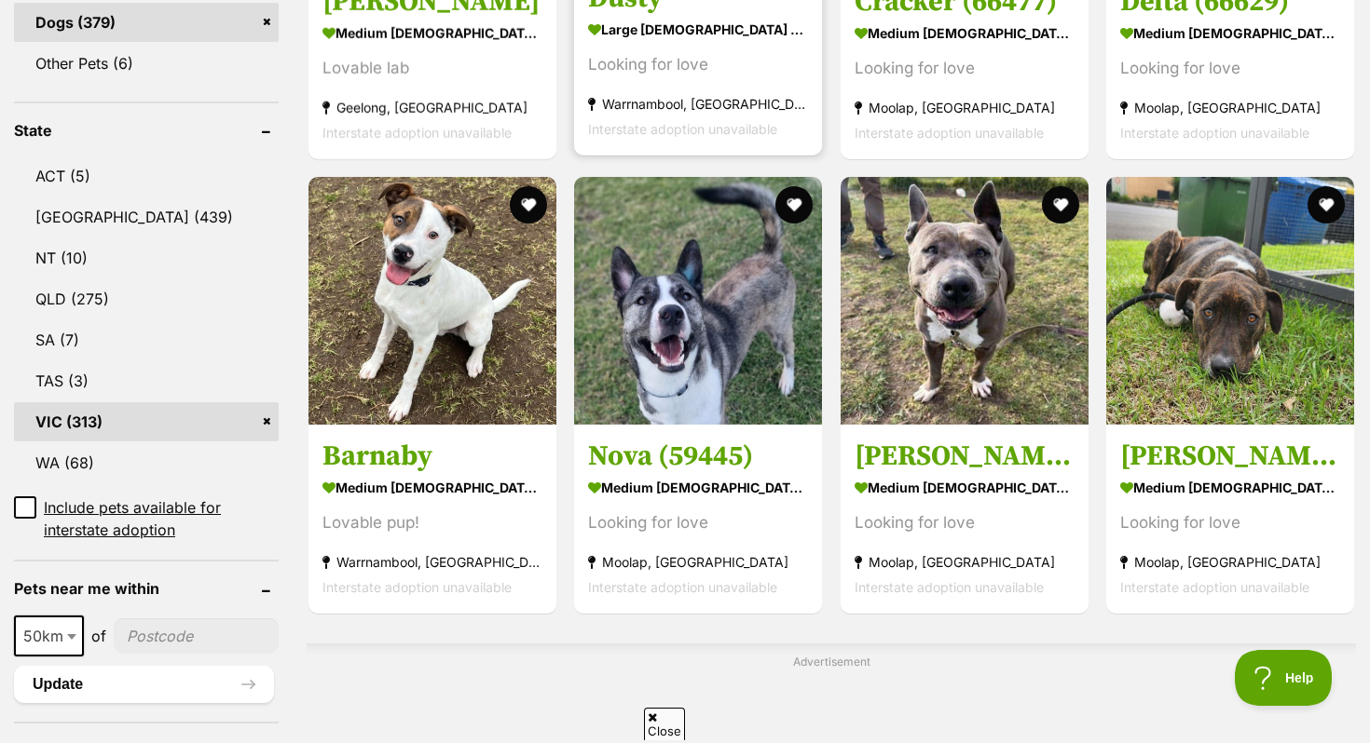
scroll to position [919, 0]
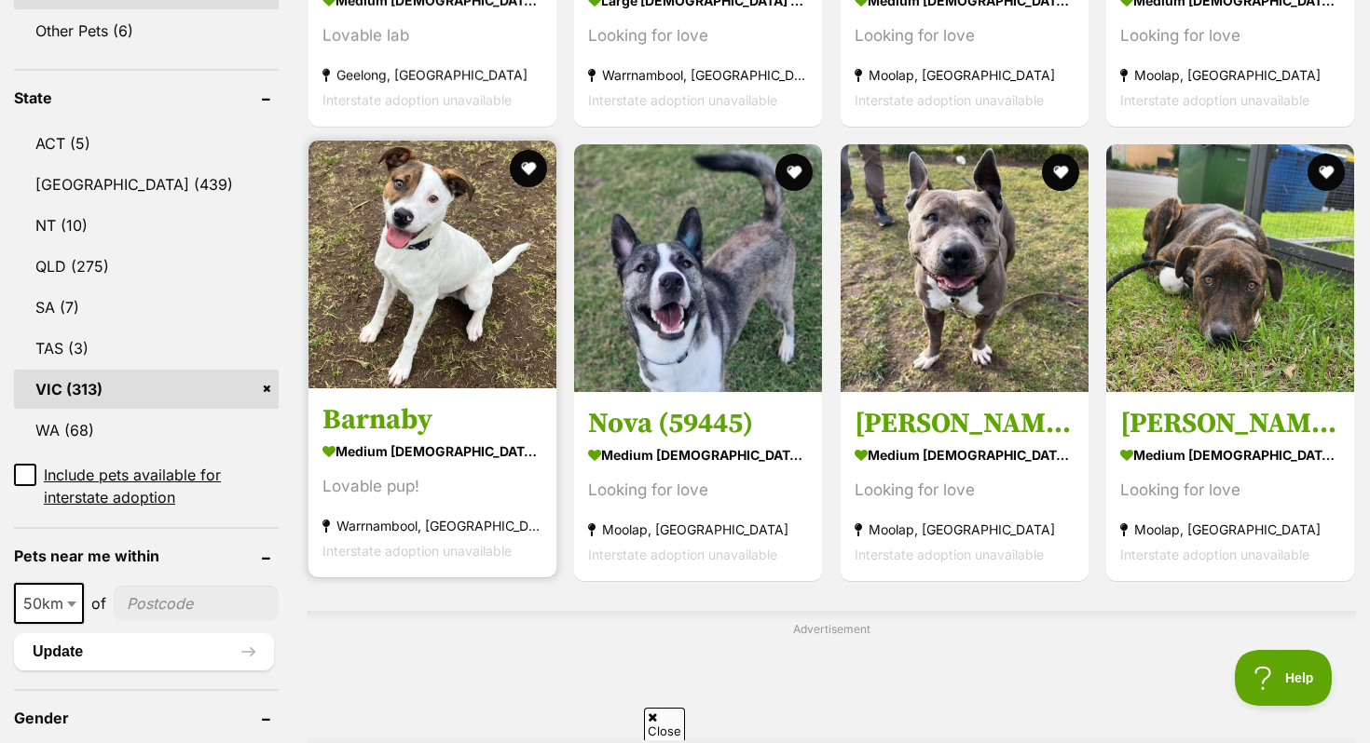
click at [443, 433] on h3 "Barnaby" at bounding box center [432, 419] width 220 height 35
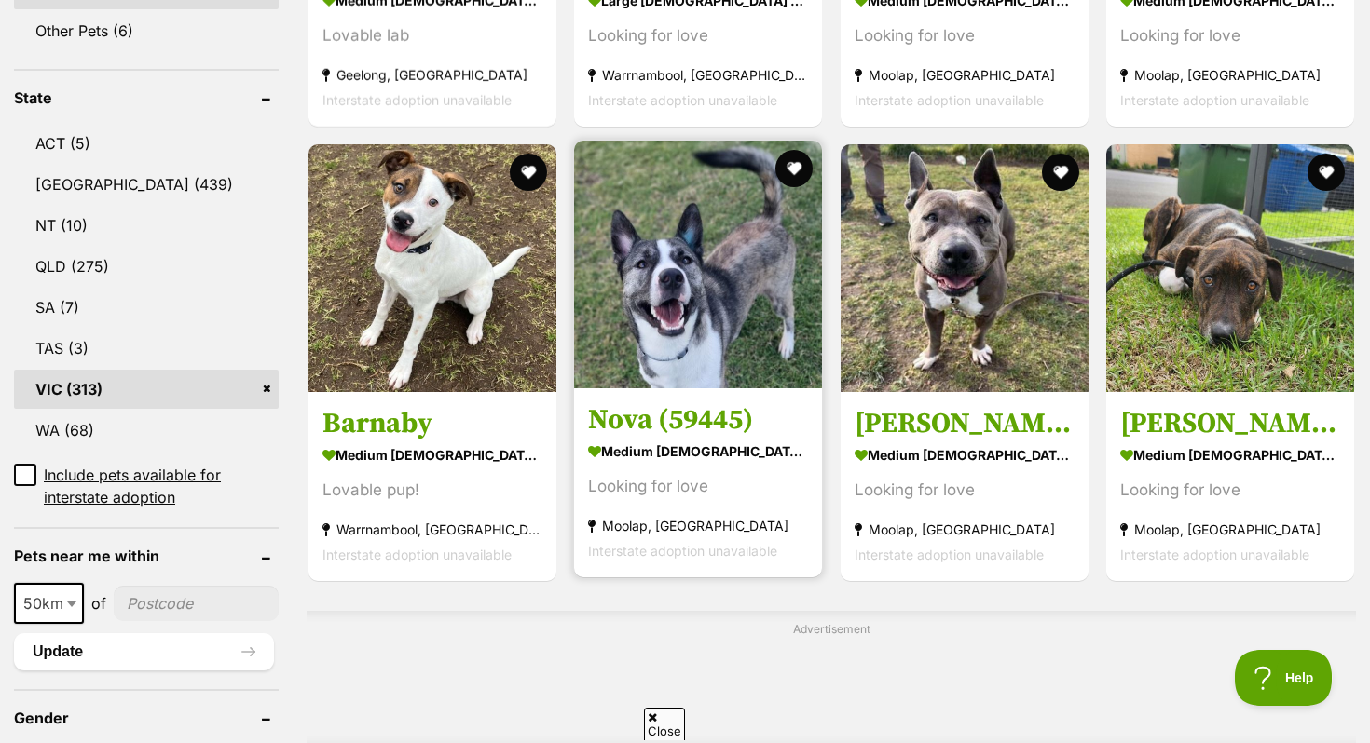
click at [688, 331] on img at bounding box center [698, 265] width 248 height 248
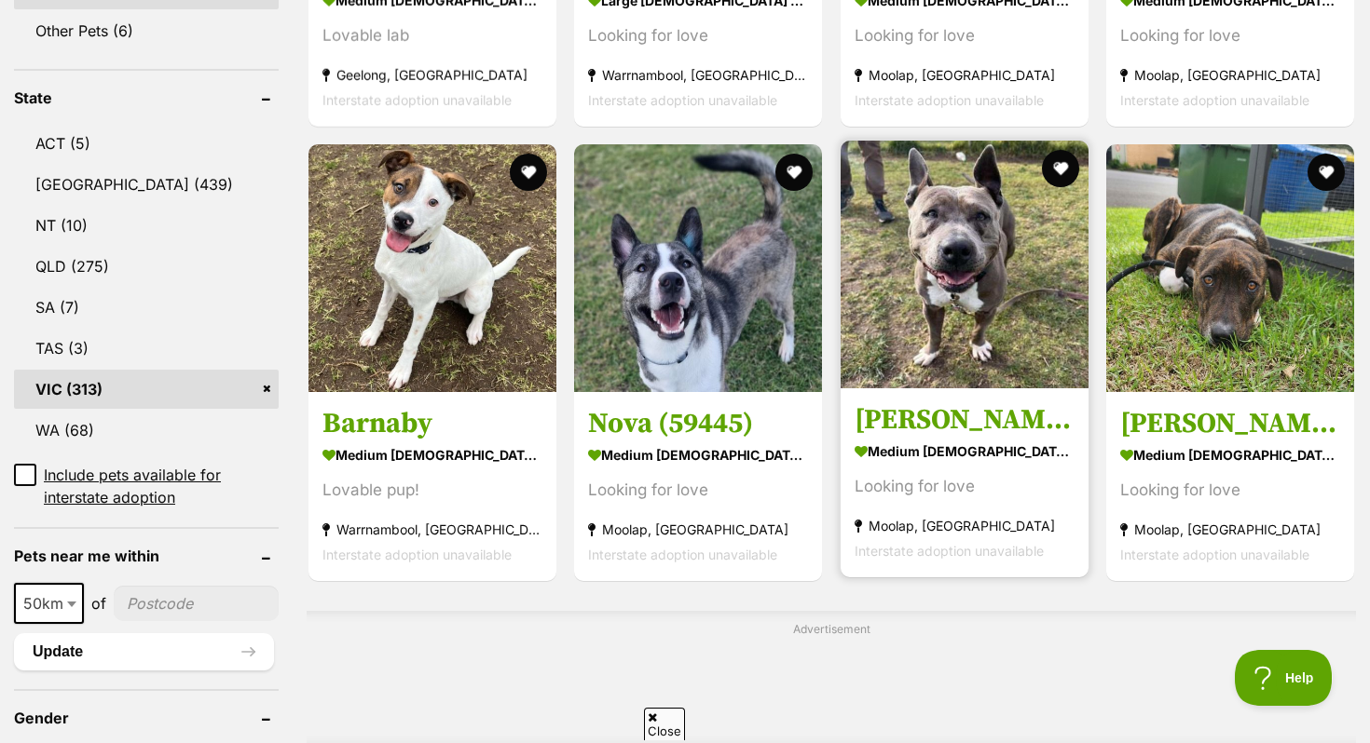
click at [969, 332] on img at bounding box center [964, 265] width 248 height 248
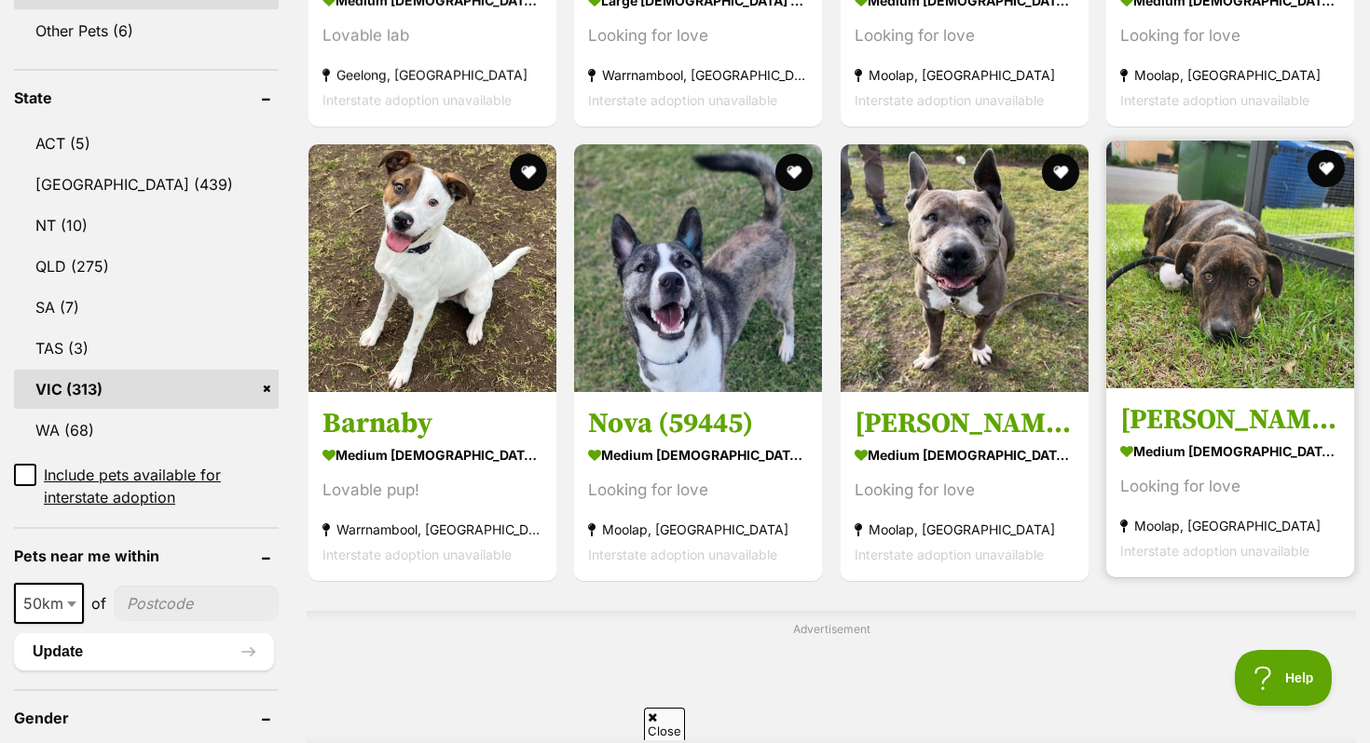
click at [1208, 383] on img at bounding box center [1230, 265] width 248 height 248
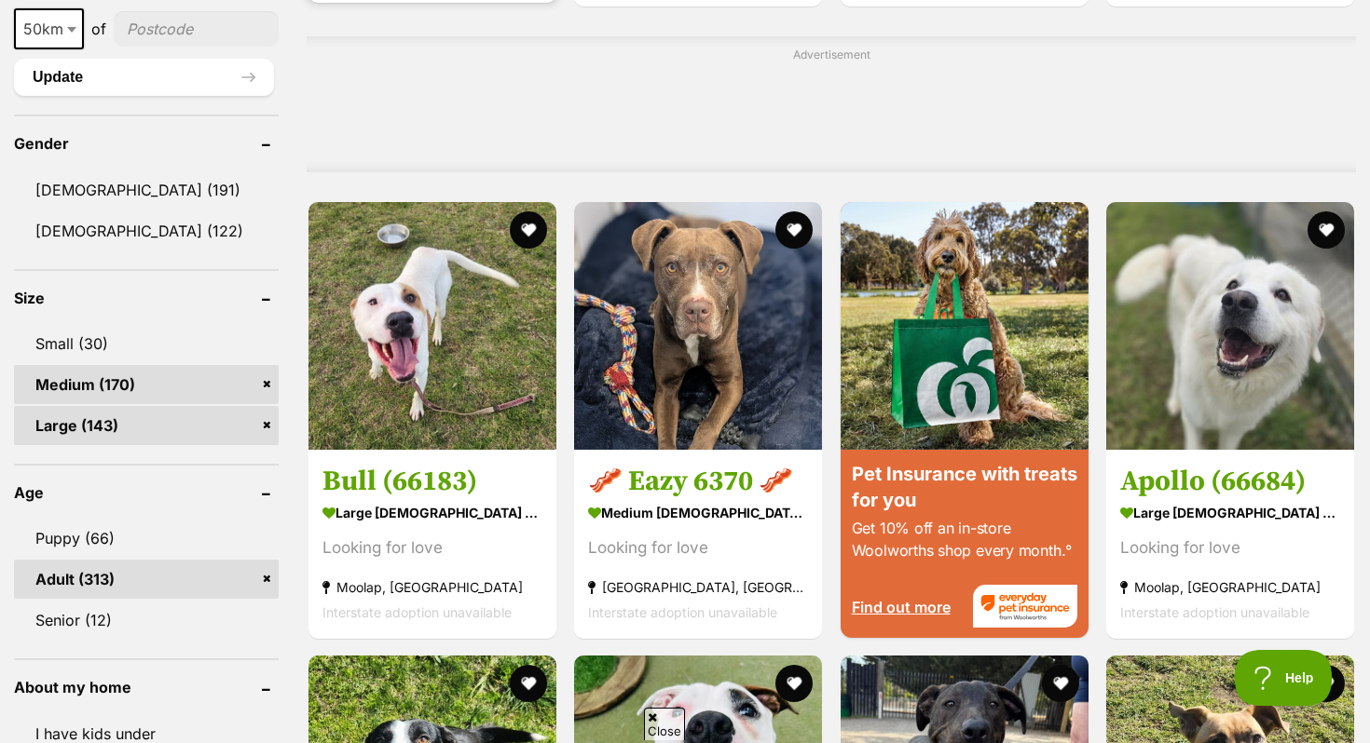
scroll to position [1522, 0]
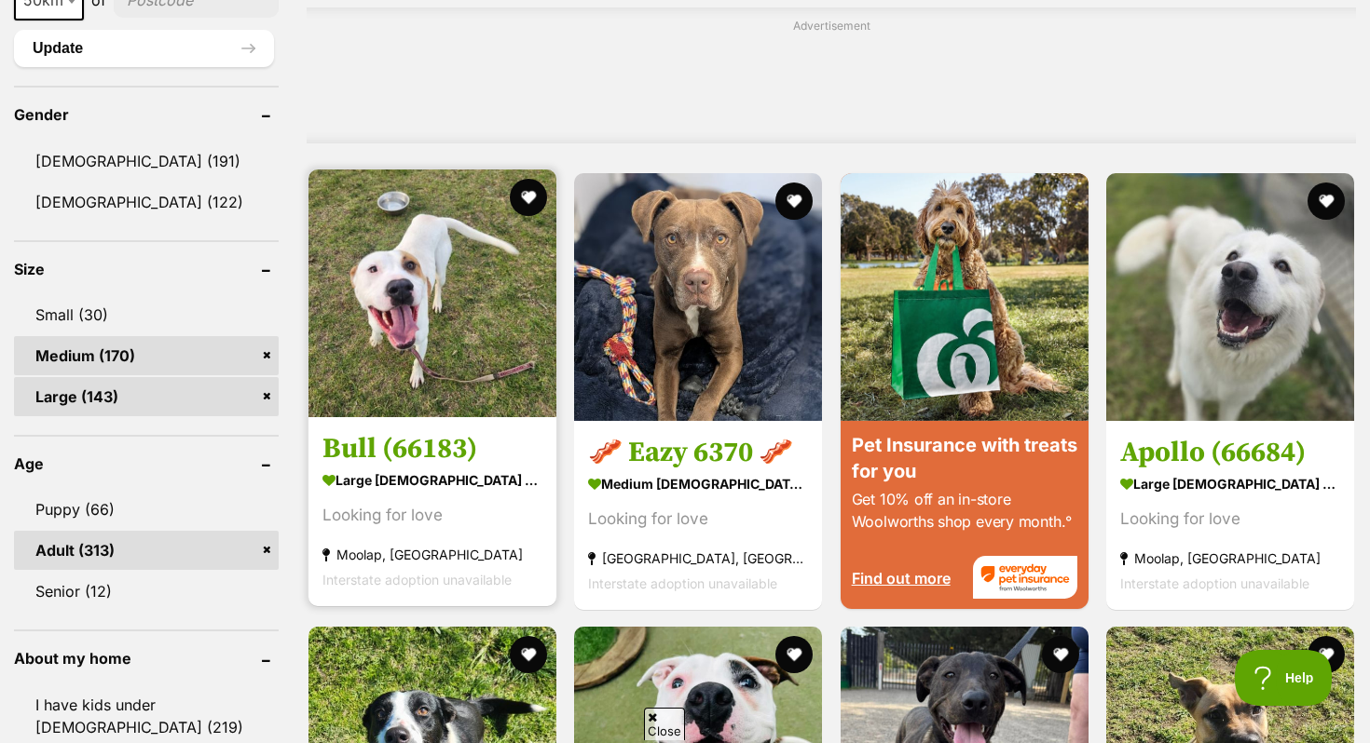
click at [426, 455] on h3 "Bull (66183)" at bounding box center [432, 447] width 220 height 35
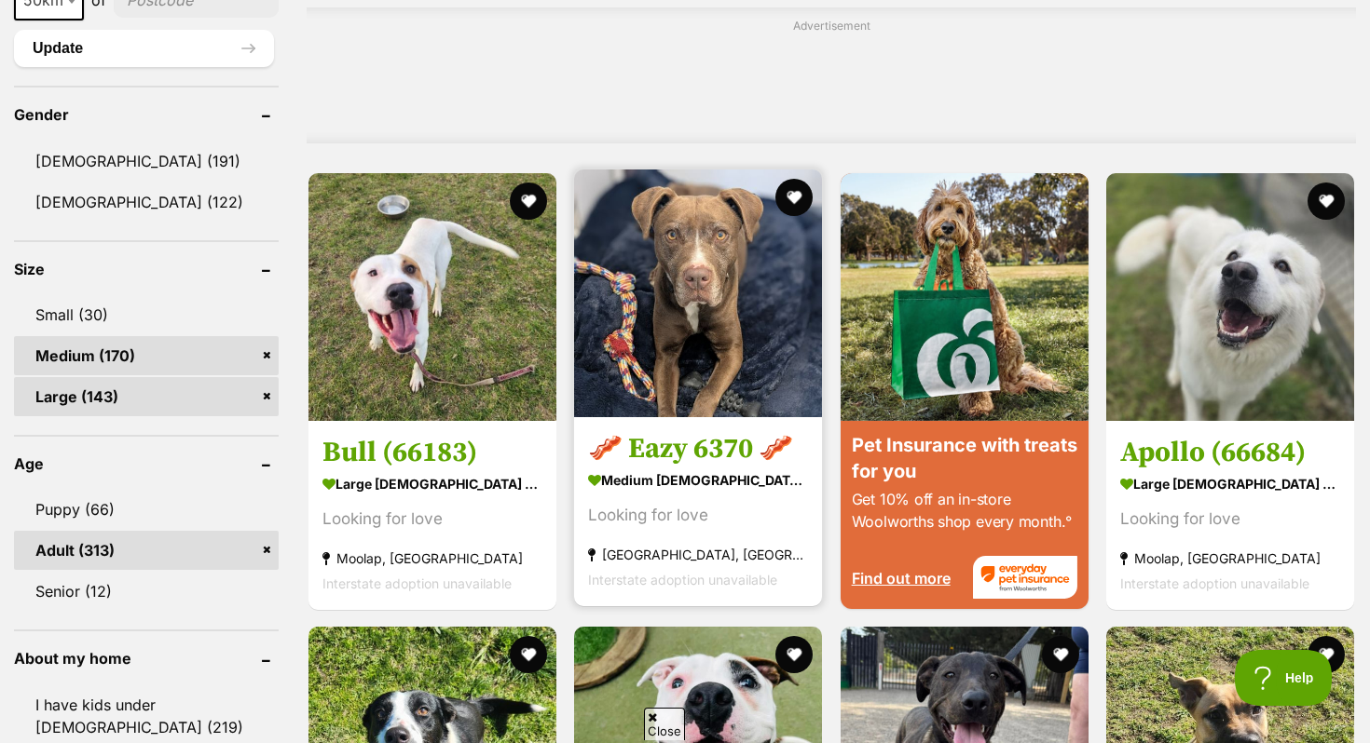
click at [656, 464] on h3 "🥓 Eazy 6370 🥓" at bounding box center [698, 447] width 220 height 35
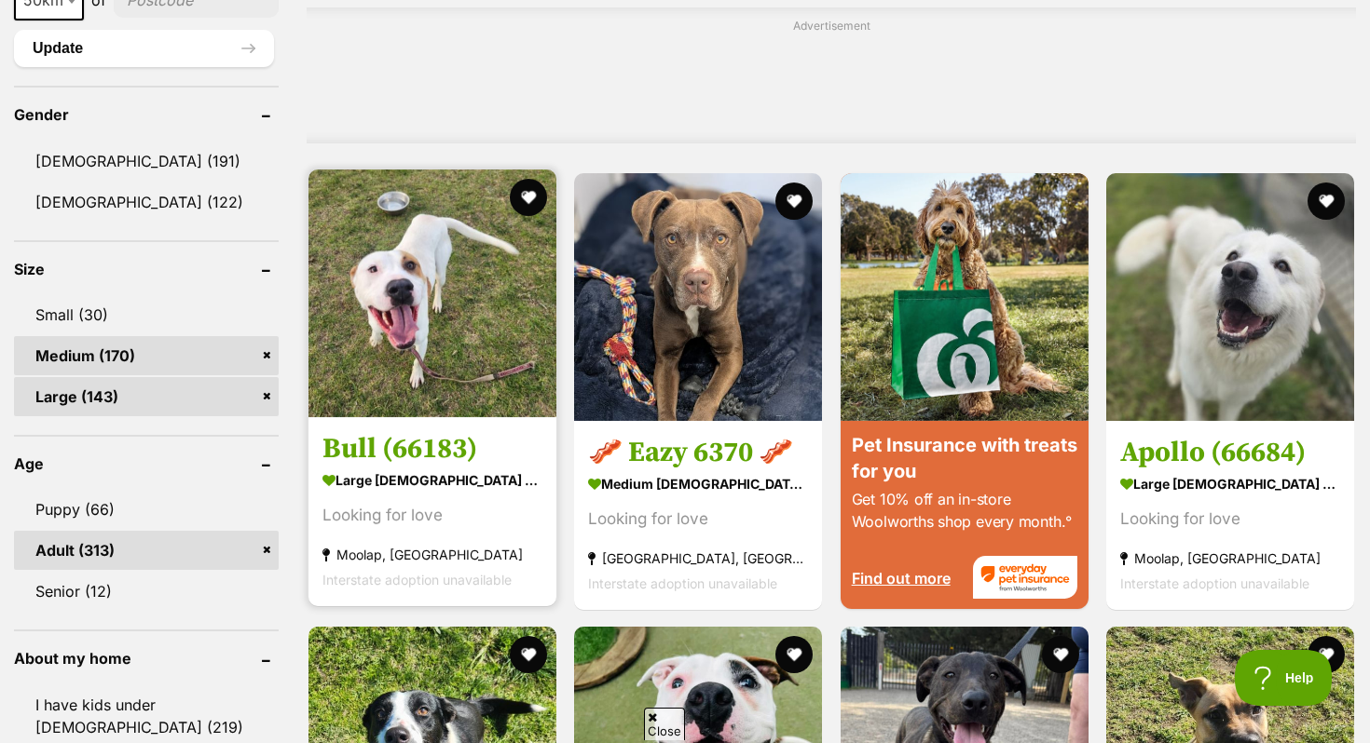
scroll to position [0, 0]
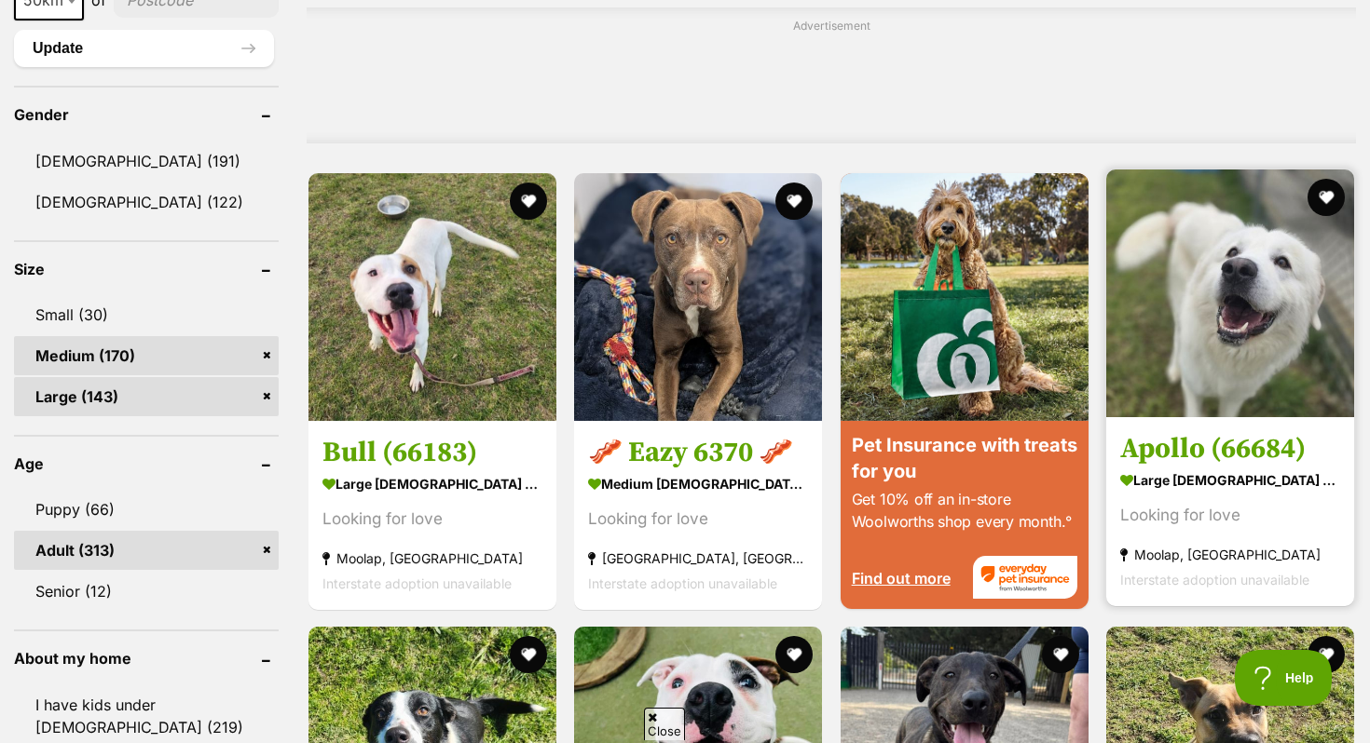
click at [1206, 394] on img at bounding box center [1230, 294] width 248 height 248
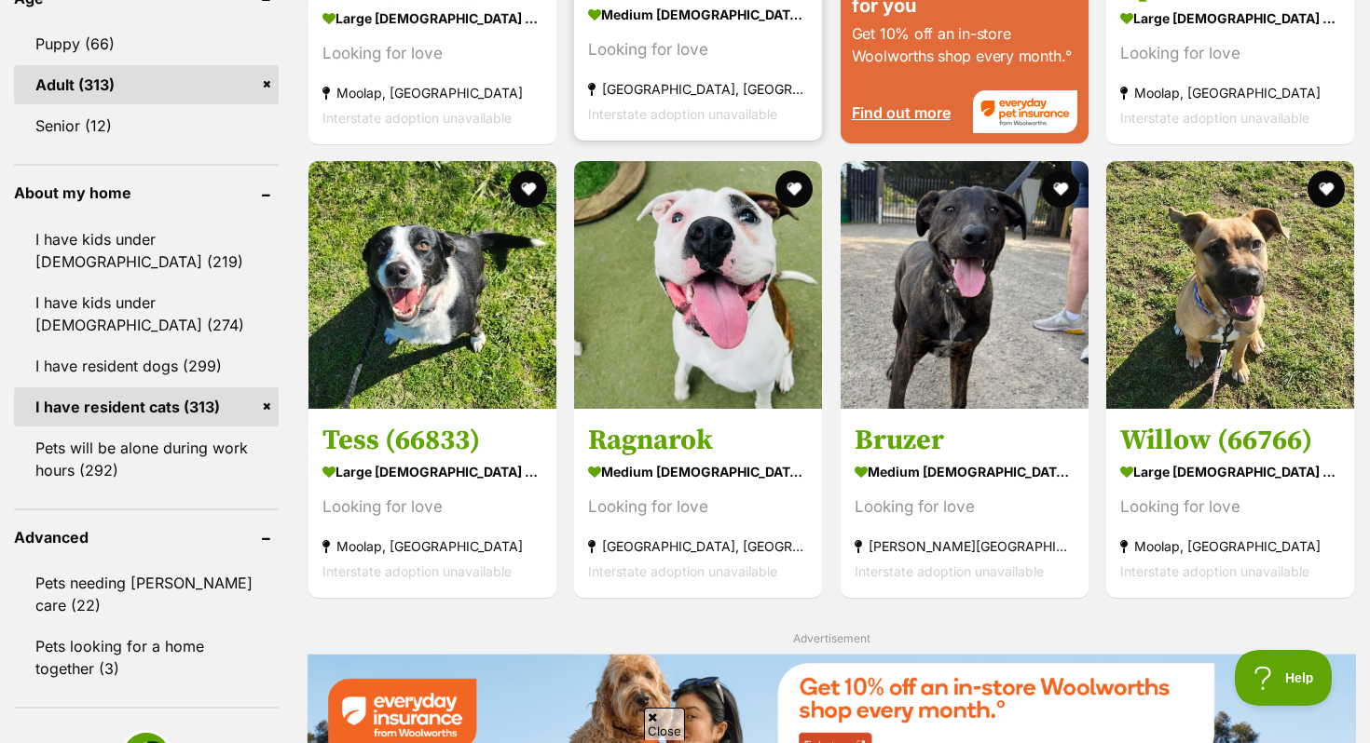
scroll to position [1991, 0]
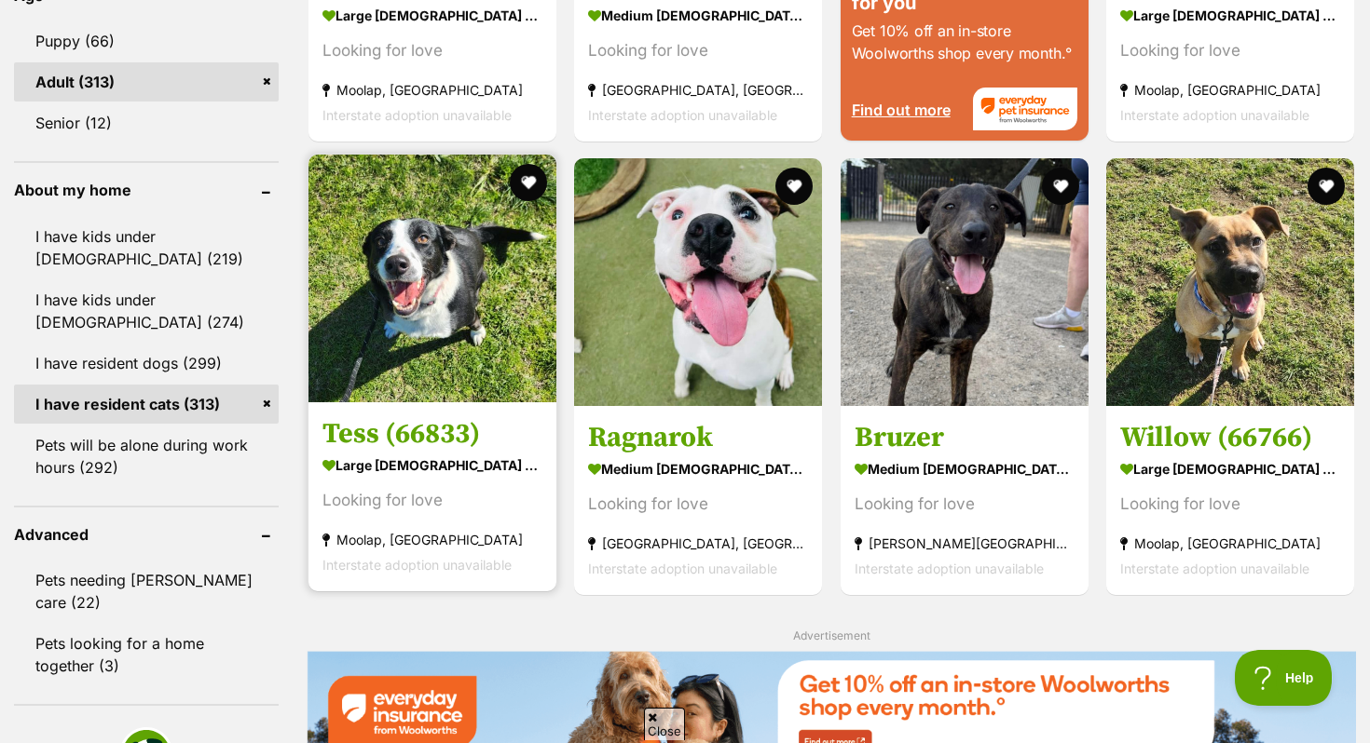
click at [416, 476] on strong "large female Dog" at bounding box center [432, 465] width 220 height 27
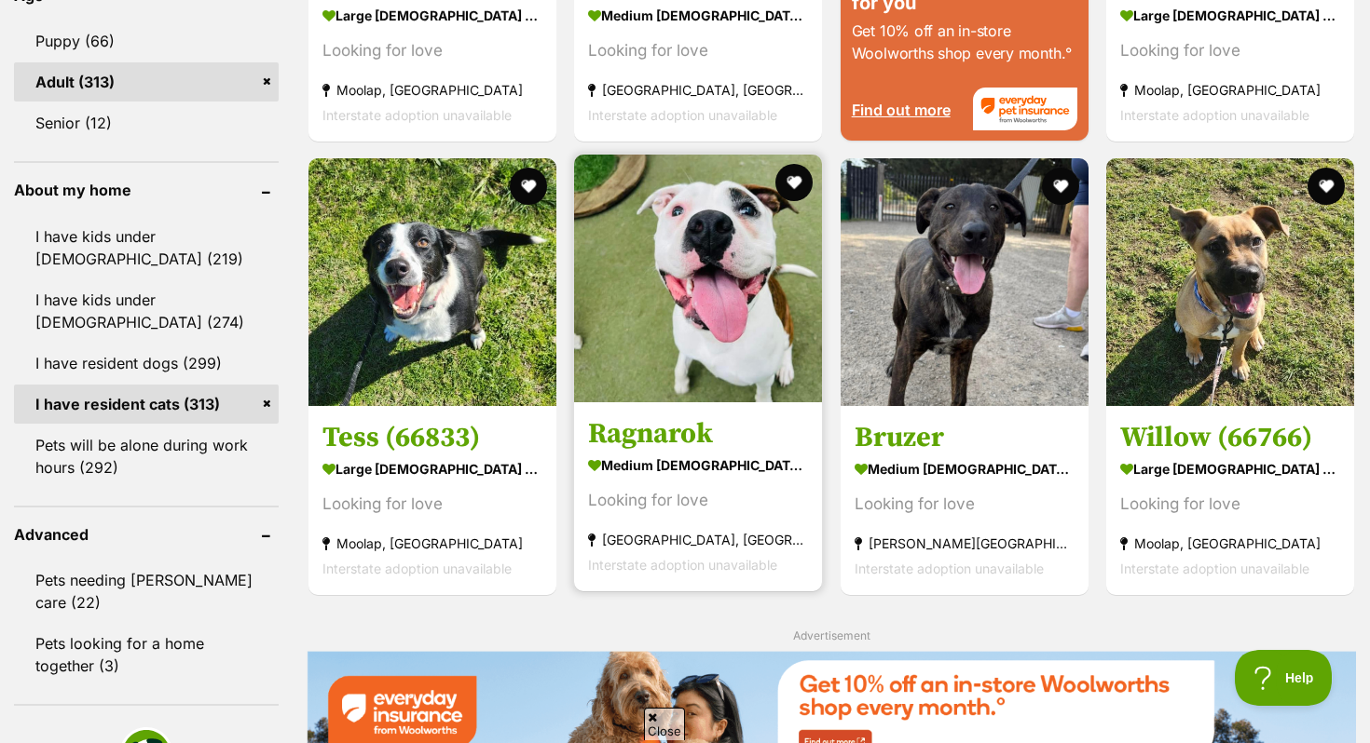
click at [691, 460] on strong "medium male Dog" at bounding box center [698, 465] width 220 height 27
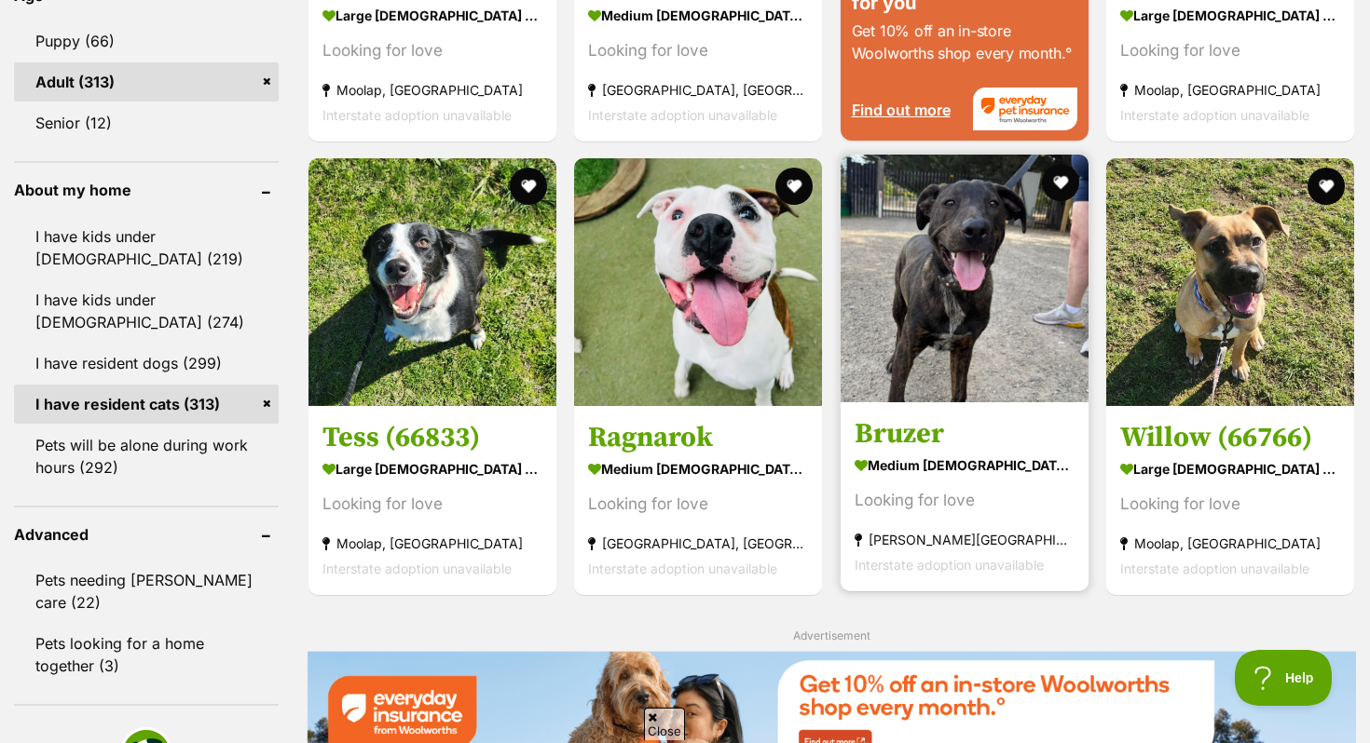
click at [970, 420] on link "Bruzer medium male Dog Looking for love Baxter, VIC Interstate adoption unavail…" at bounding box center [964, 496] width 248 height 189
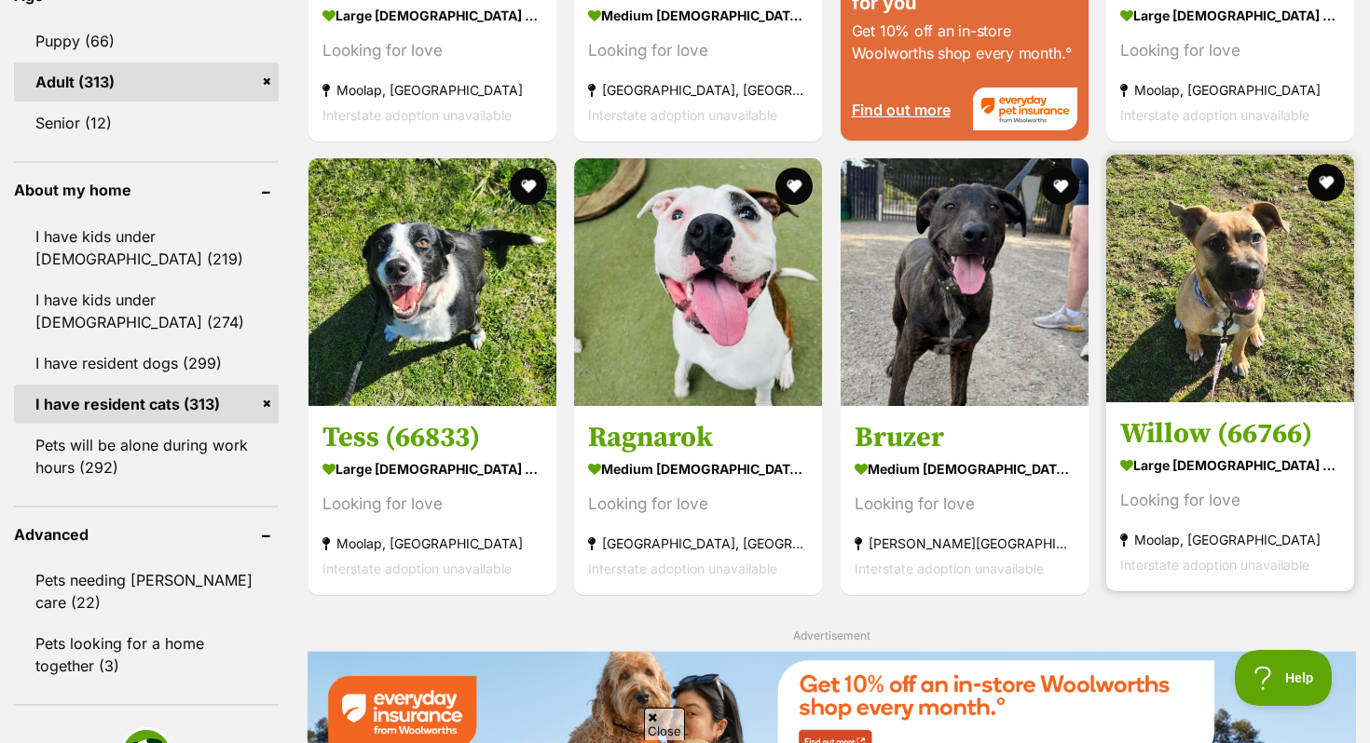
click at [1172, 392] on img at bounding box center [1230, 279] width 248 height 248
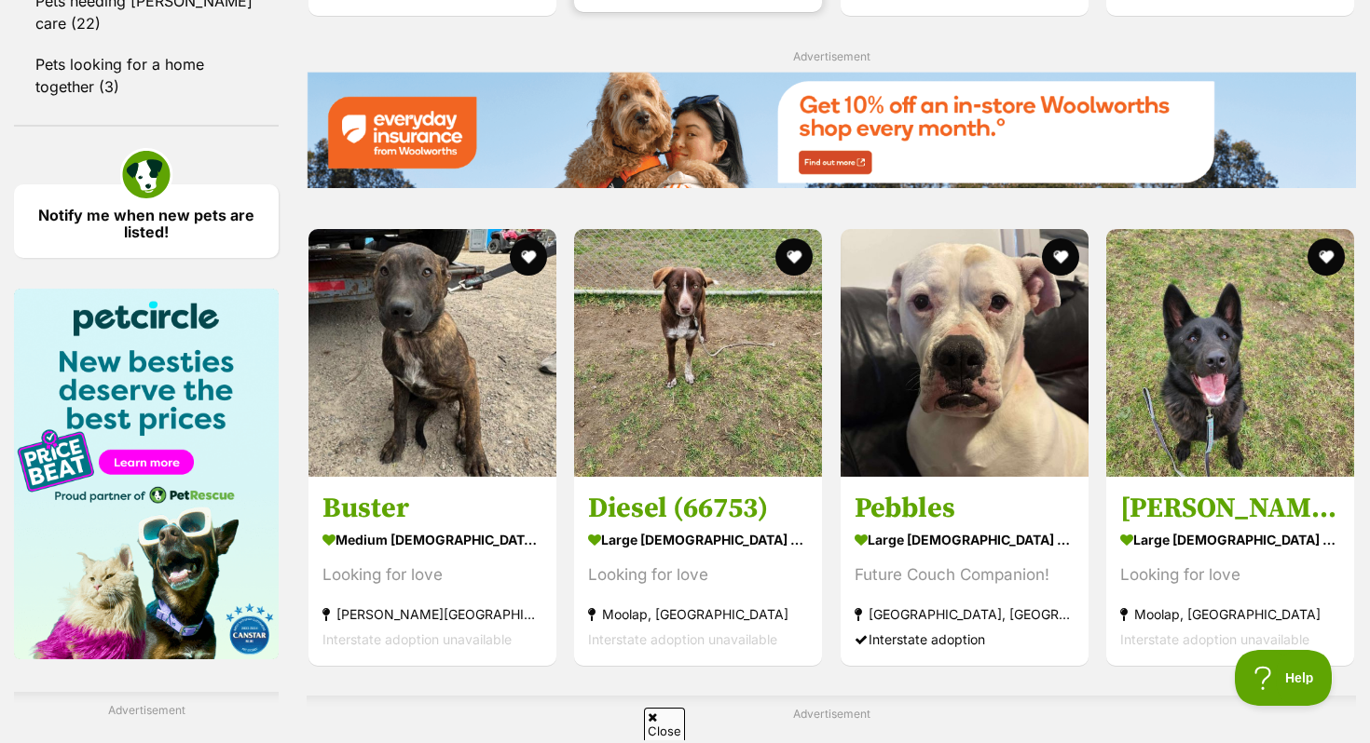
scroll to position [2580, 0]
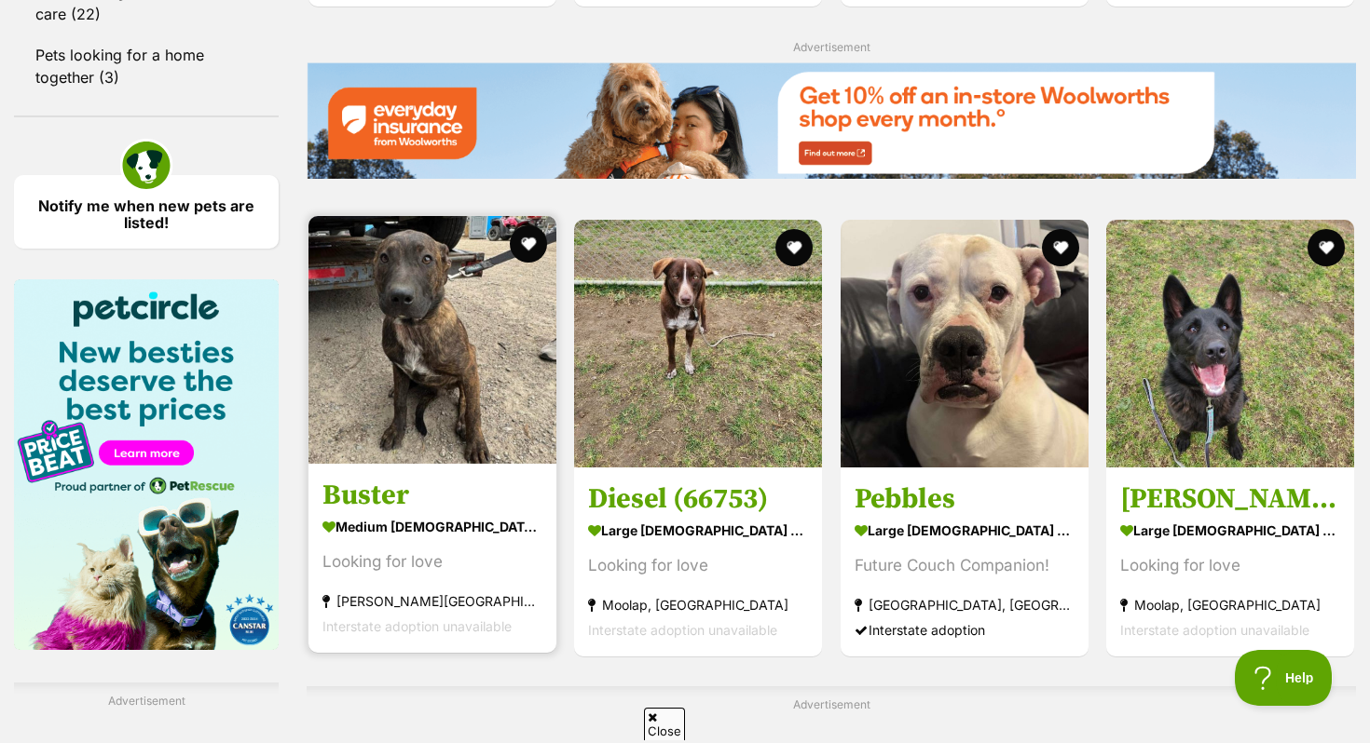
click at [516, 482] on link "Buster medium male Dog Looking for love Baxter, VIC Interstate adoption unavail…" at bounding box center [432, 558] width 248 height 189
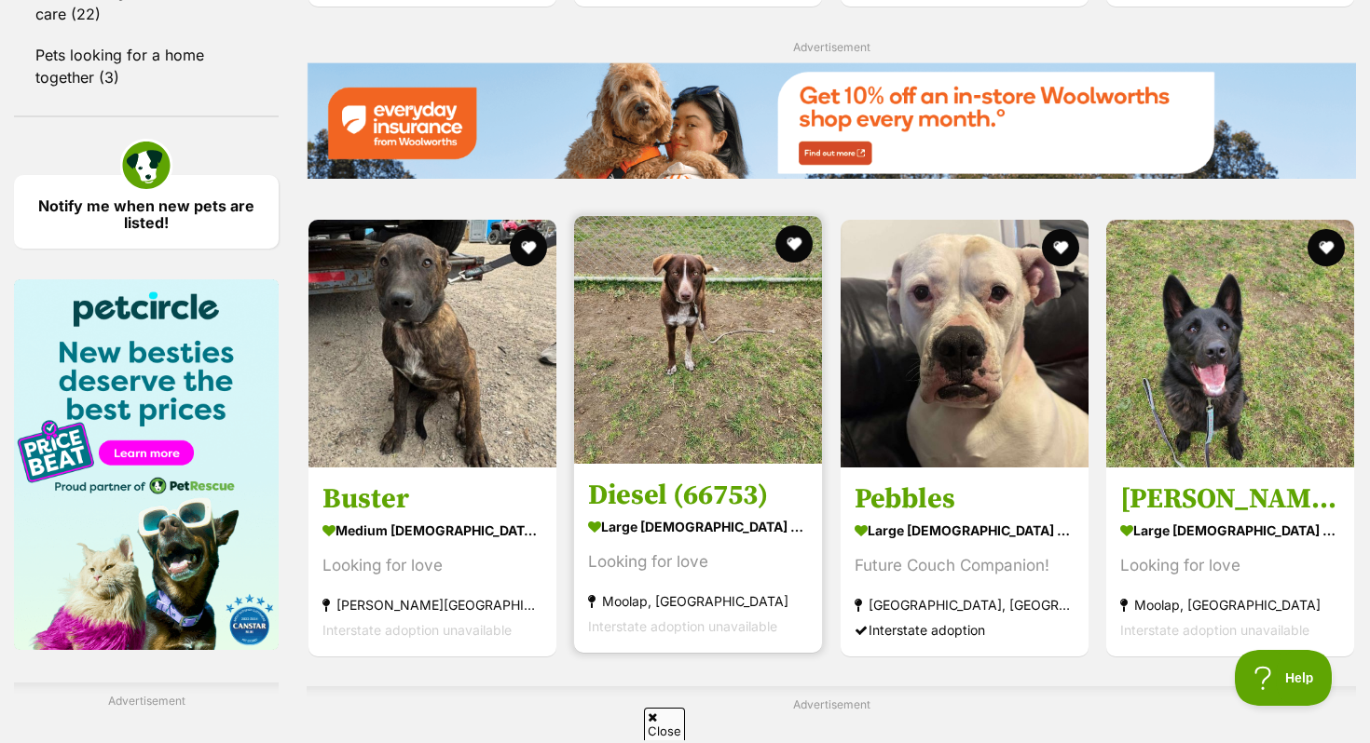
click at [648, 502] on h3 "Diesel (66753)" at bounding box center [698, 495] width 220 height 35
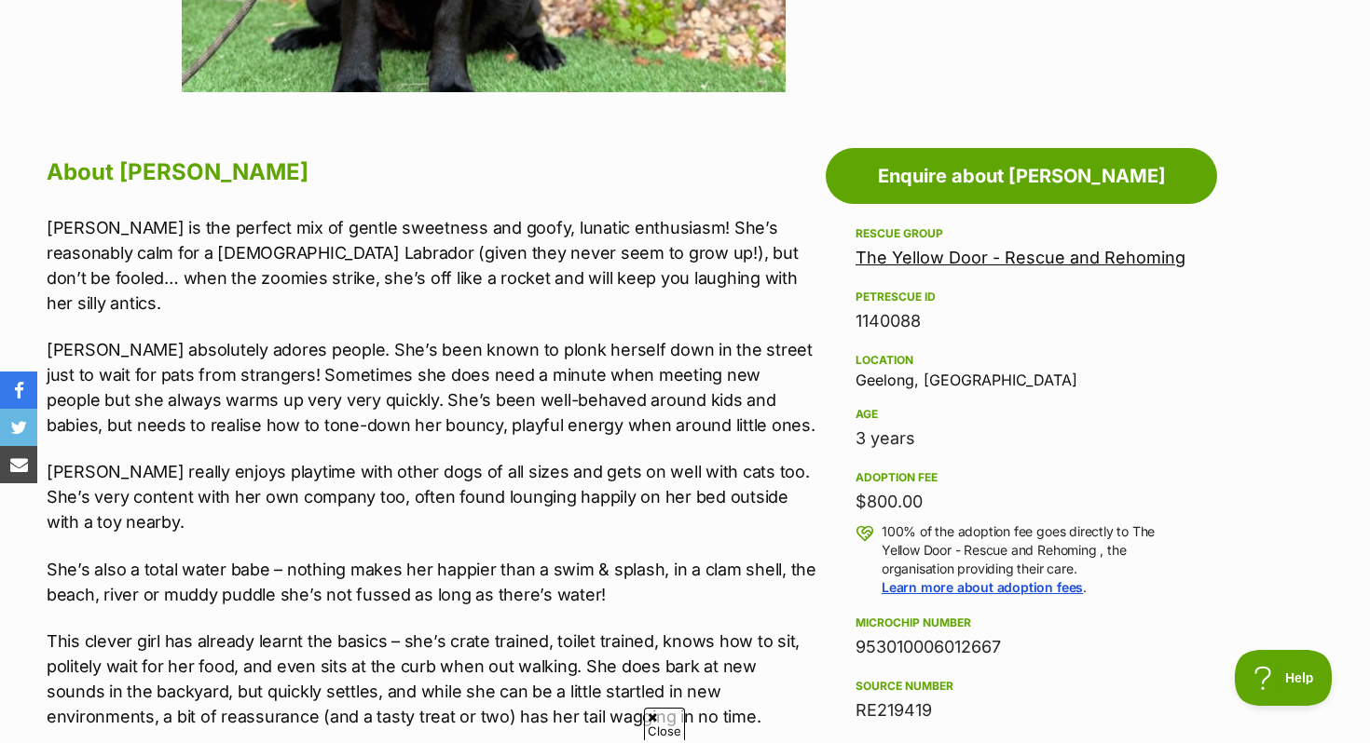
scroll to position [906, 0]
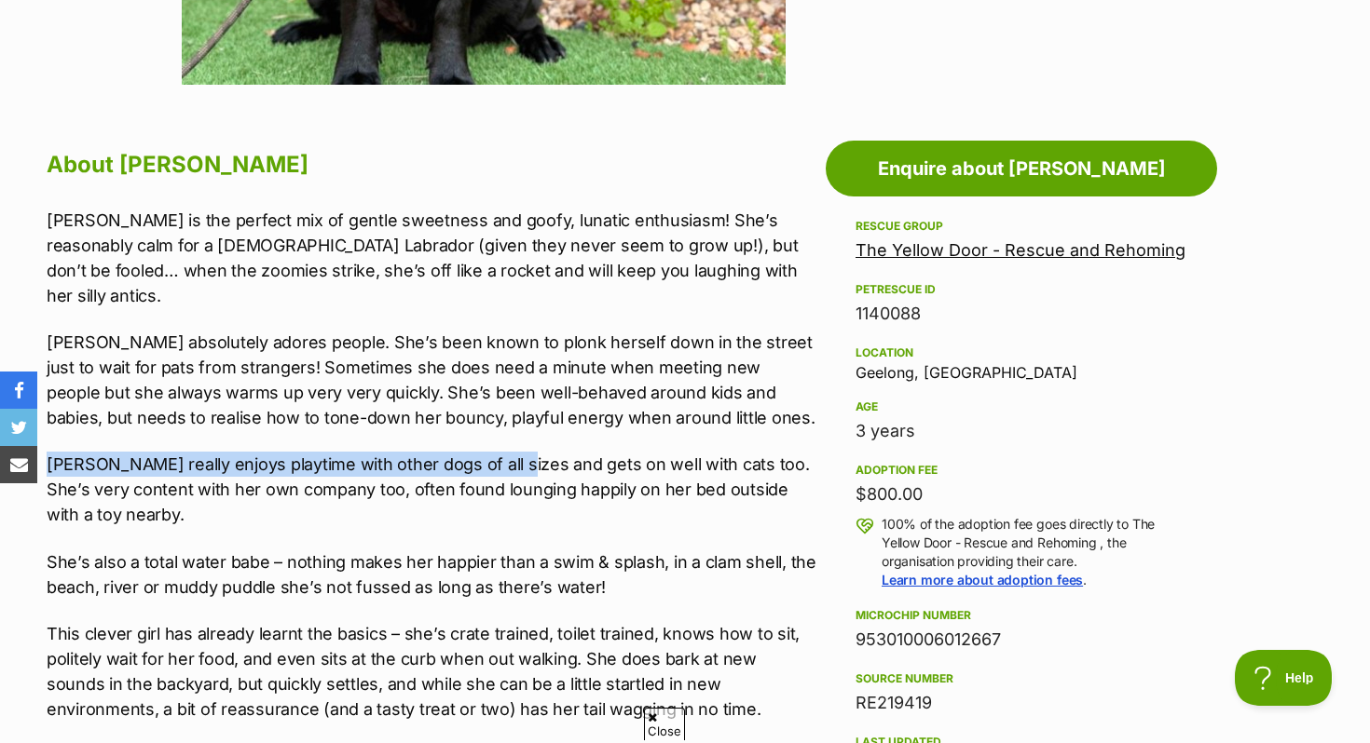
drag, startPoint x: 501, startPoint y: 433, endPoint x: 811, endPoint y: 406, distance: 310.5
click at [811, 406] on div "Holly is the perfect mix of gentle sweetness and goofy, lunatic enthusiasm! She…" at bounding box center [432, 550] width 770 height 684
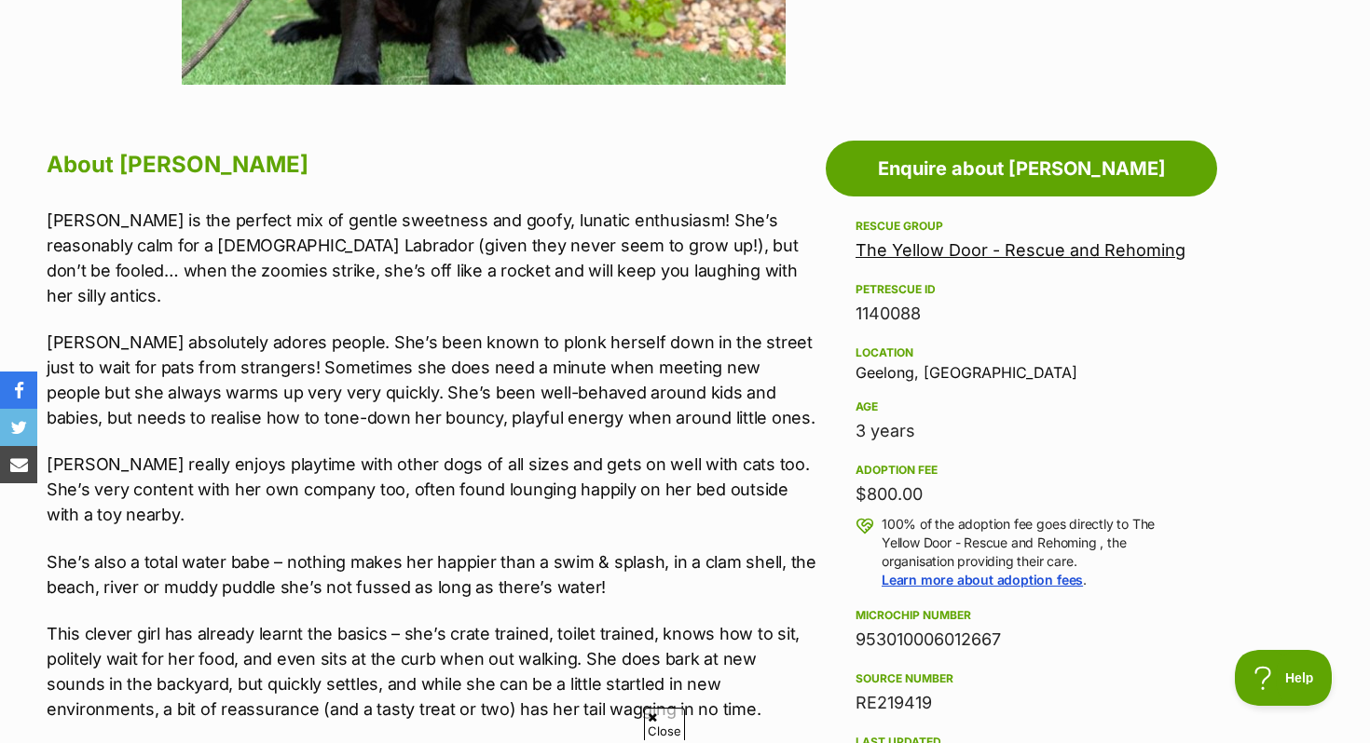
click at [717, 462] on p "Holly really enjoys playtime with other dogs of all sizes and gets on well with…" at bounding box center [432, 489] width 770 height 75
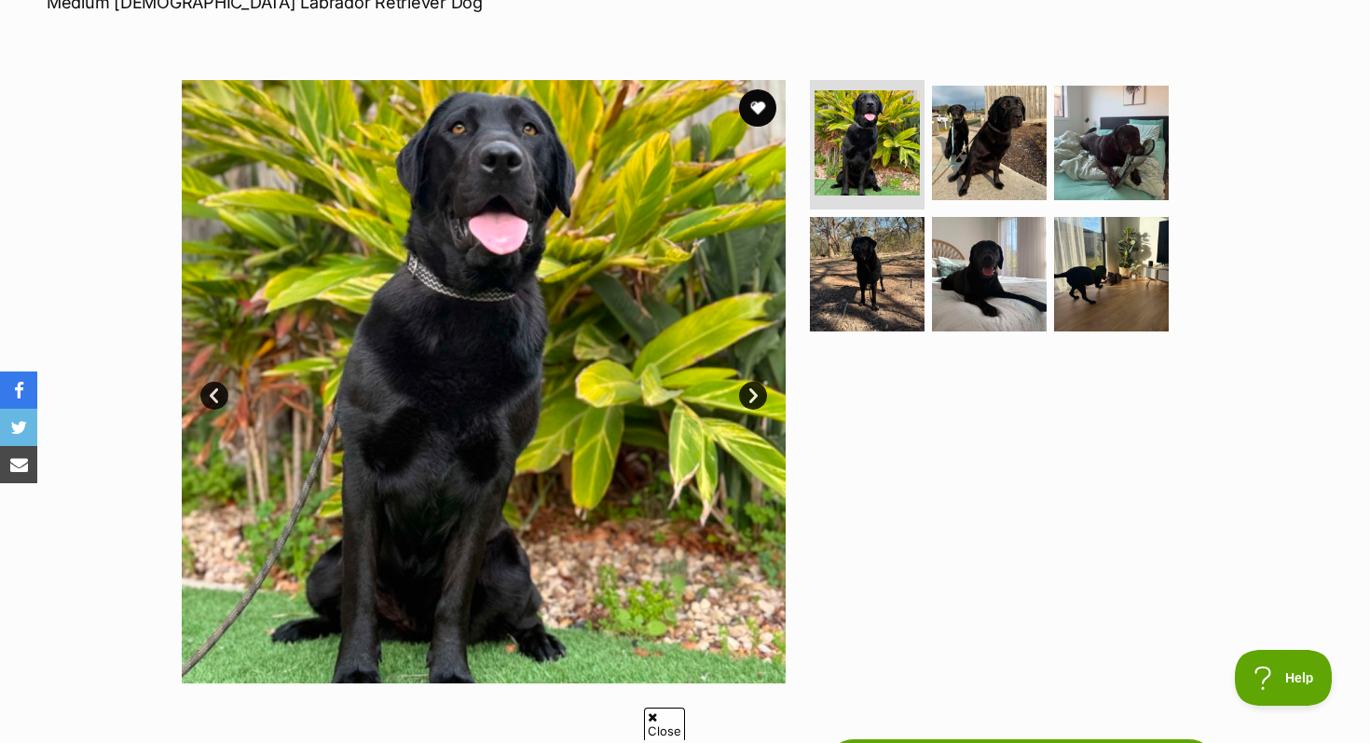
scroll to position [40, 0]
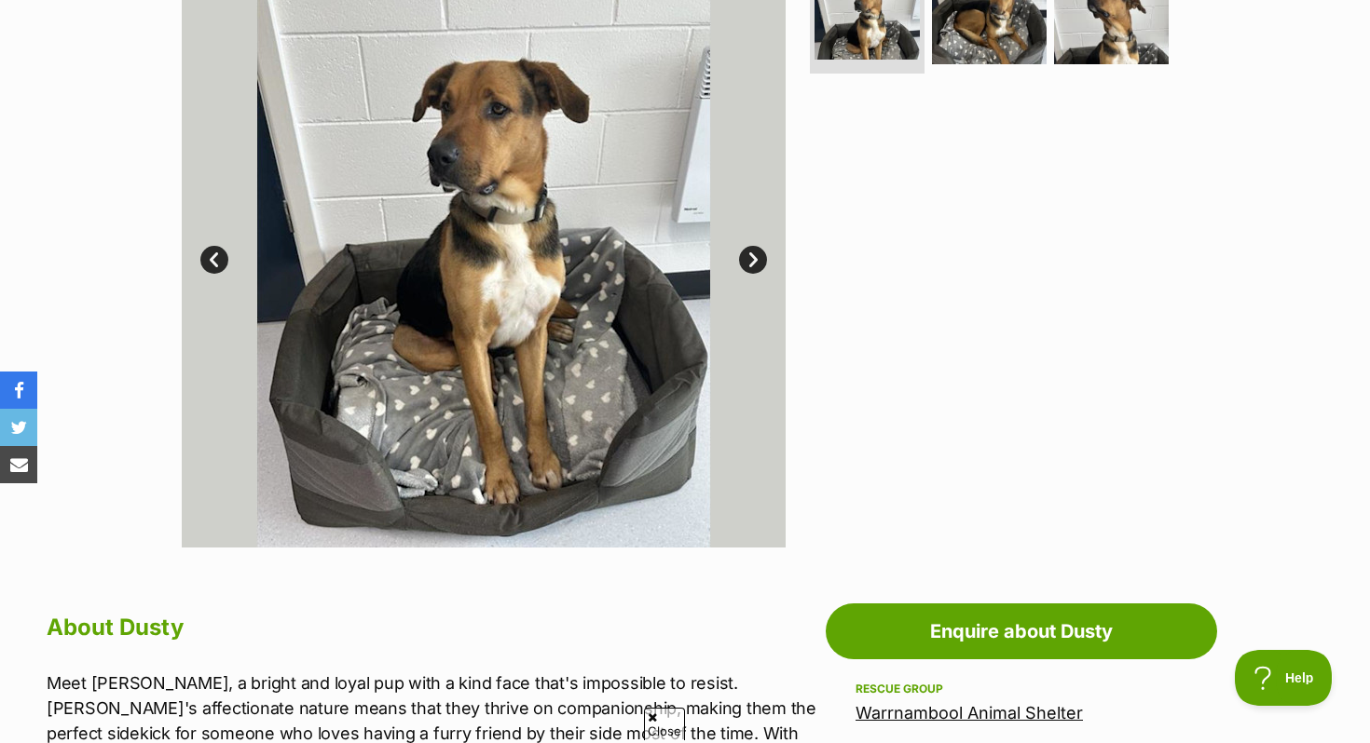
scroll to position [223, 0]
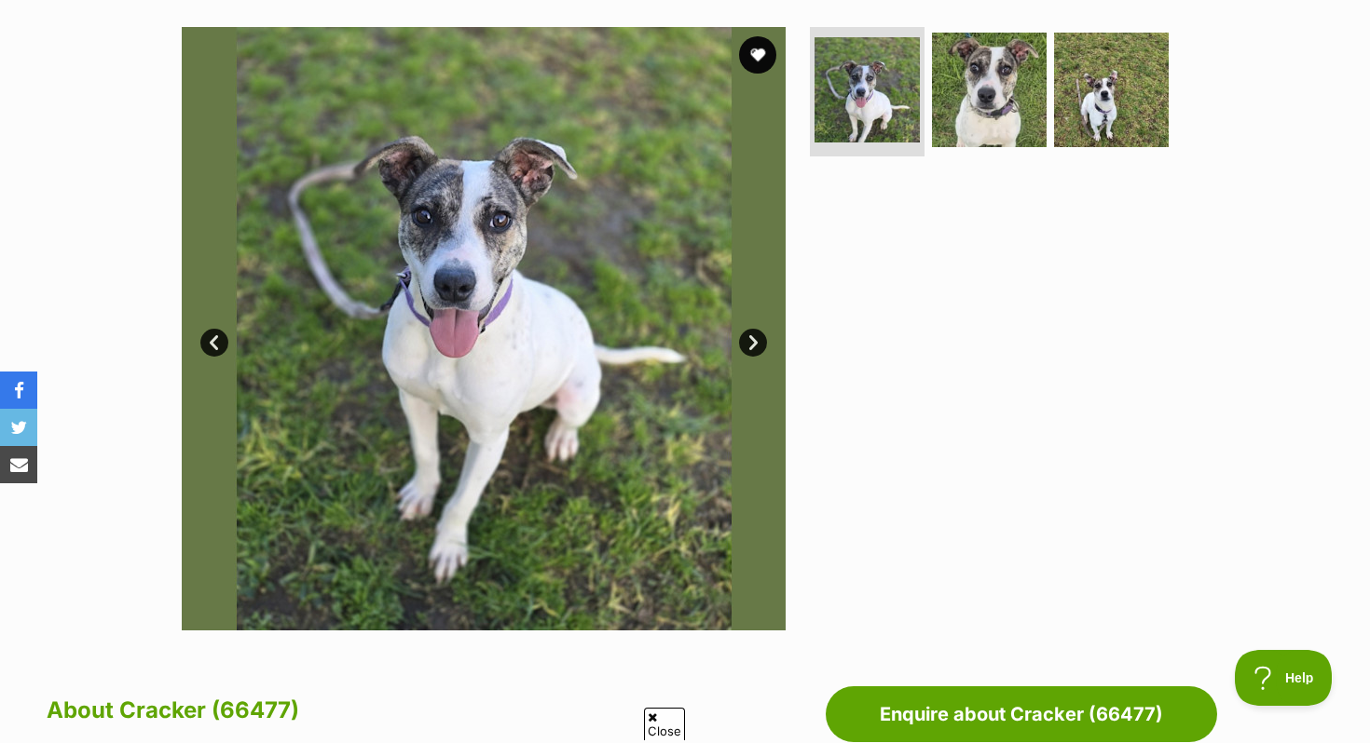
scroll to position [192, 0]
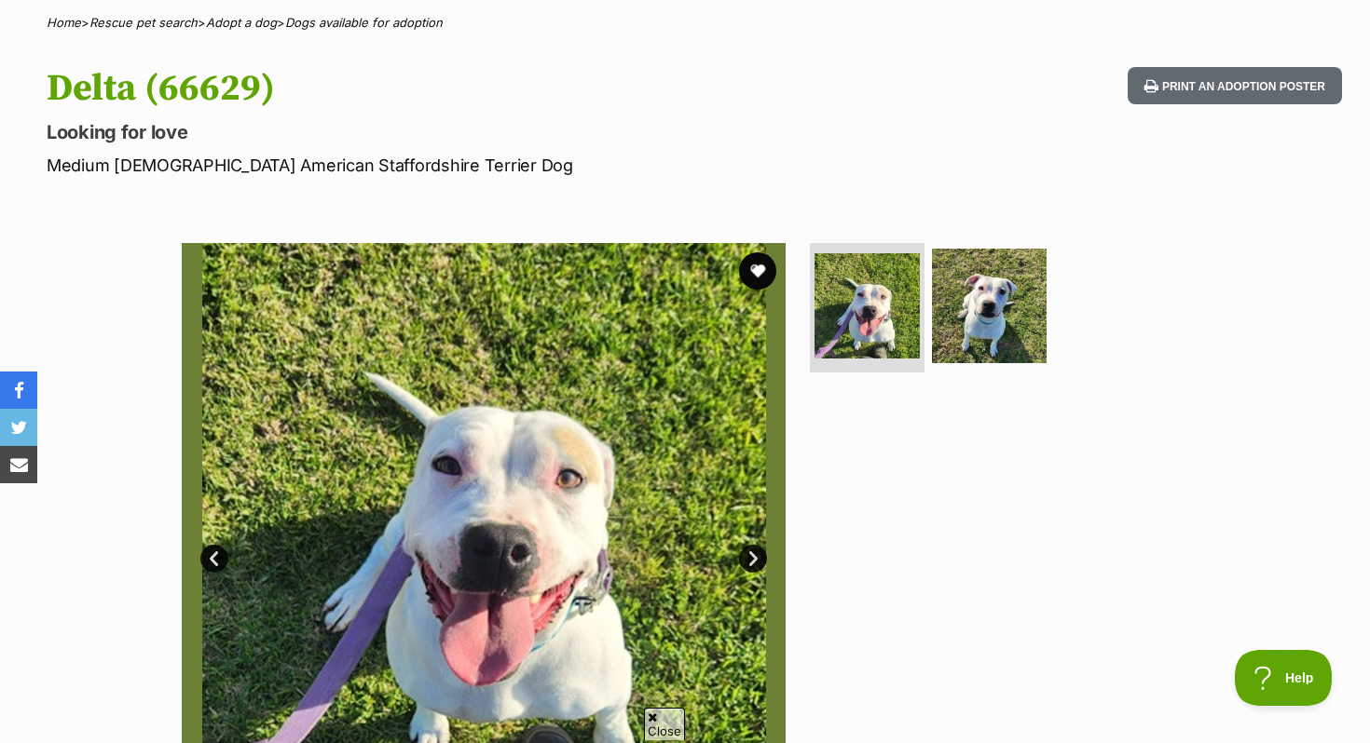
scroll to position [71, 0]
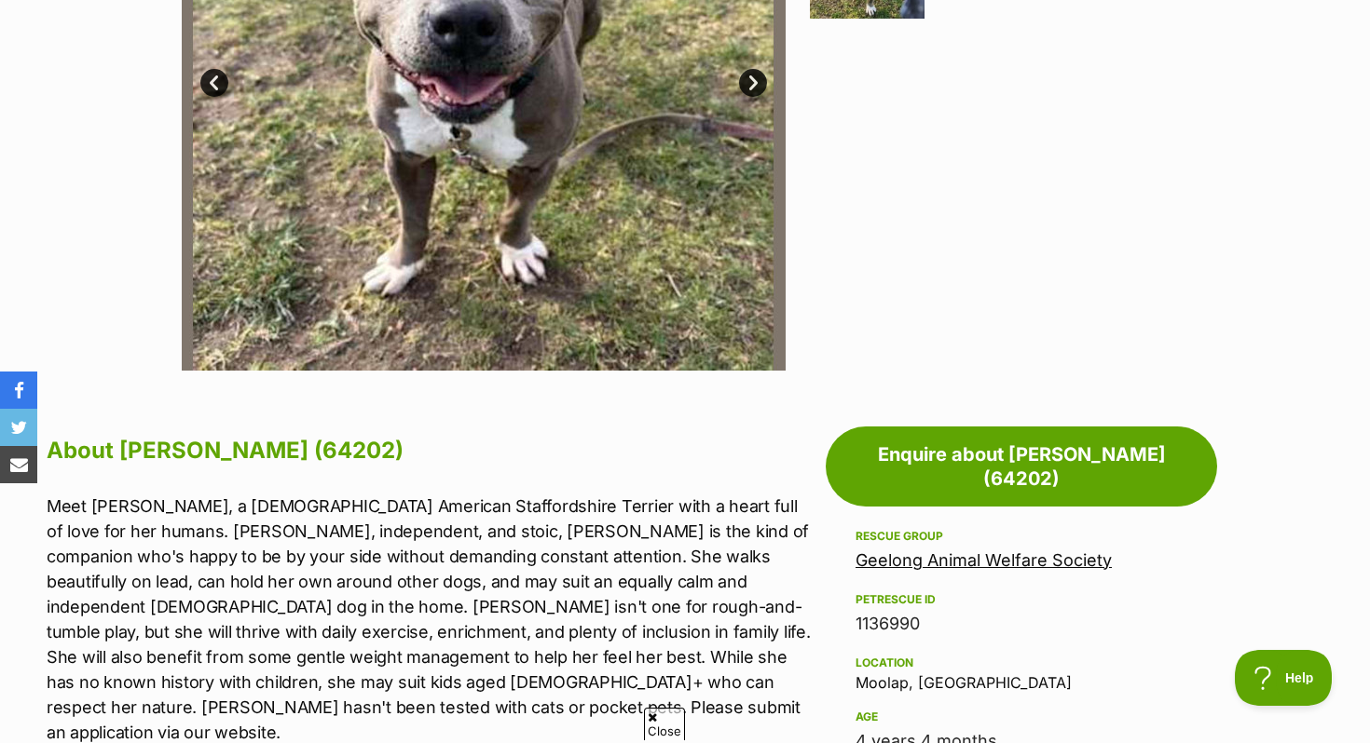
scroll to position [495, 0]
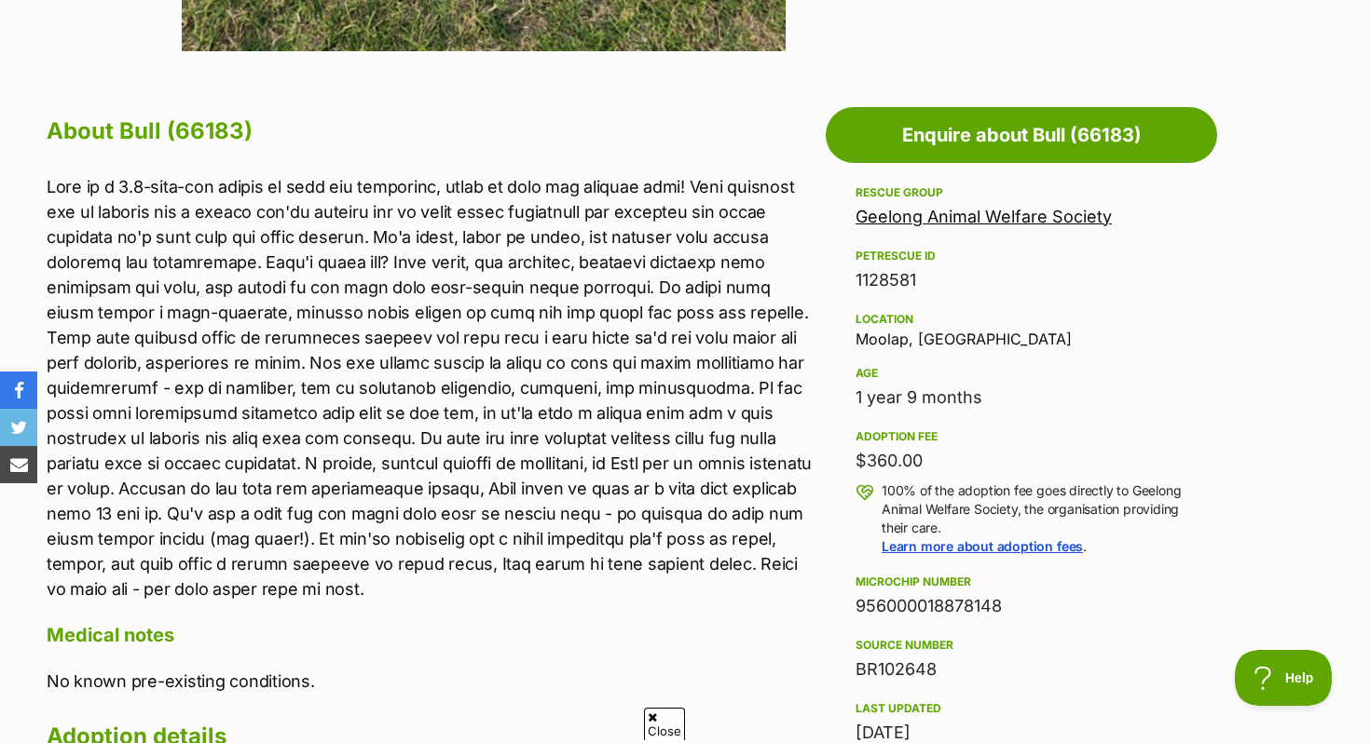
scroll to position [946, 0]
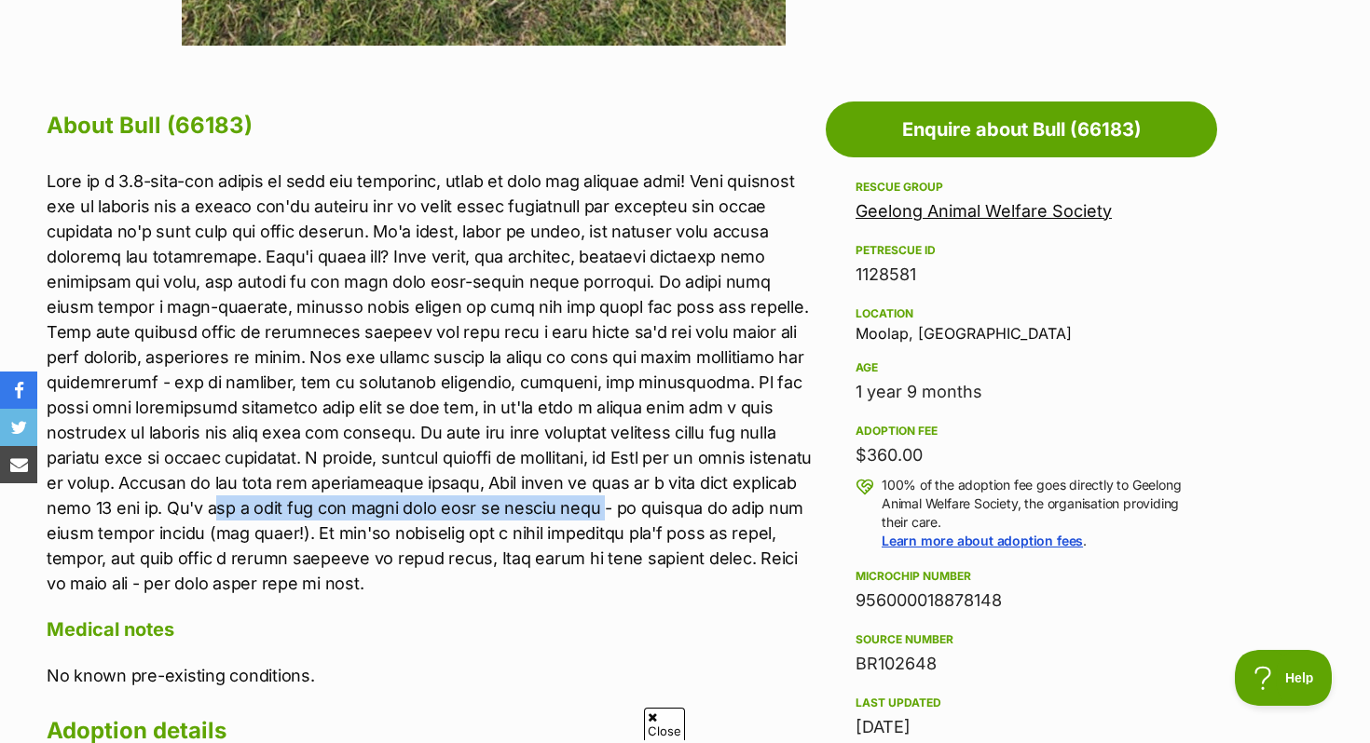
drag, startPoint x: 229, startPoint y: 504, endPoint x: 595, endPoint y: 504, distance: 366.1
click at [595, 504] on p at bounding box center [432, 383] width 770 height 428
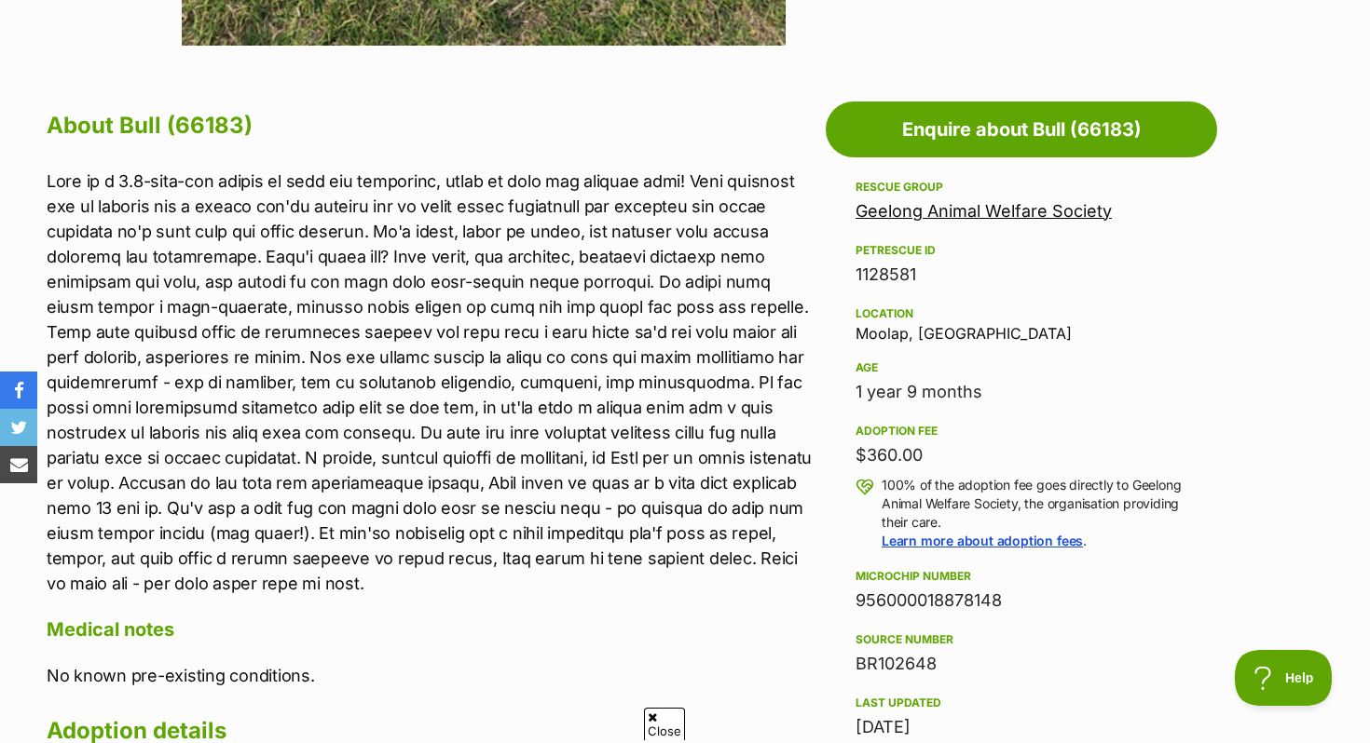
click at [398, 474] on p at bounding box center [432, 383] width 770 height 428
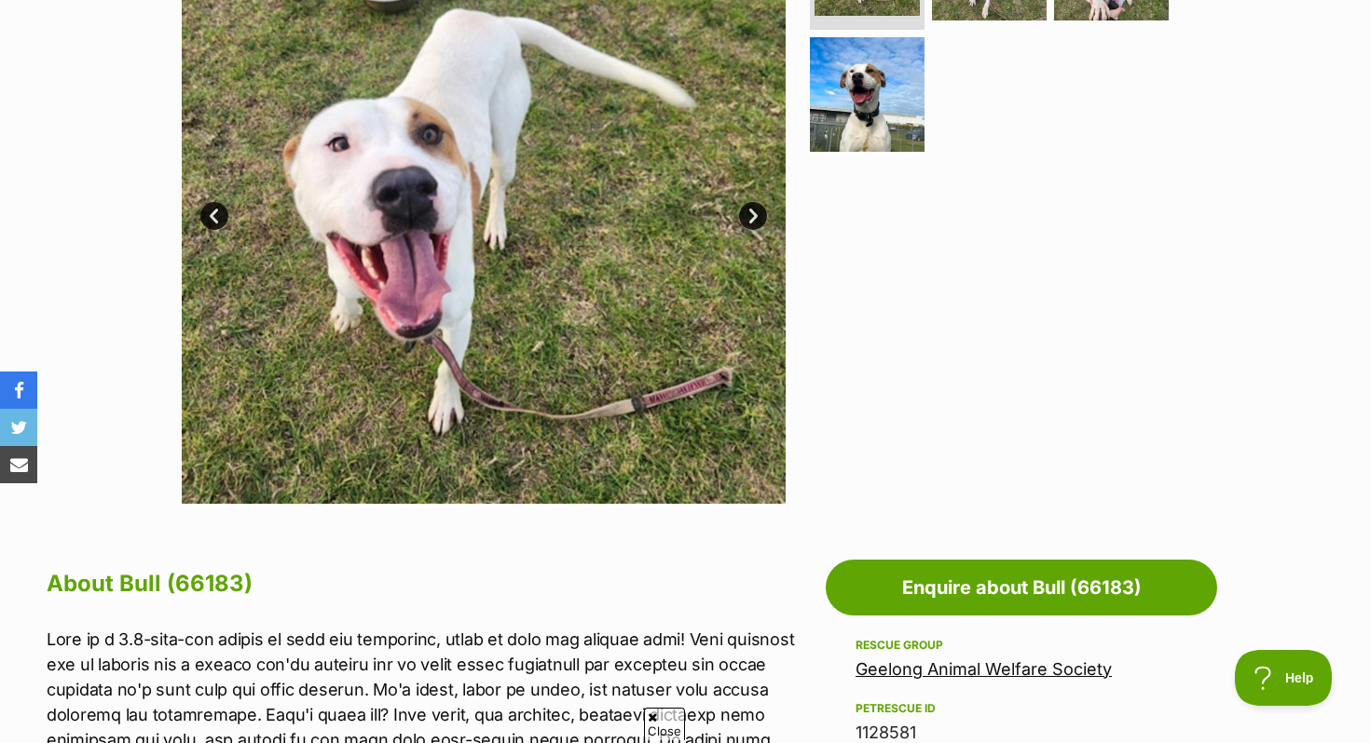
scroll to position [124, 0]
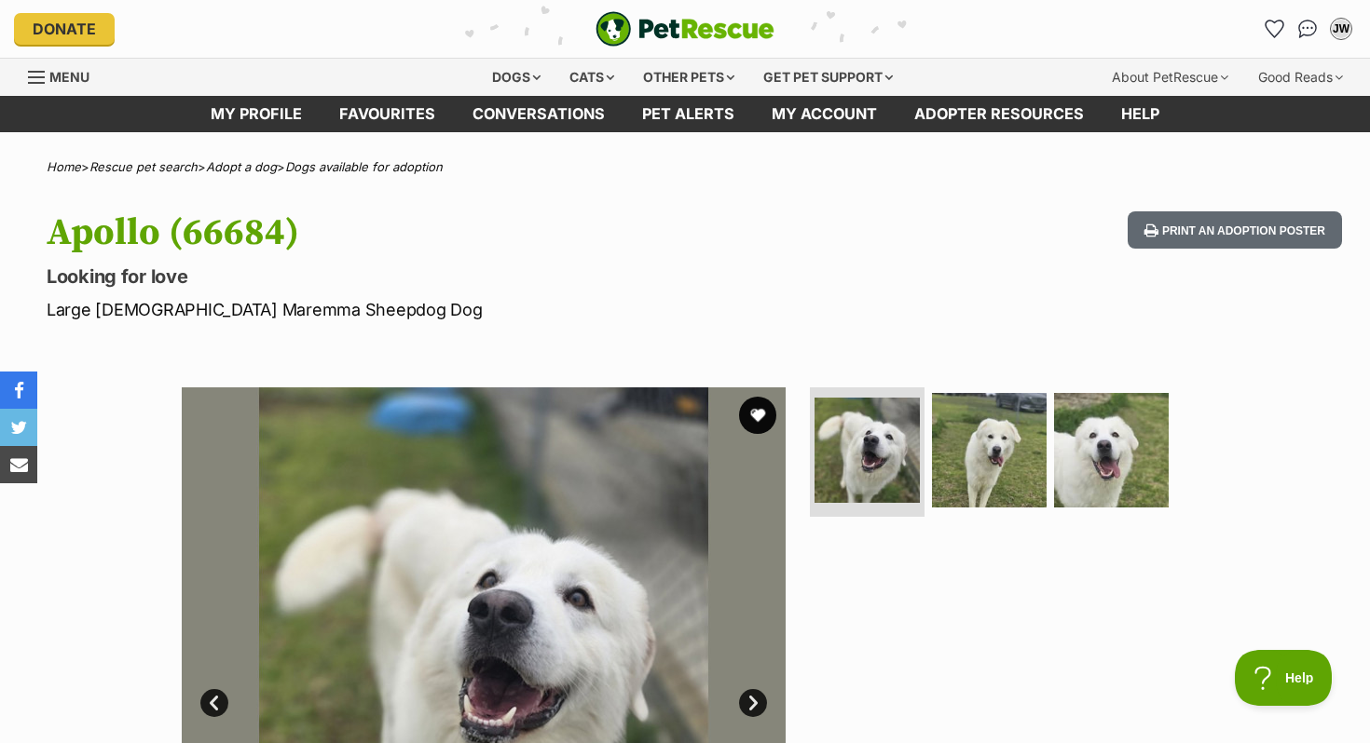
scroll to position [1191, 0]
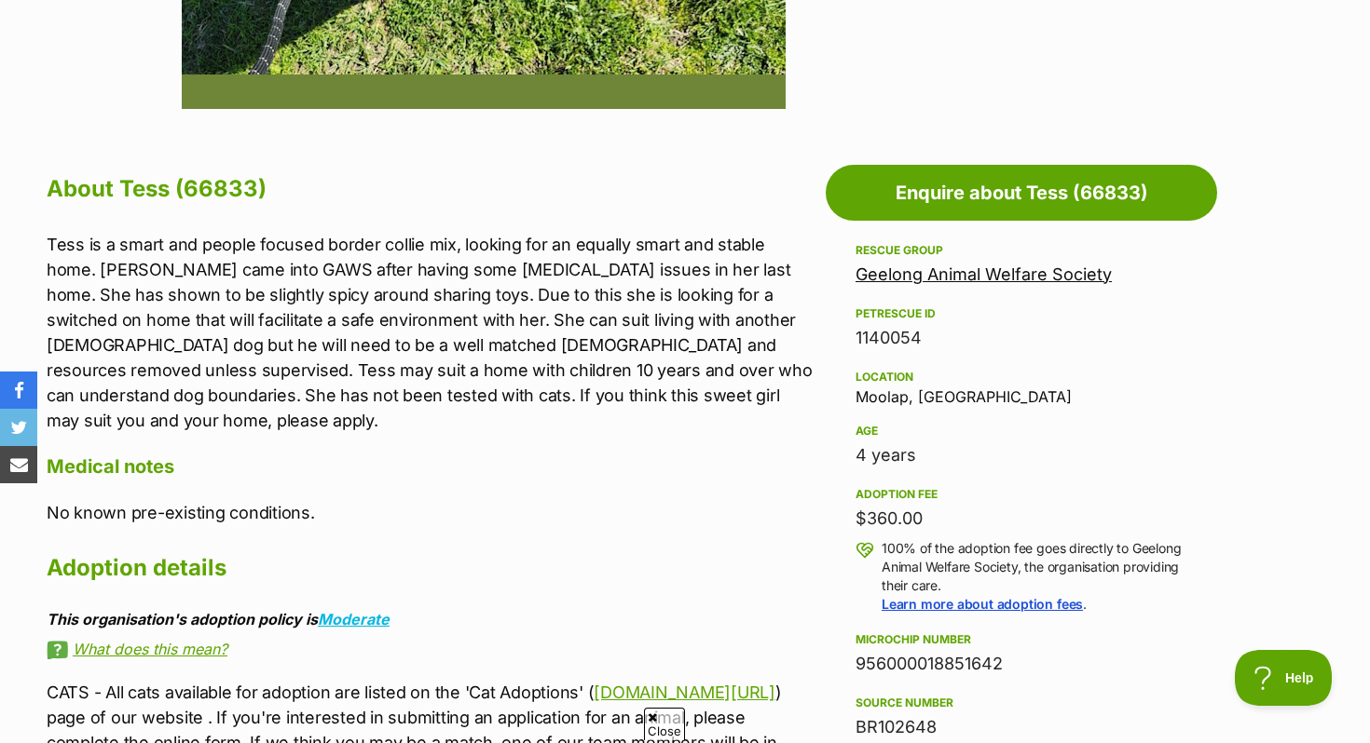
scroll to position [883, 0]
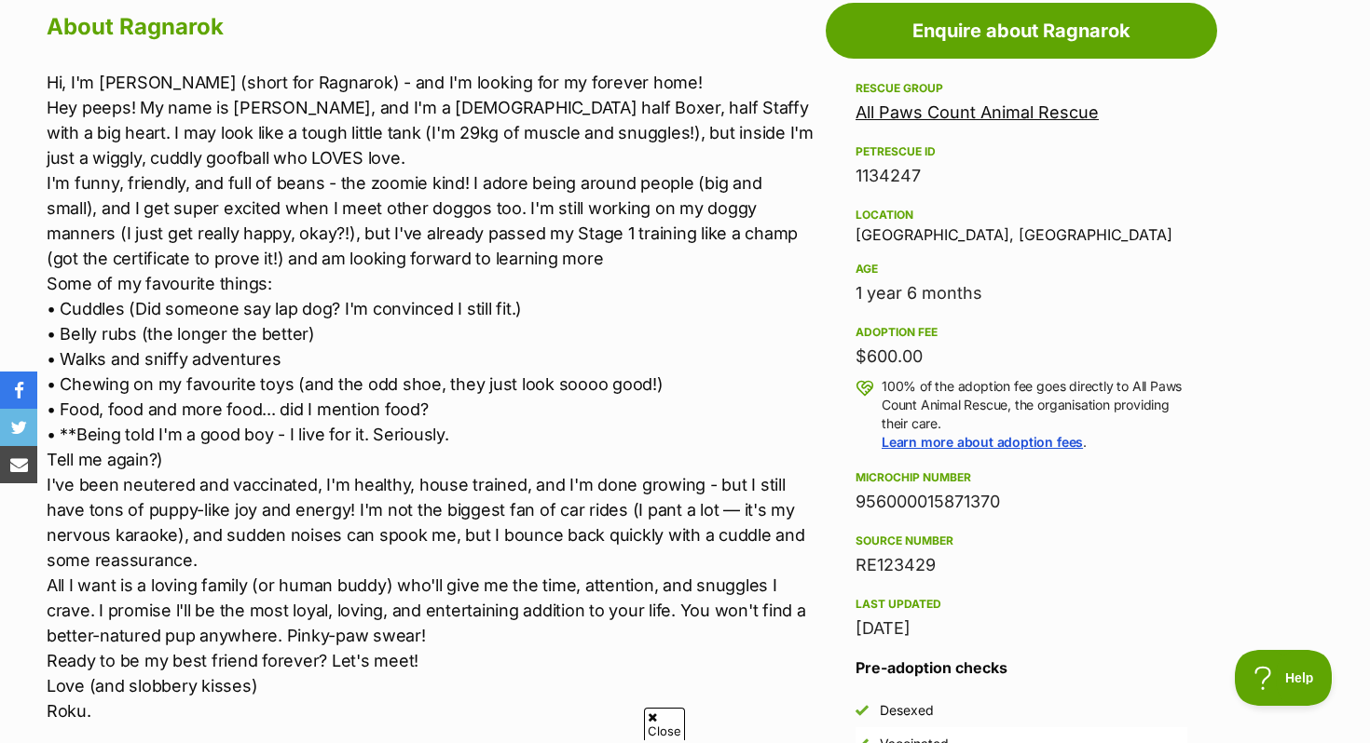
scroll to position [948, 0]
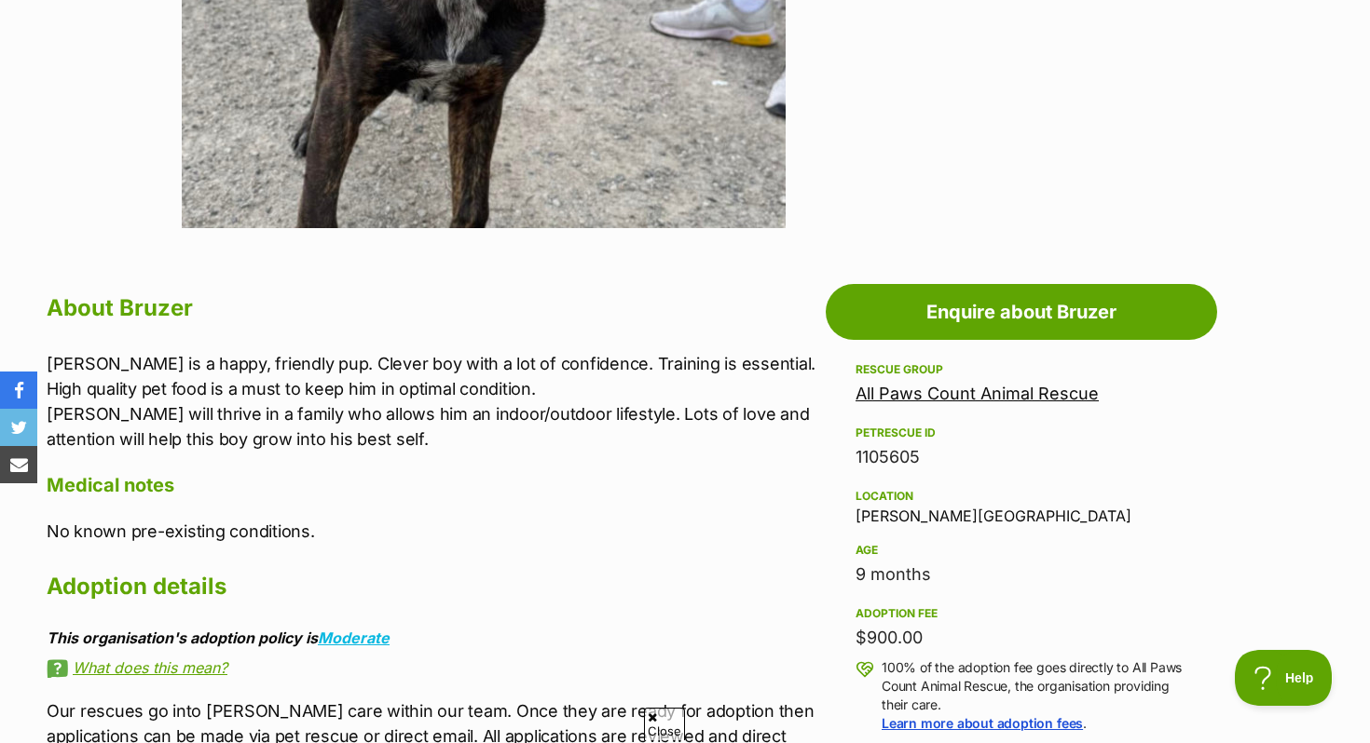
scroll to position [764, 0]
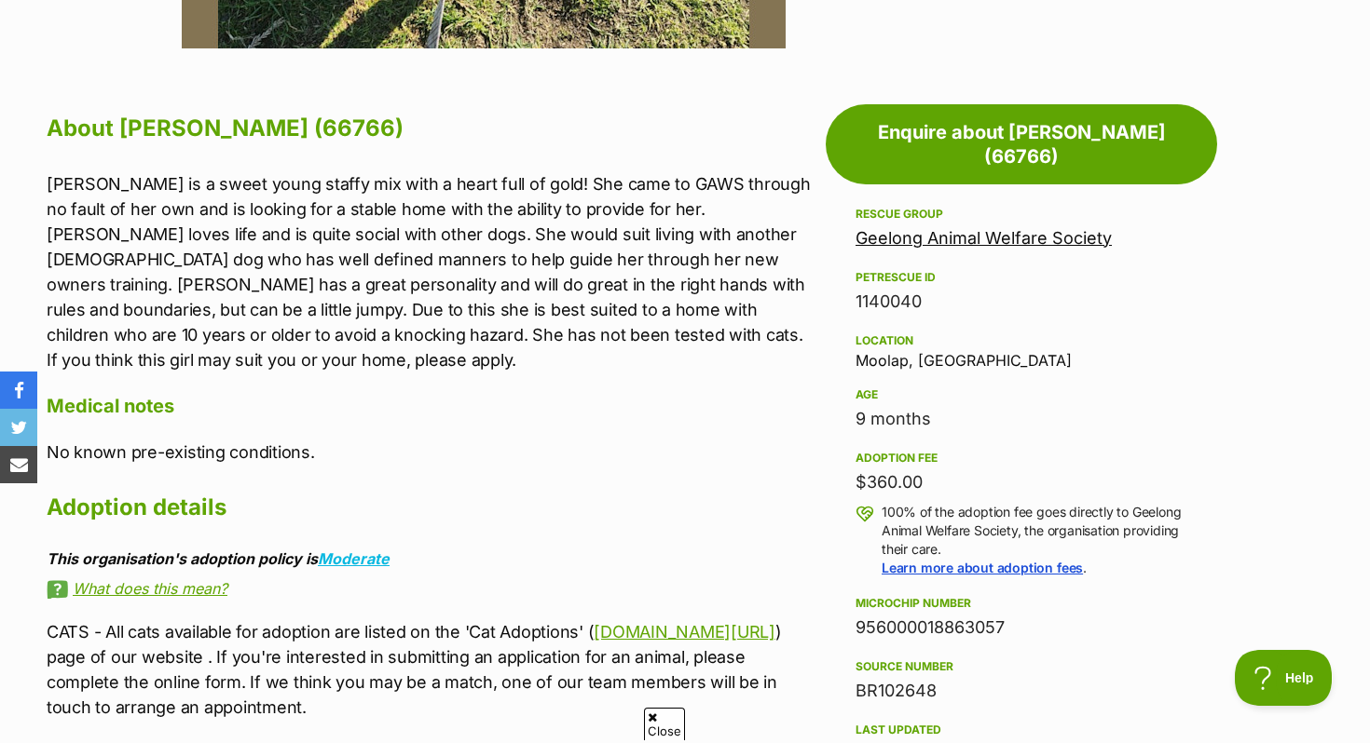
scroll to position [942, 0]
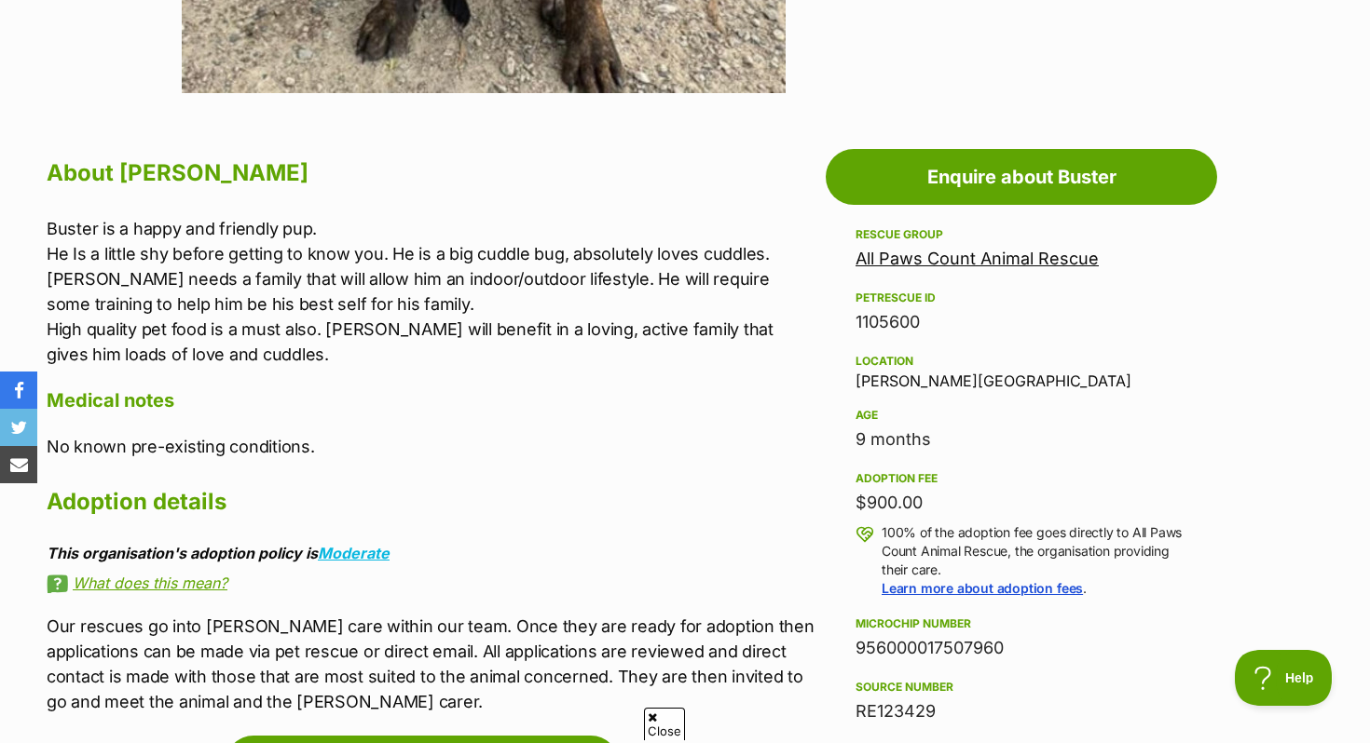
scroll to position [893, 0]
